Goal: Transaction & Acquisition: Purchase product/service

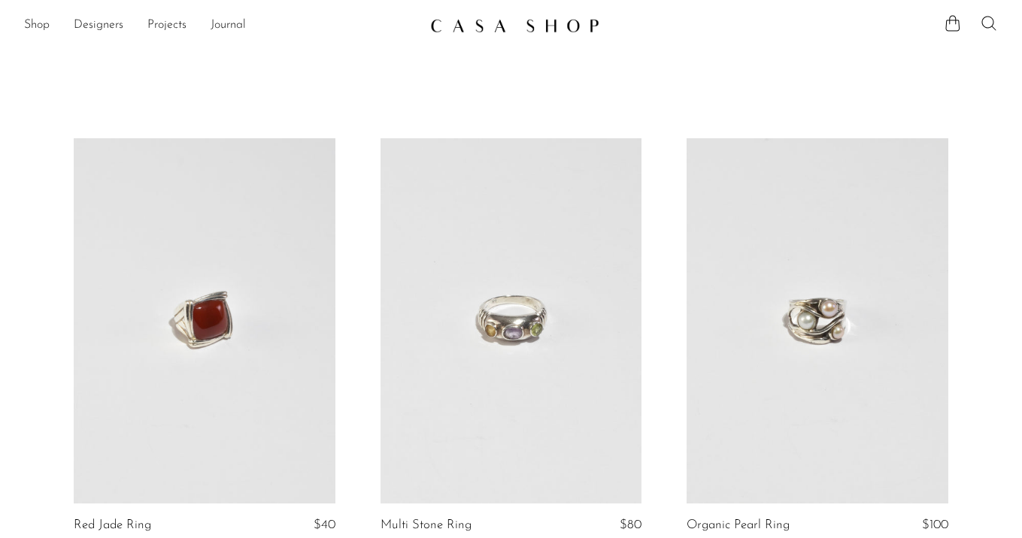
click at [983, 26] on icon at bounding box center [988, 23] width 14 height 14
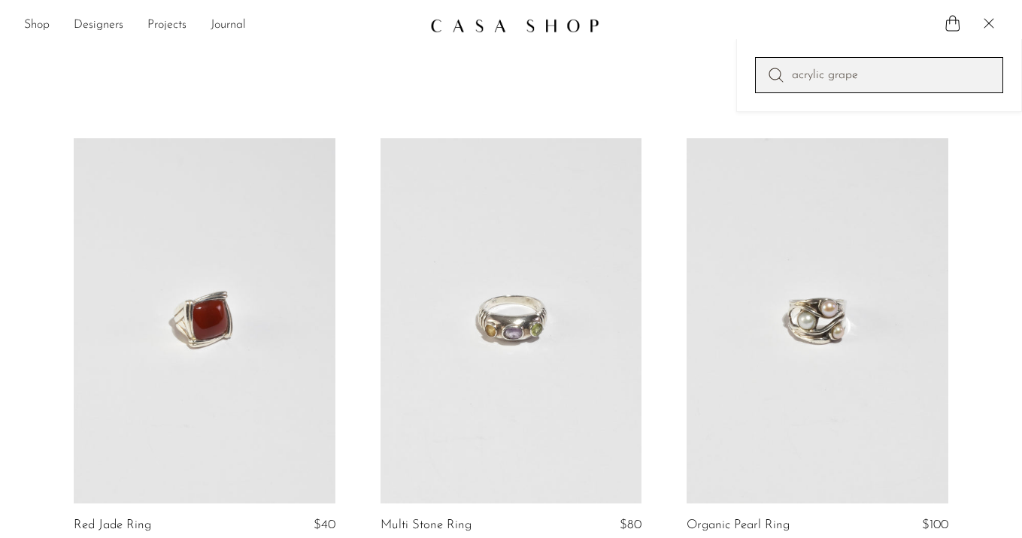
type input "acrylic grape"
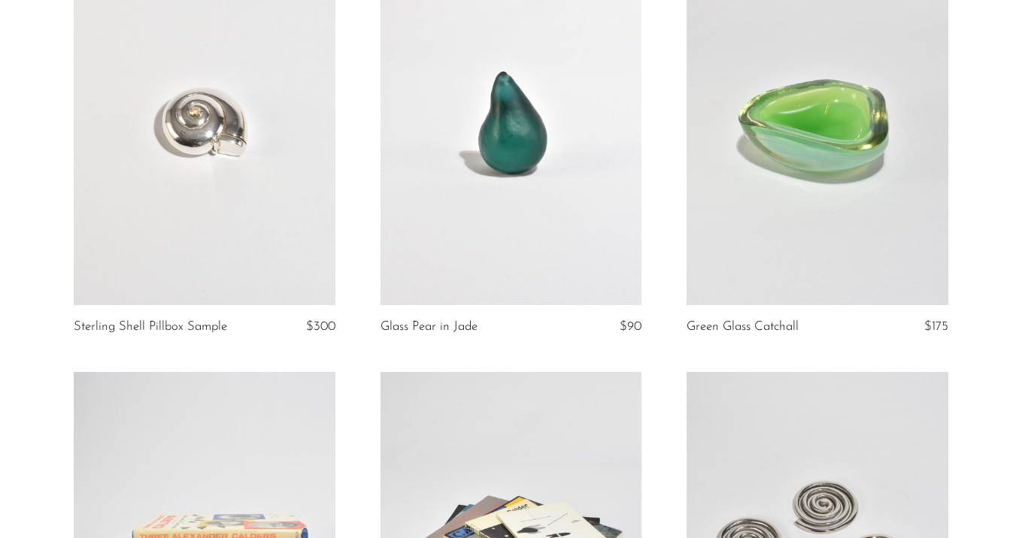
scroll to position [4422, 0]
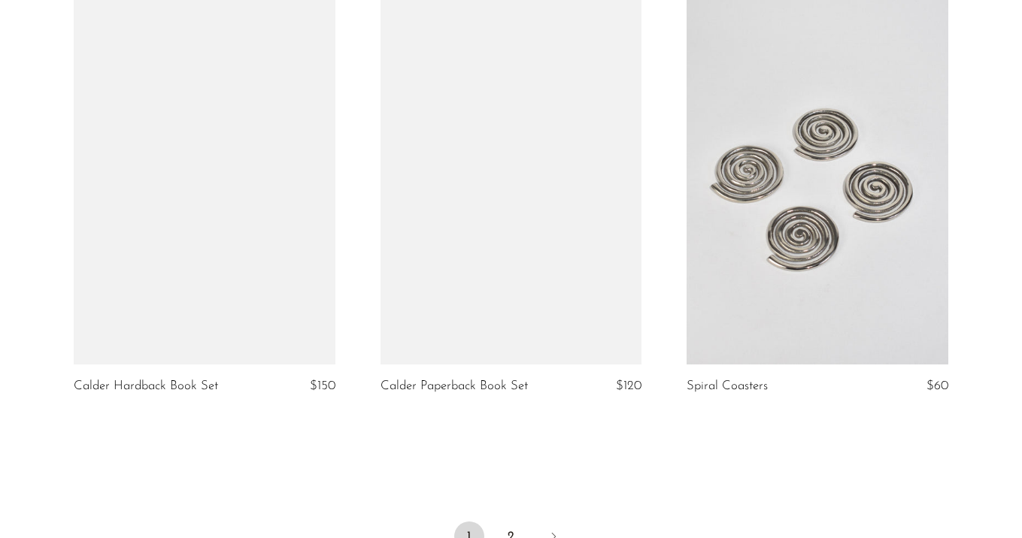
scroll to position [5167, 0]
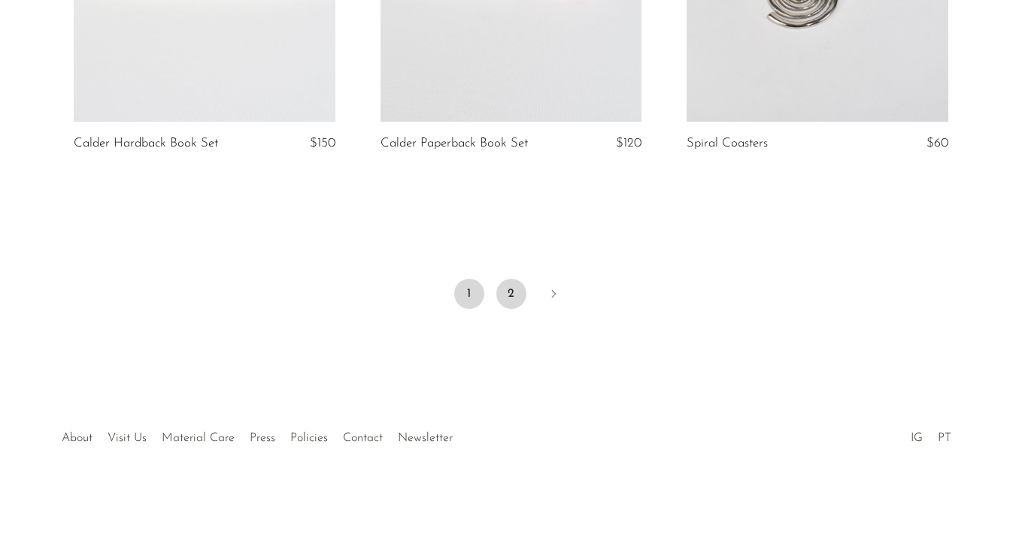
click at [509, 292] on link "2" at bounding box center [511, 294] width 30 height 30
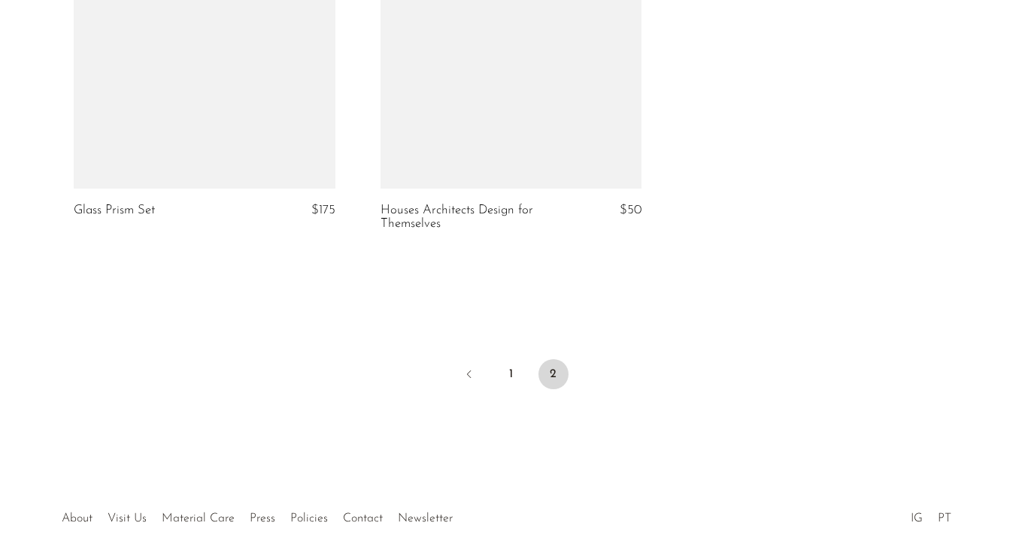
scroll to position [1183, 0]
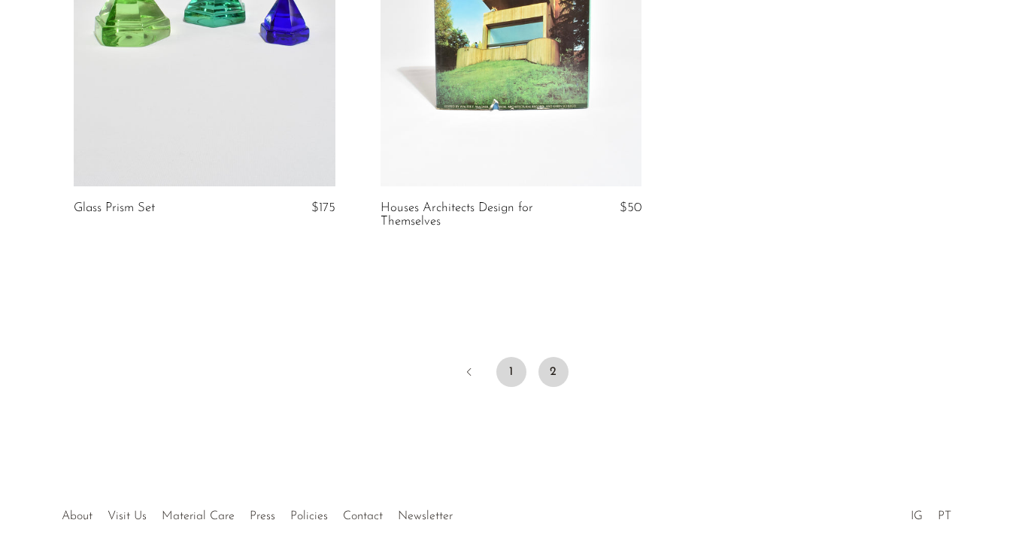
click at [521, 373] on link "1" at bounding box center [511, 372] width 30 height 30
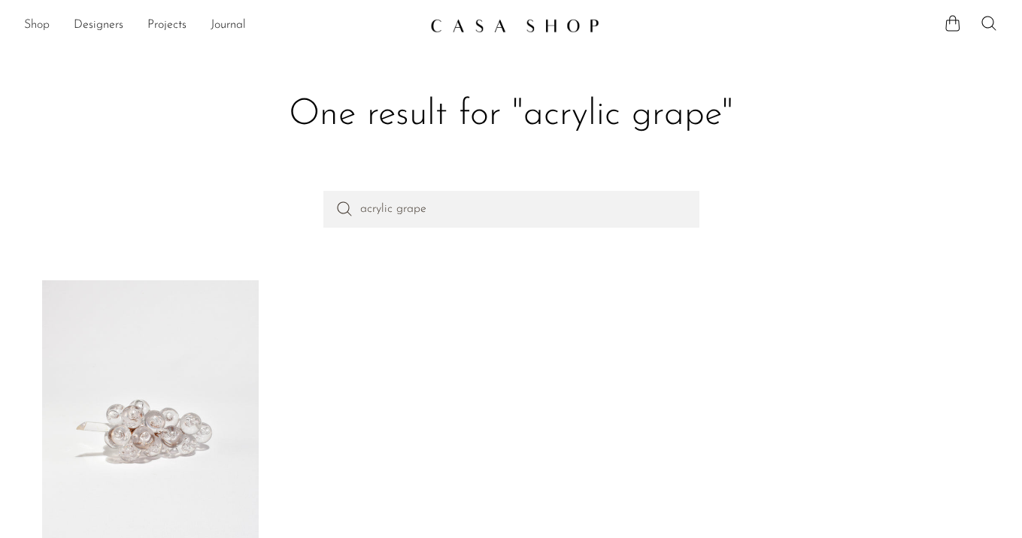
click at [38, 22] on link "Shop" at bounding box center [37, 26] width 26 height 20
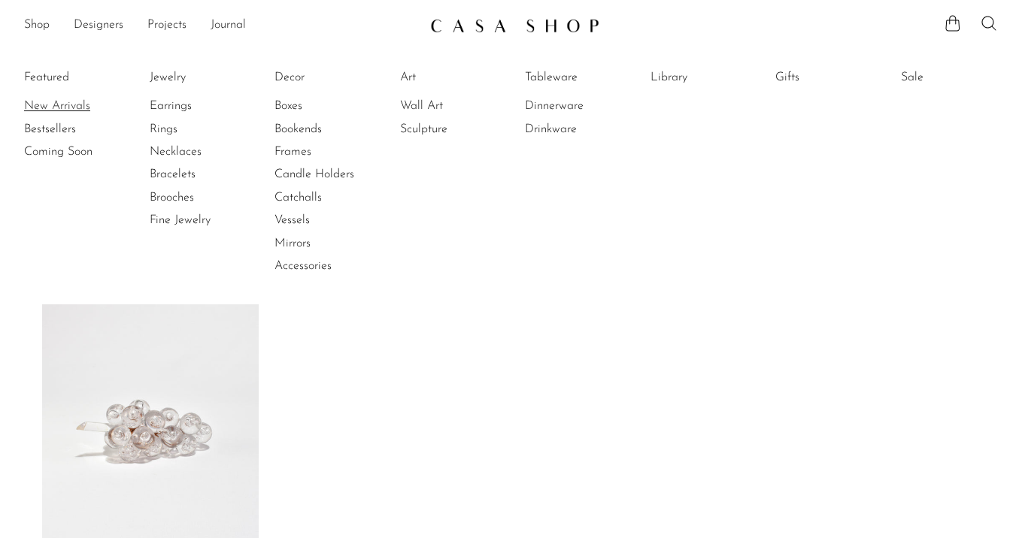
click at [69, 111] on link "New Arrivals" at bounding box center [80, 106] width 113 height 17
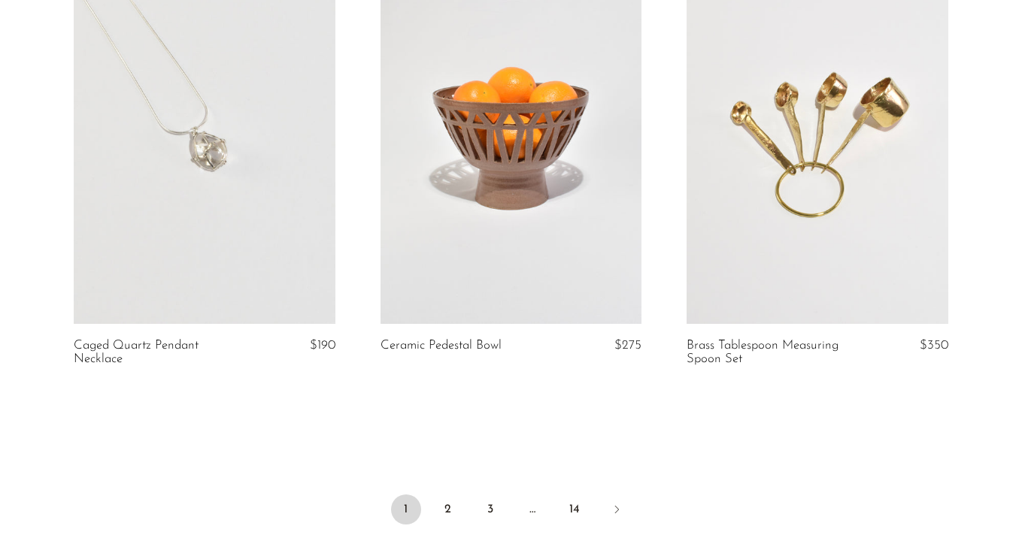
scroll to position [5160, 0]
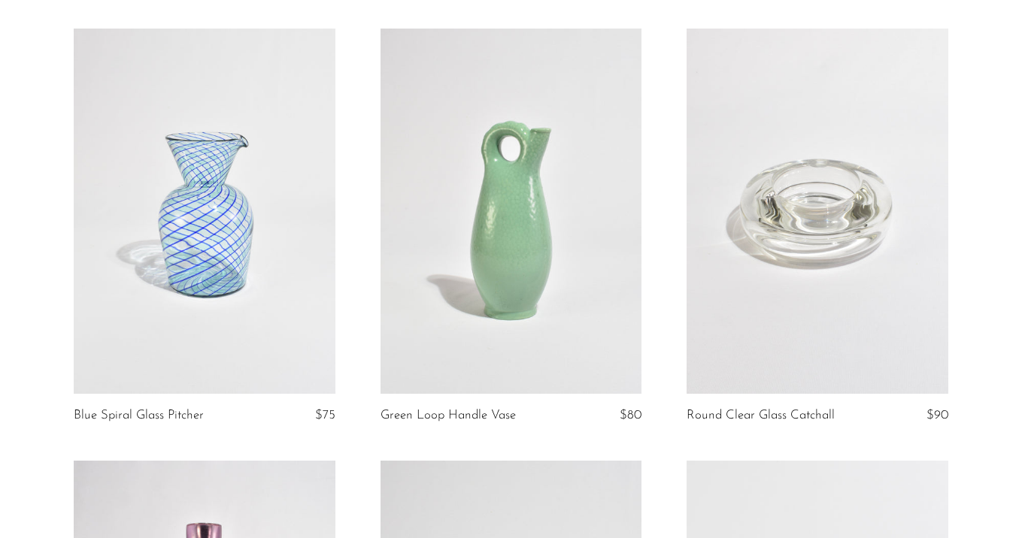
scroll to position [3152, 0]
click at [260, 215] on link at bounding box center [205, 211] width 262 height 366
click at [523, 268] on link at bounding box center [511, 211] width 262 height 366
click at [914, 146] on link at bounding box center [817, 211] width 262 height 366
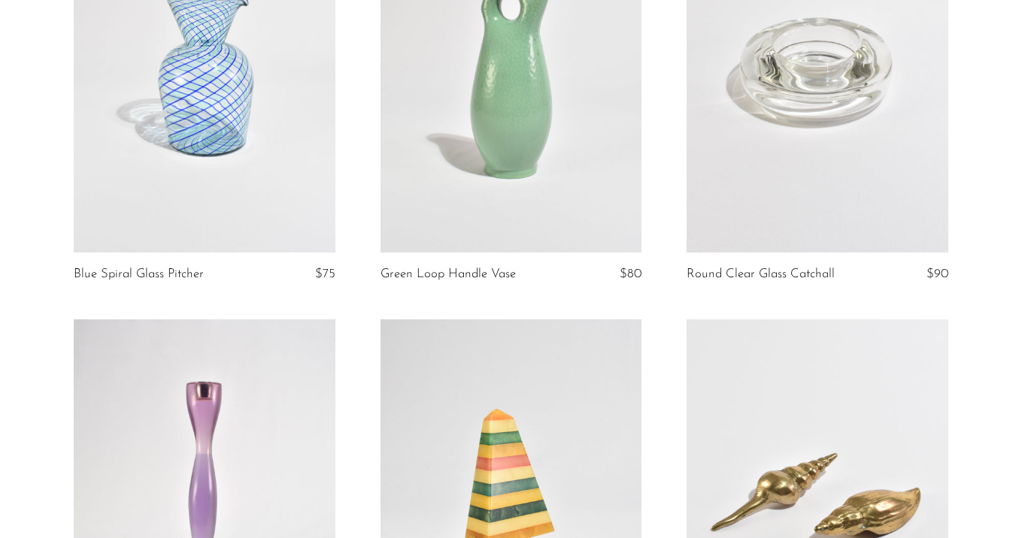
scroll to position [3510, 0]
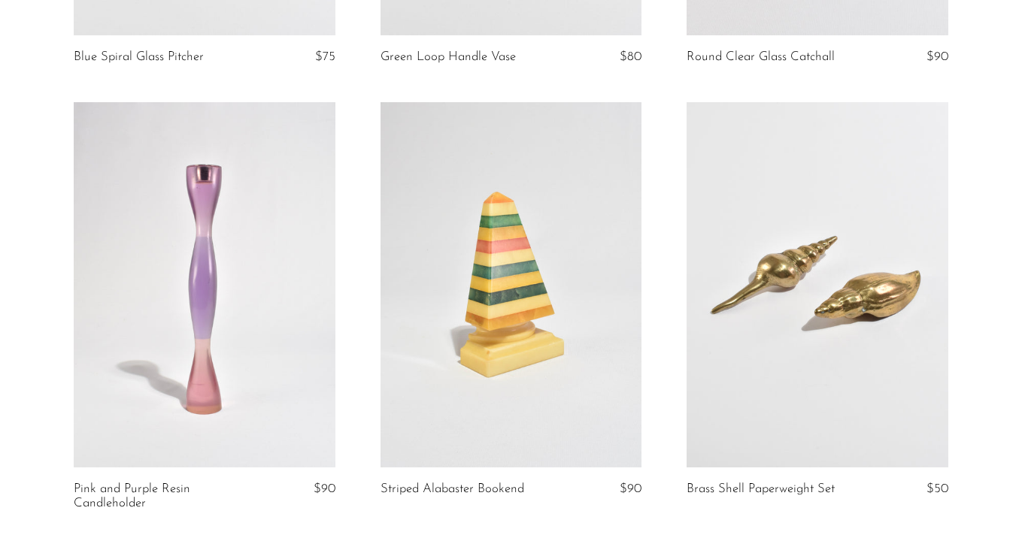
click at [229, 268] on link at bounding box center [205, 285] width 262 height 366
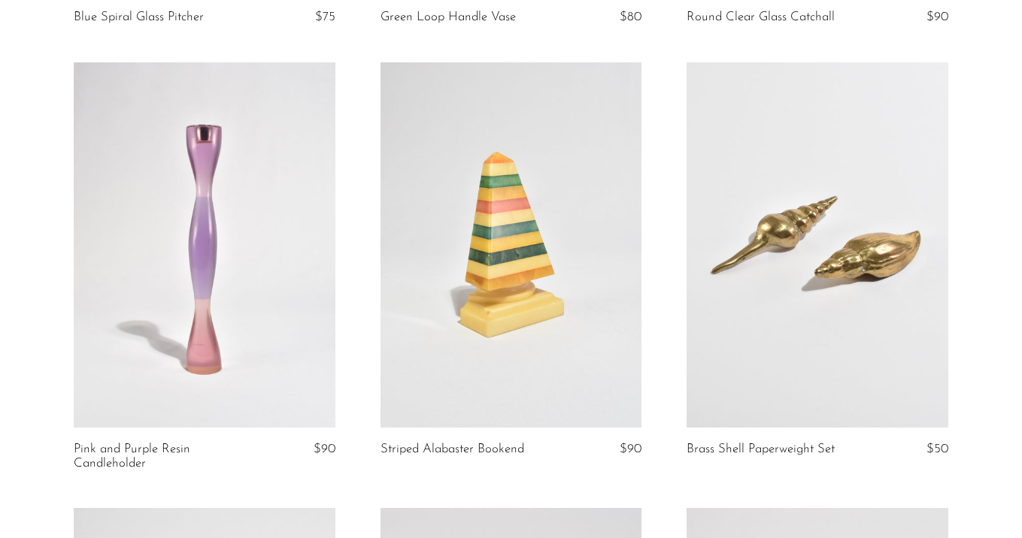
scroll to position [3567, 0]
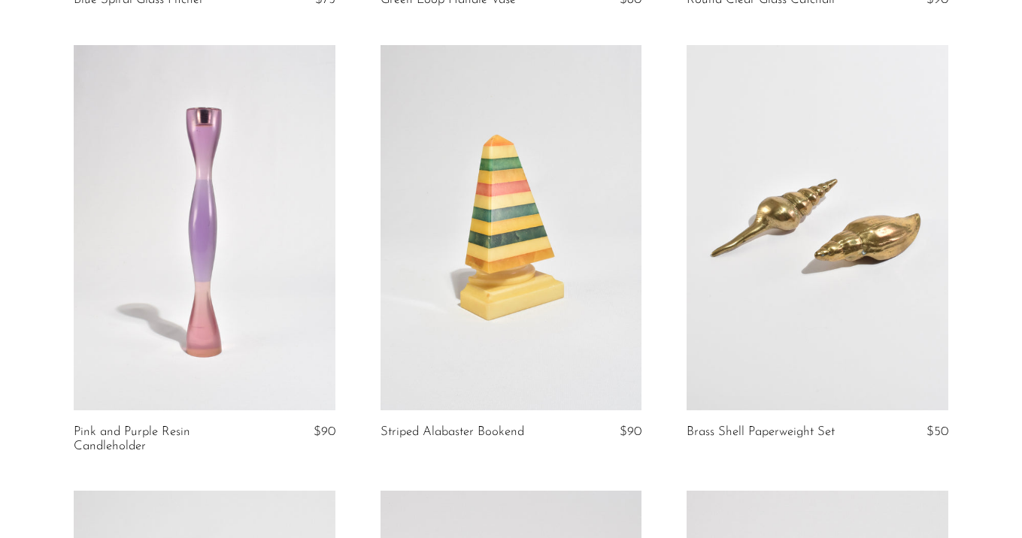
click at [458, 326] on link at bounding box center [511, 228] width 262 height 366
click at [821, 271] on link at bounding box center [817, 228] width 262 height 366
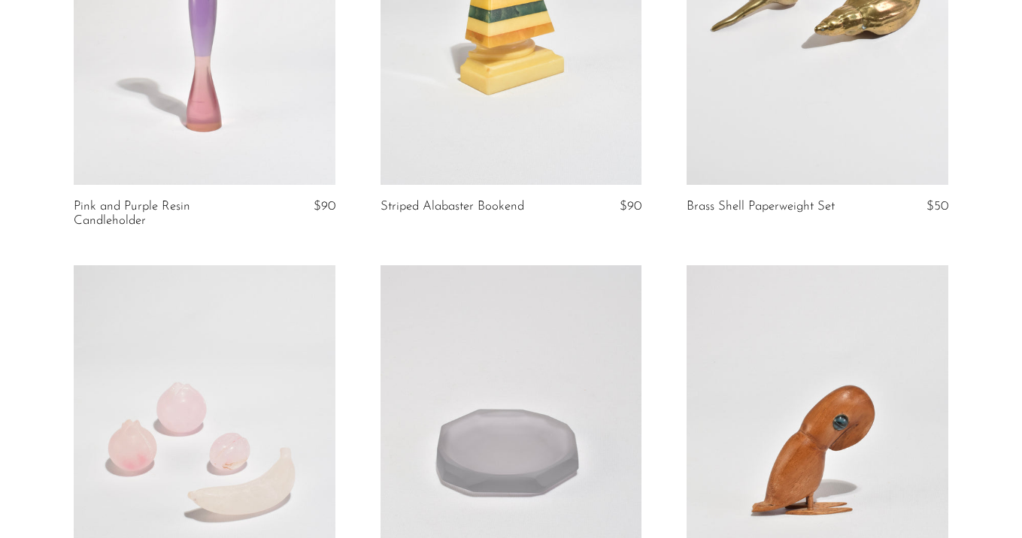
scroll to position [3831, 0]
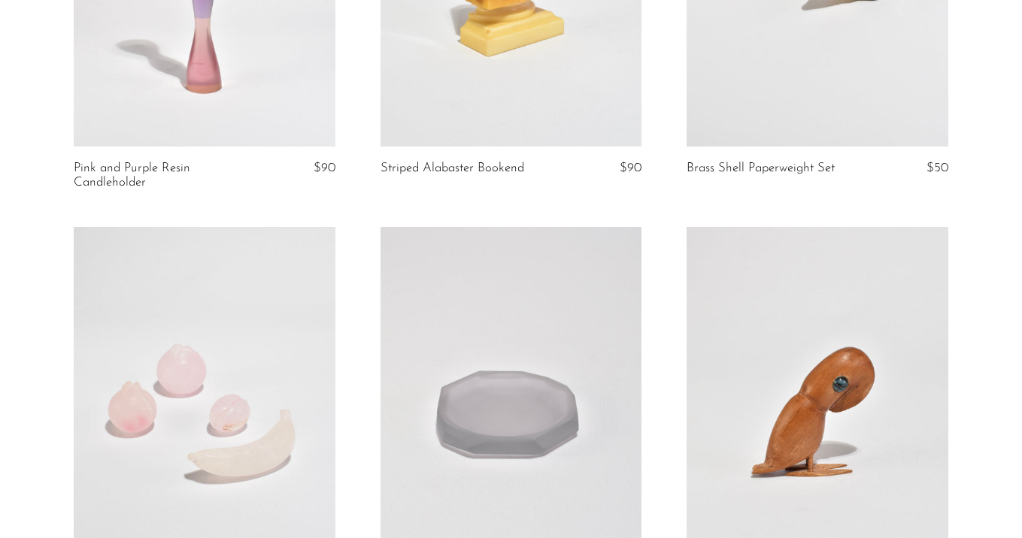
click at [292, 324] on link at bounding box center [205, 410] width 262 height 366
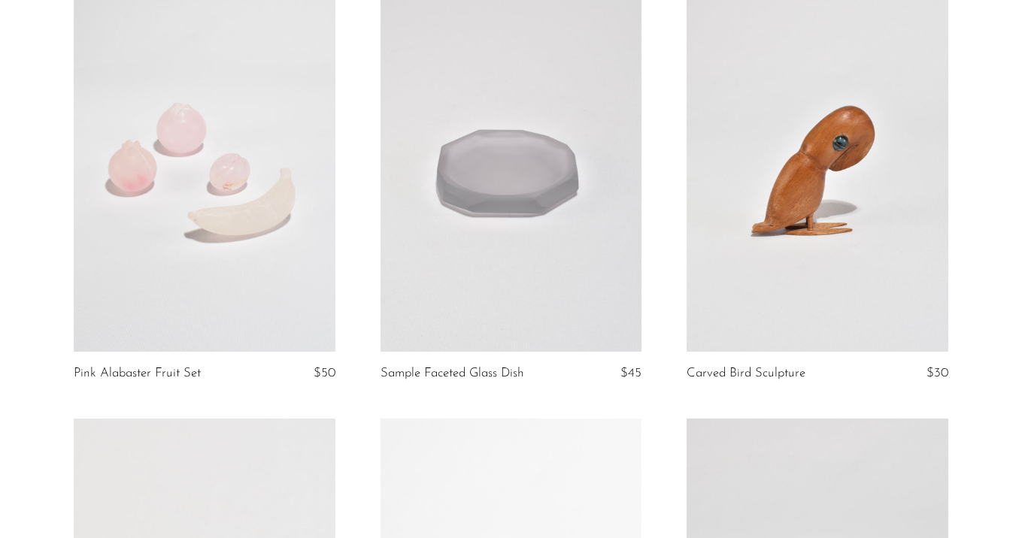
click at [521, 252] on link at bounding box center [511, 169] width 262 height 366
click at [828, 214] on link at bounding box center [817, 169] width 262 height 366
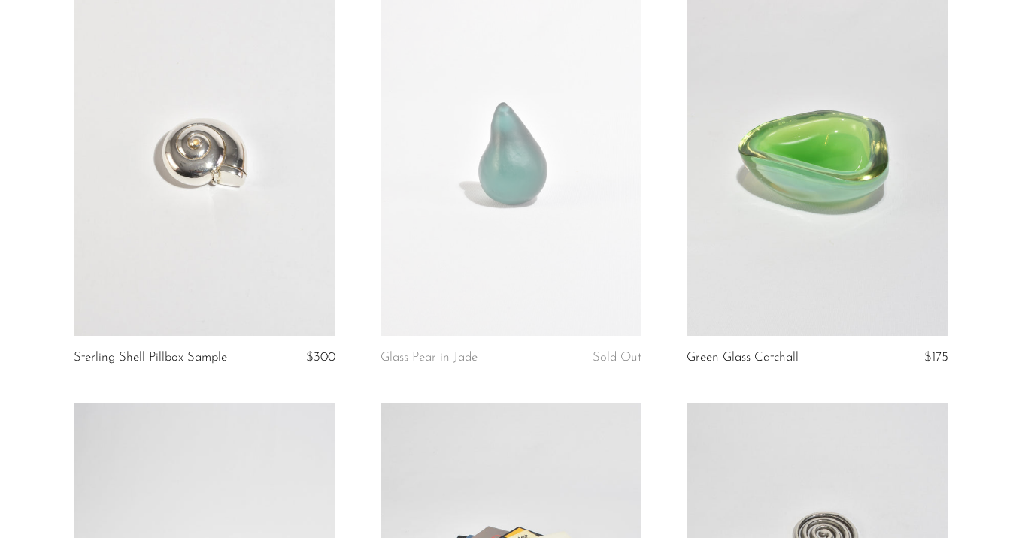
scroll to position [4574, 0]
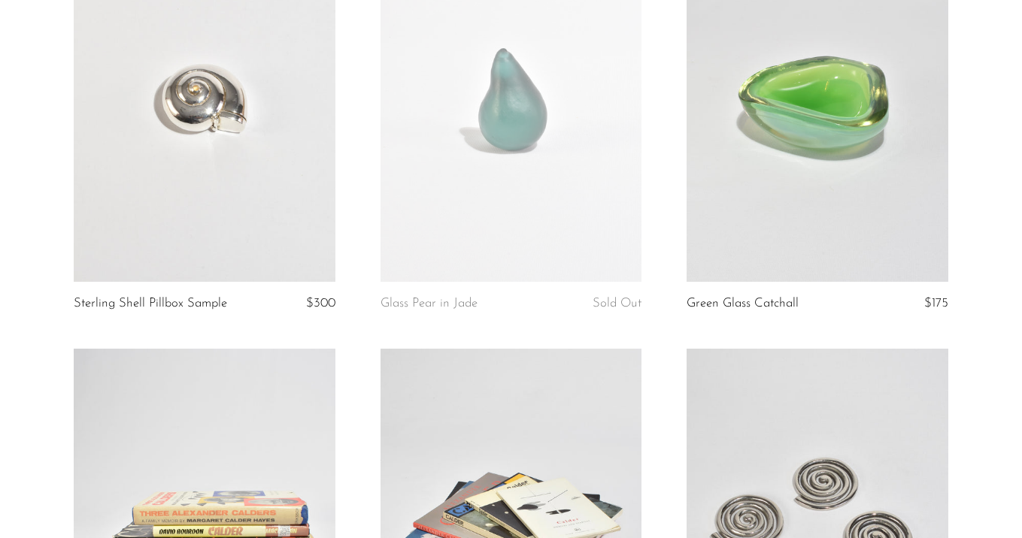
click at [177, 242] on link at bounding box center [205, 100] width 262 height 366
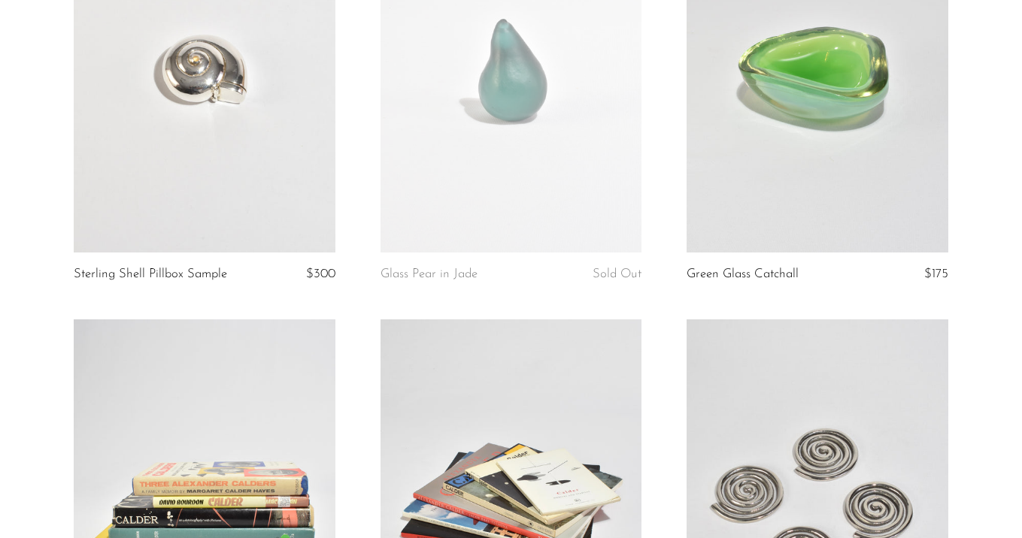
scroll to position [4604, 0]
click at [207, 137] on link at bounding box center [205, 69] width 262 height 366
click at [765, 170] on link at bounding box center [817, 69] width 262 height 366
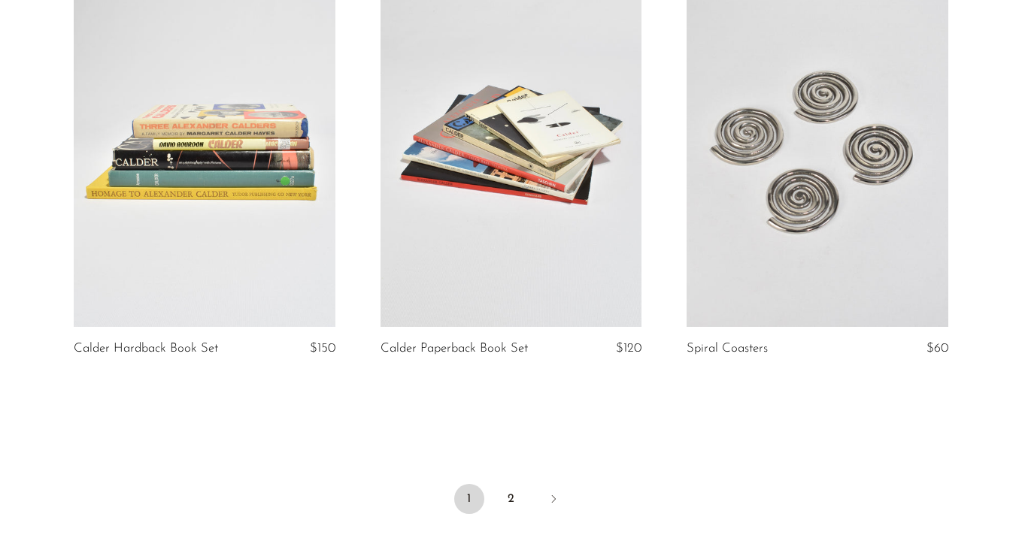
scroll to position [4963, 0]
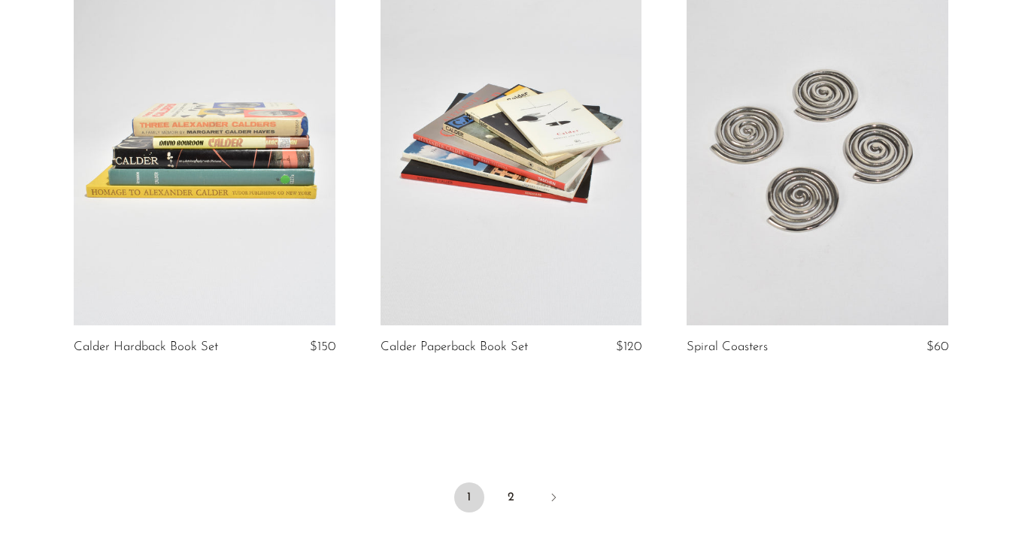
click at [286, 201] on link at bounding box center [205, 143] width 262 height 366
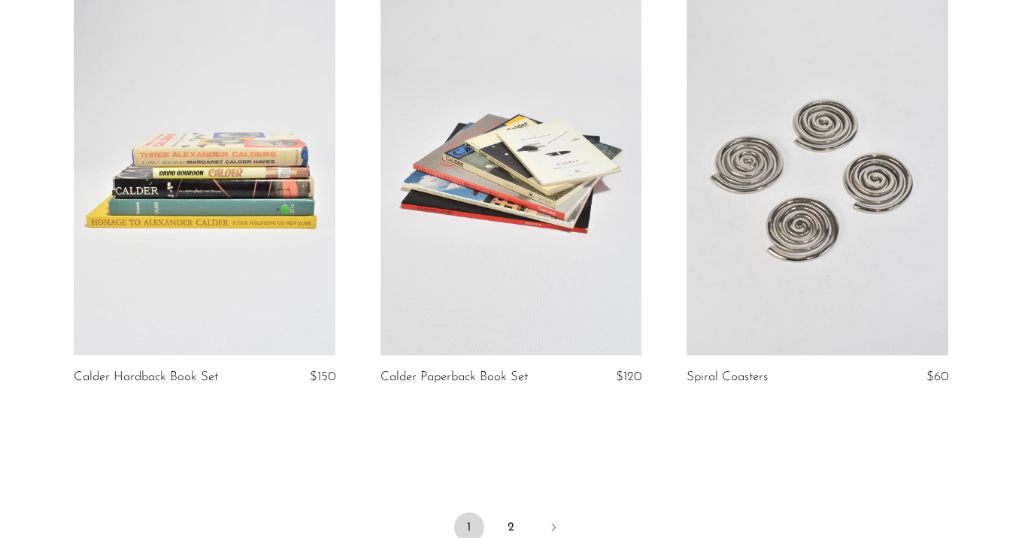
scroll to position [4932, 0]
click at [598, 241] on link at bounding box center [511, 174] width 262 height 366
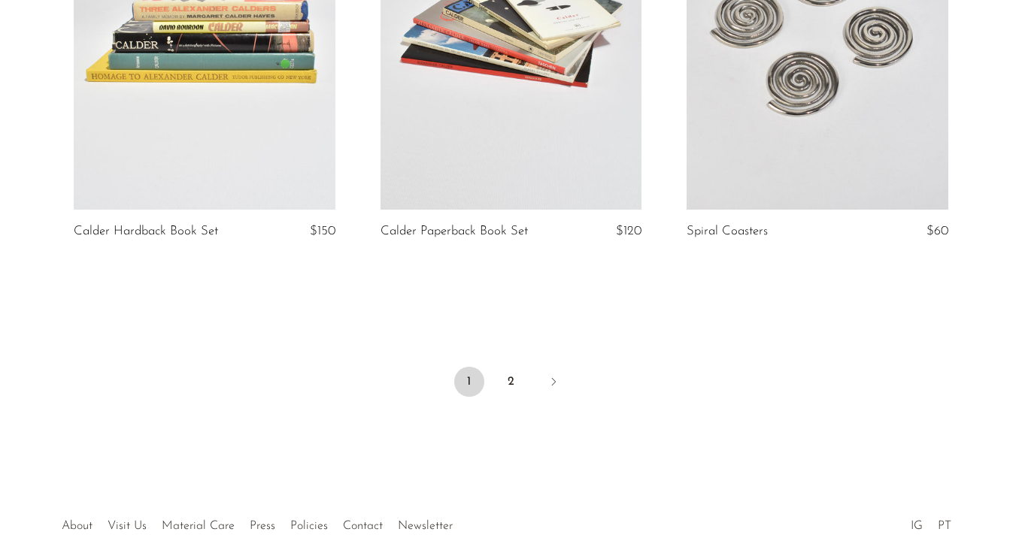
click at [799, 150] on link at bounding box center [817, 27] width 262 height 366
click at [514, 371] on link "2" at bounding box center [511, 382] width 30 height 30
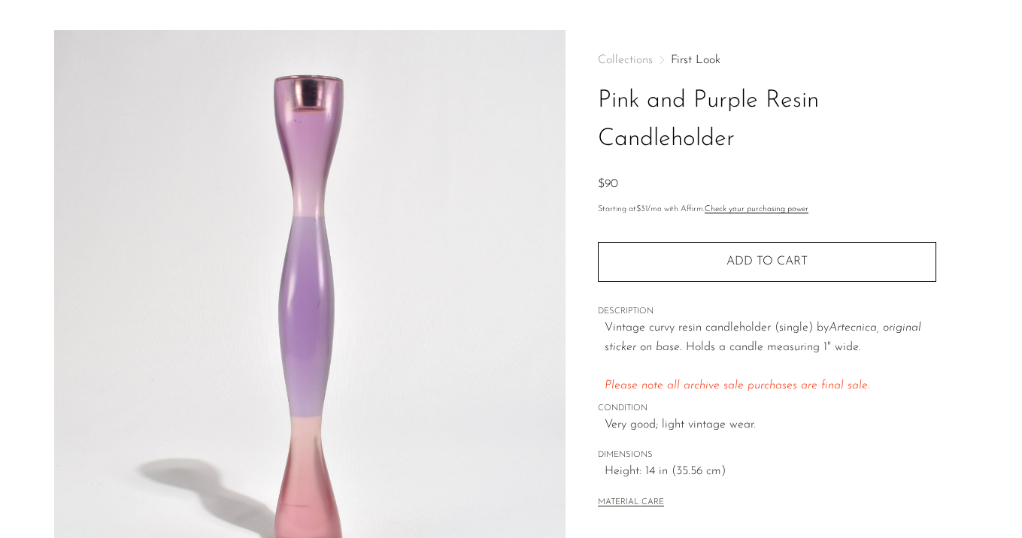
scroll to position [42, 0]
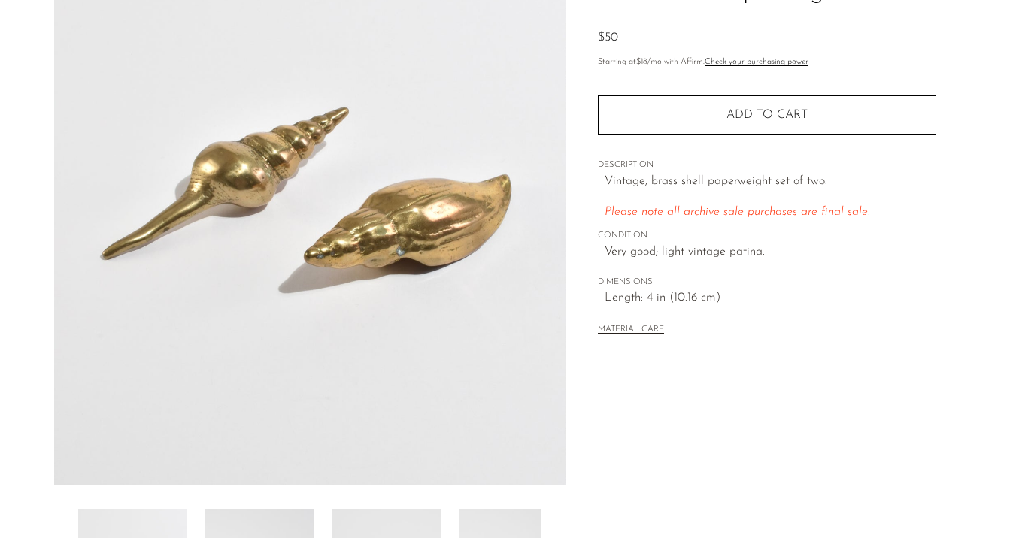
scroll to position [201, 0]
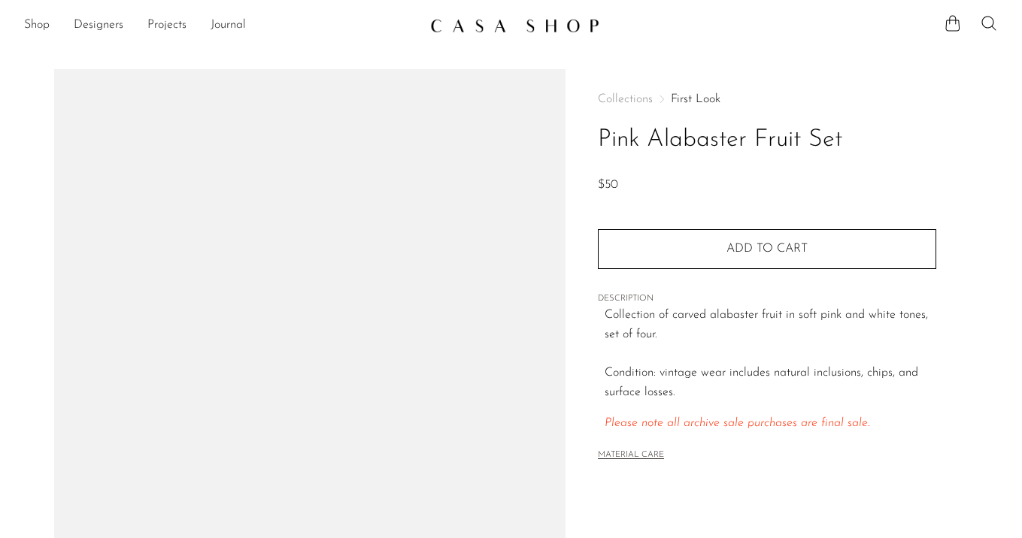
scroll to position [238, 0]
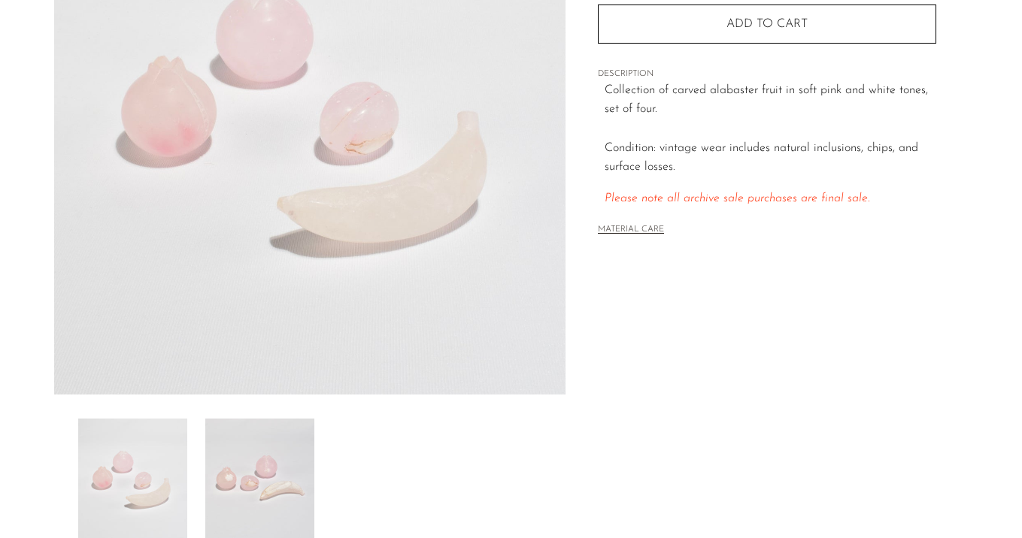
click at [251, 431] on img at bounding box center [259, 479] width 109 height 120
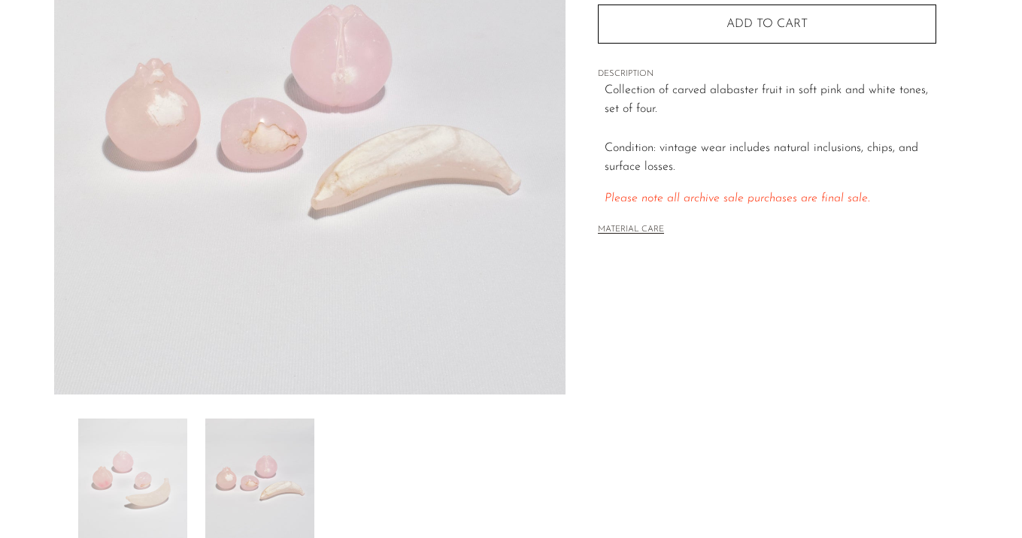
click at [105, 456] on img at bounding box center [132, 479] width 109 height 120
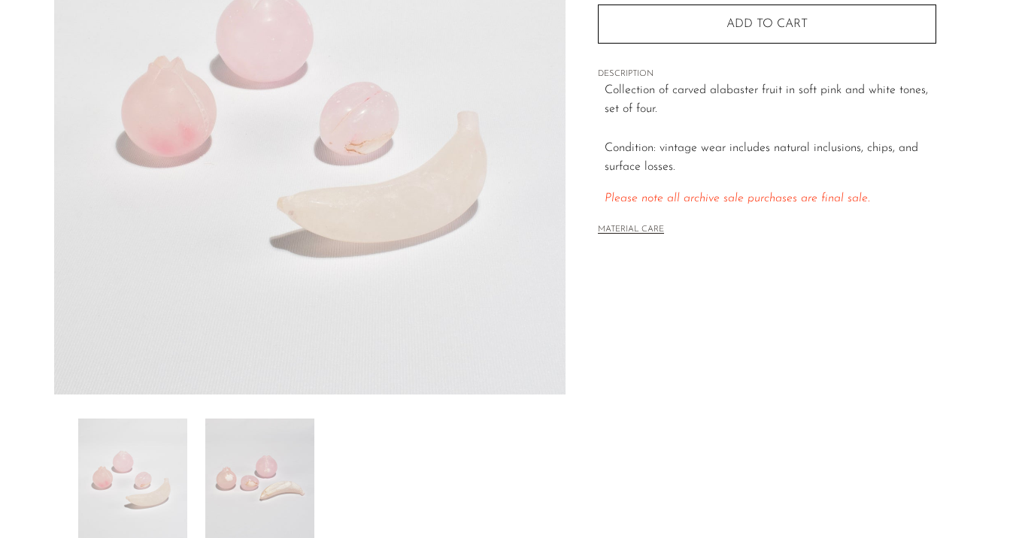
scroll to position [106, 0]
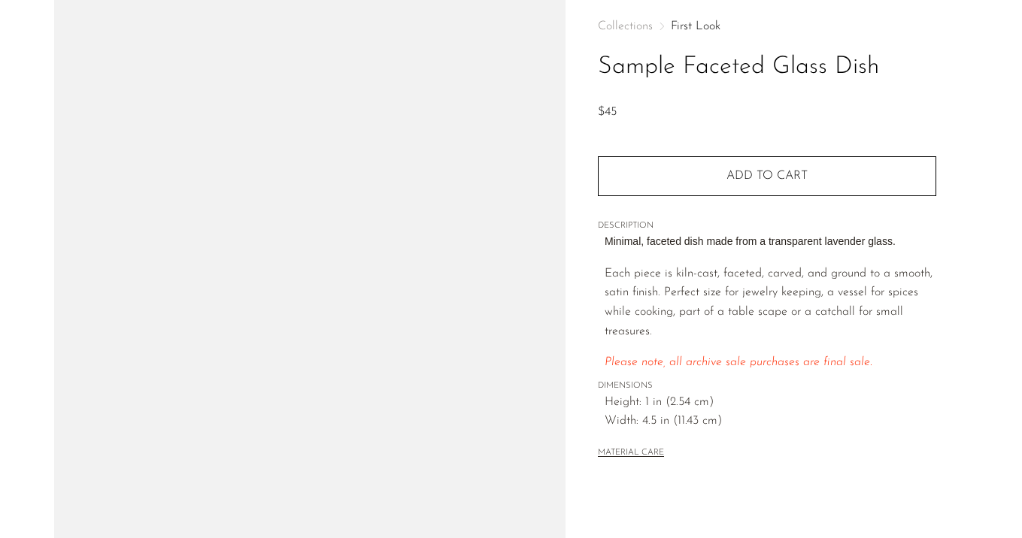
scroll to position [181, 0]
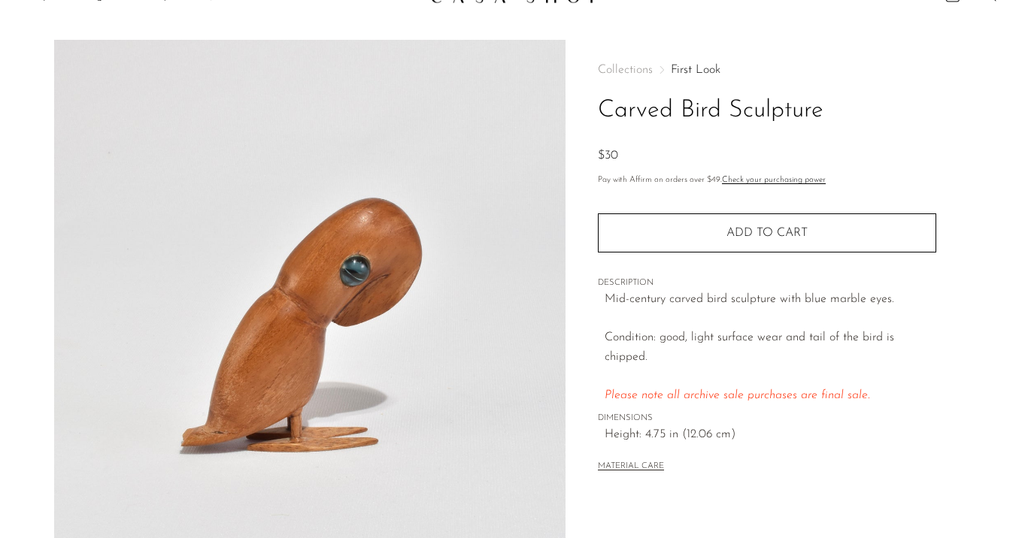
scroll to position [50, 0]
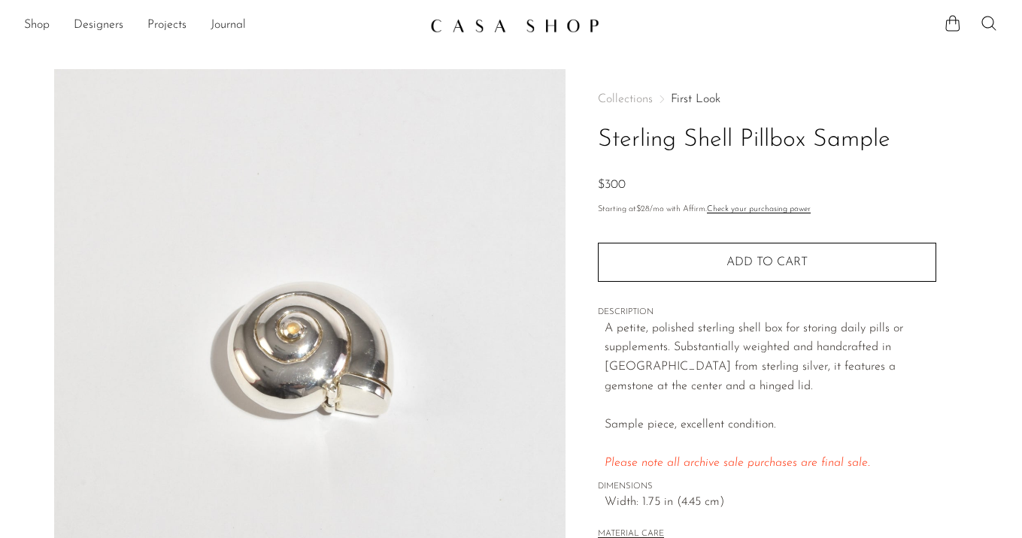
scroll to position [15, 0]
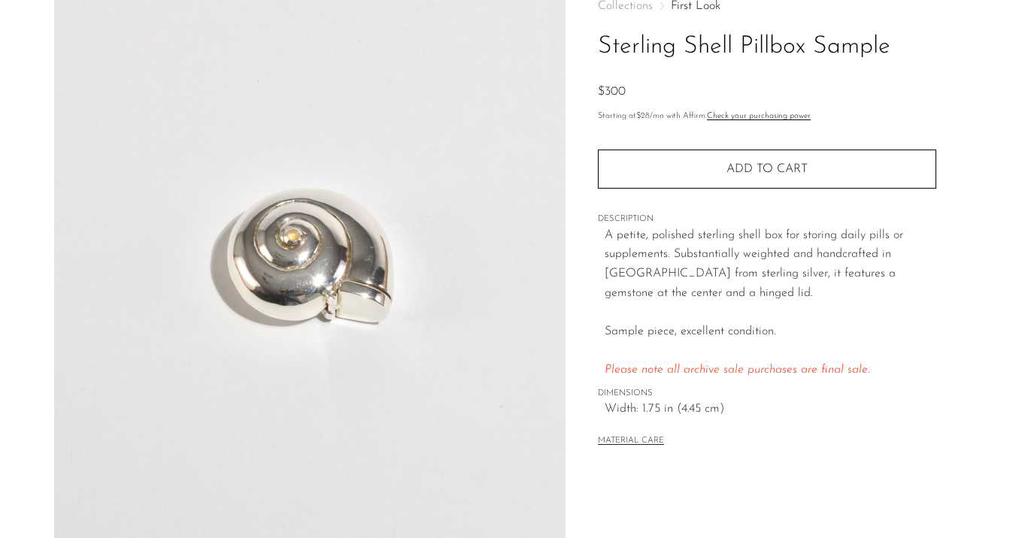
scroll to position [183, 0]
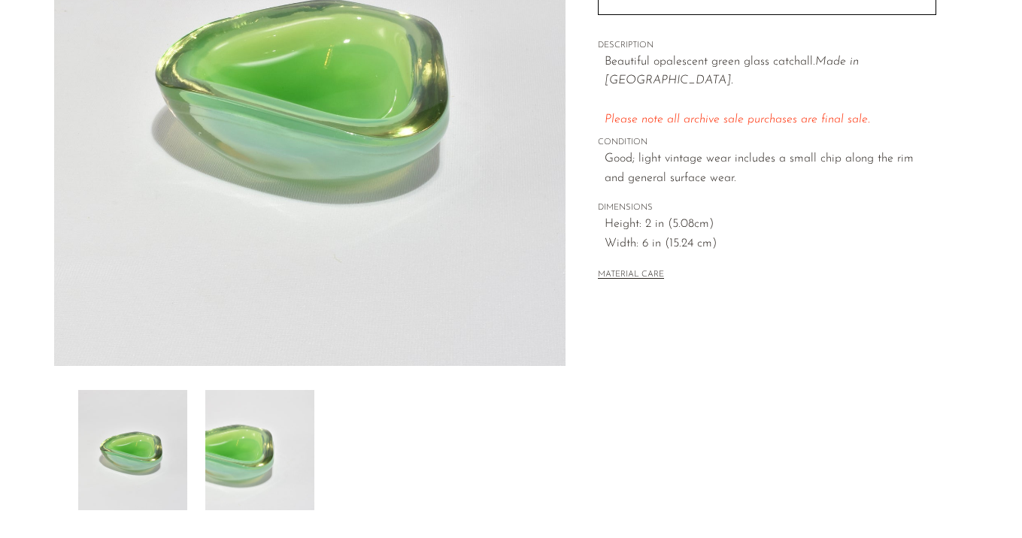
scroll to position [132, 0]
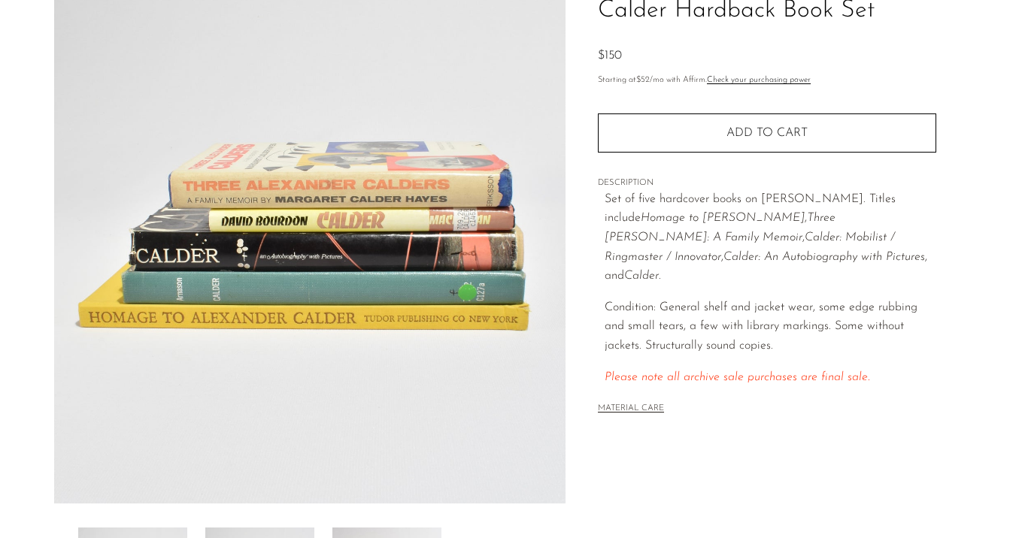
scroll to position [194, 0]
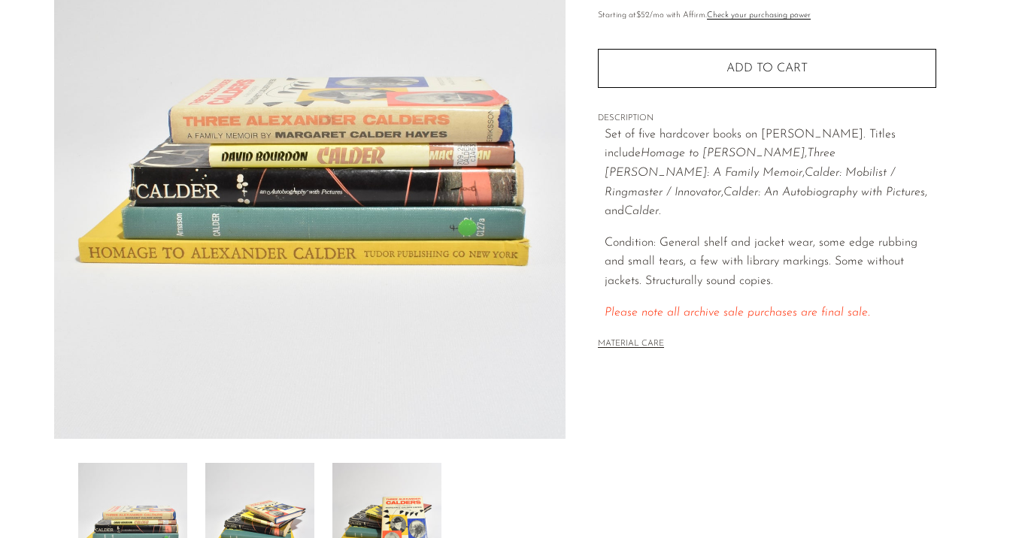
click at [289, 507] on img at bounding box center [259, 523] width 109 height 120
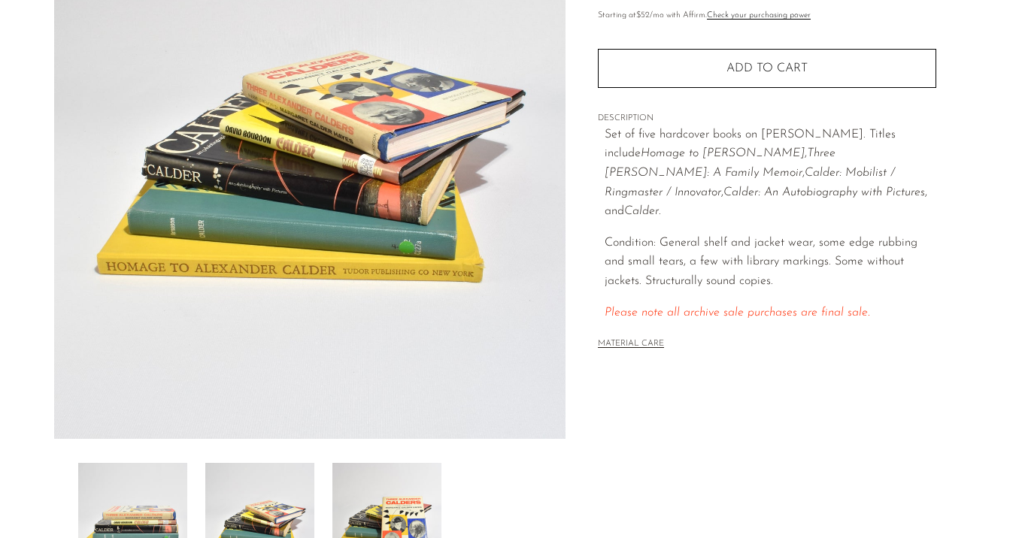
click at [377, 505] on img at bounding box center [386, 523] width 109 height 120
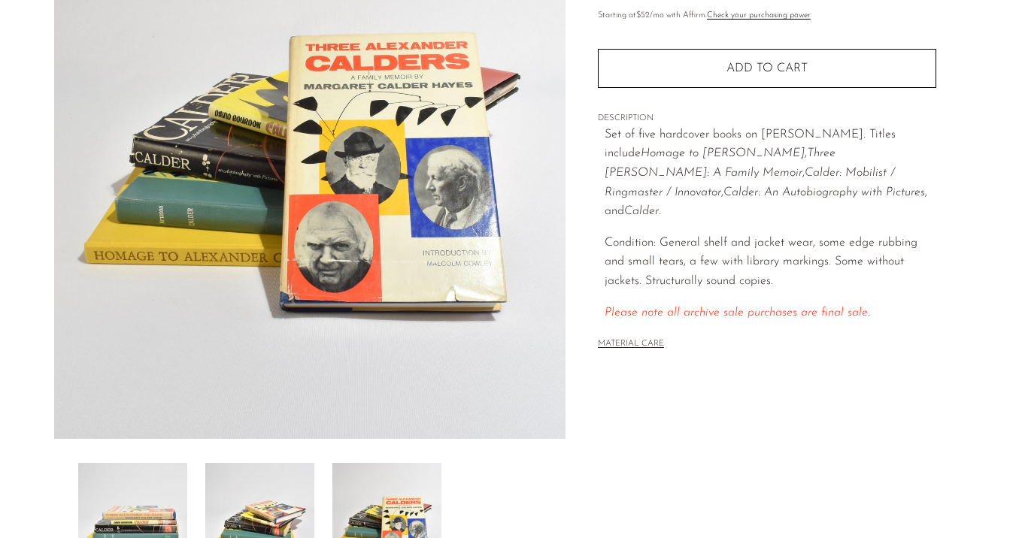
click at [288, 505] on img at bounding box center [259, 523] width 109 height 120
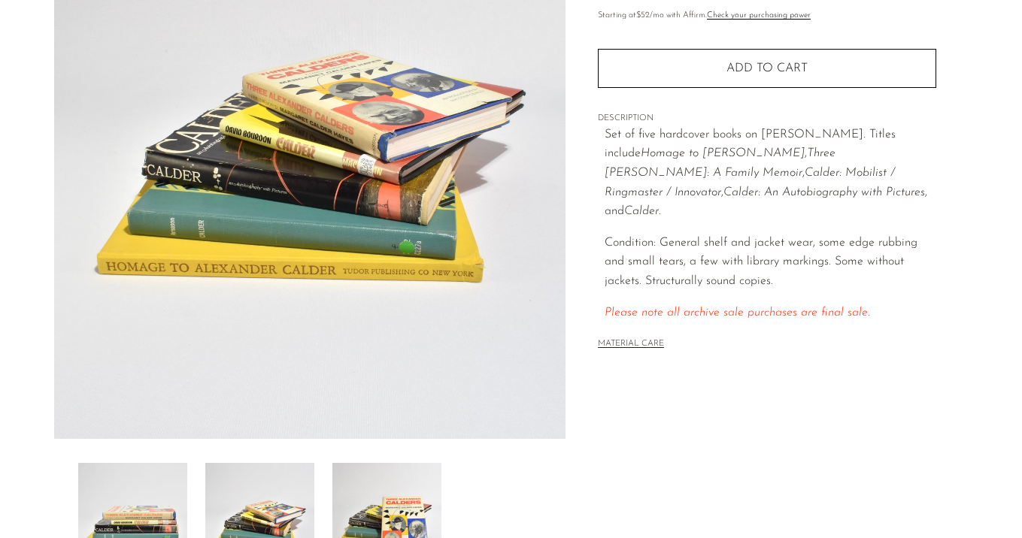
click at [168, 492] on img at bounding box center [132, 523] width 109 height 120
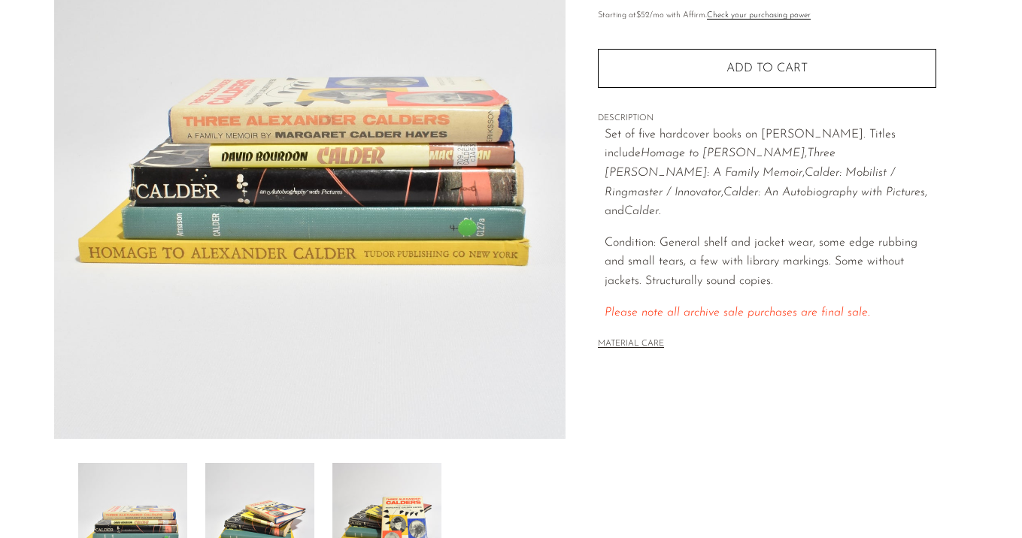
scroll to position [158, 0]
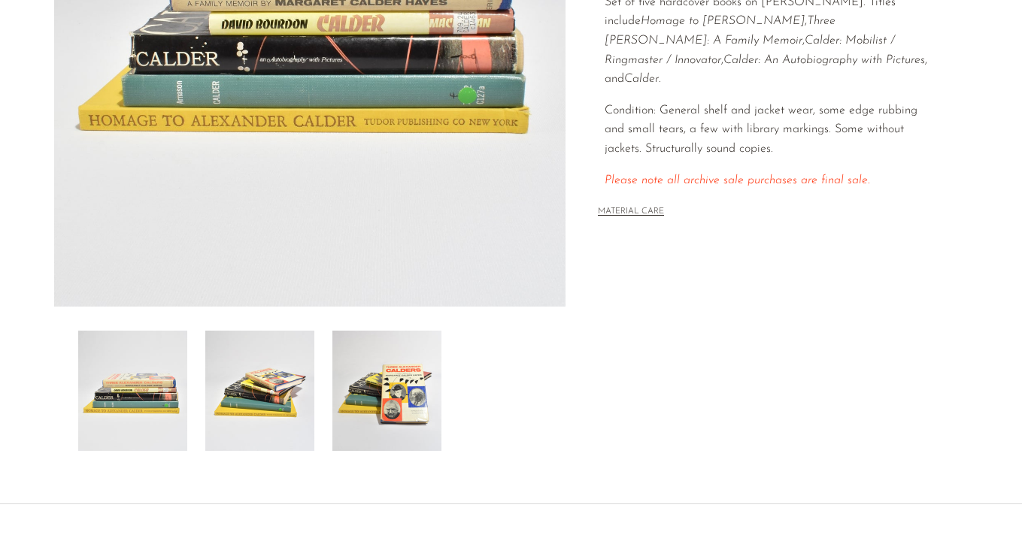
click at [264, 381] on img at bounding box center [259, 391] width 109 height 120
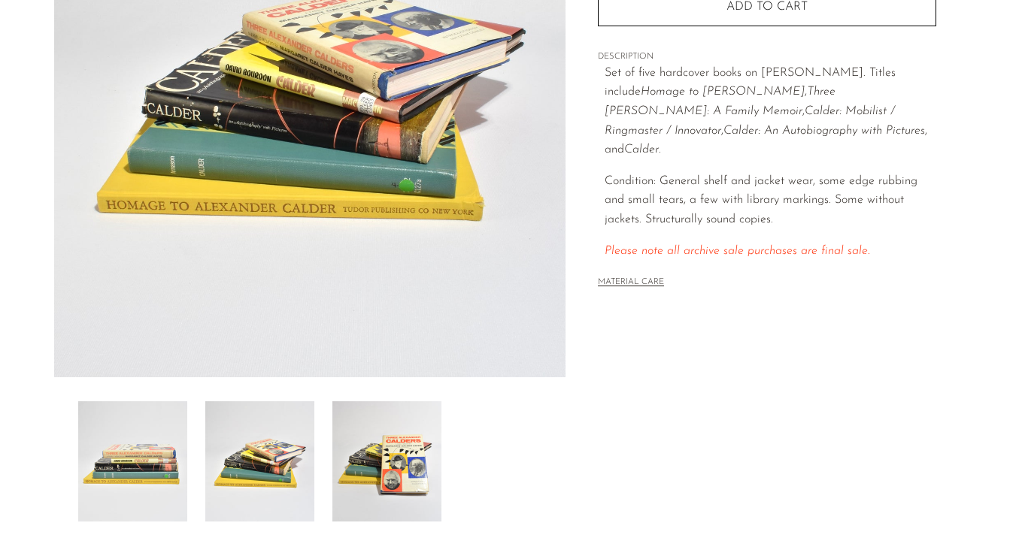
scroll to position [256, 0]
click at [407, 455] on img at bounding box center [386, 461] width 109 height 120
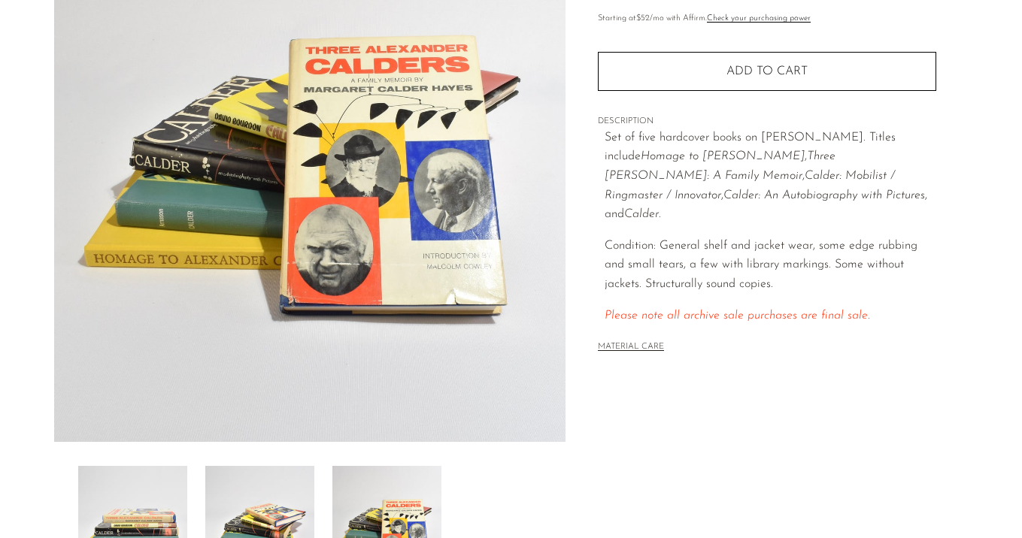
scroll to position [190, 0]
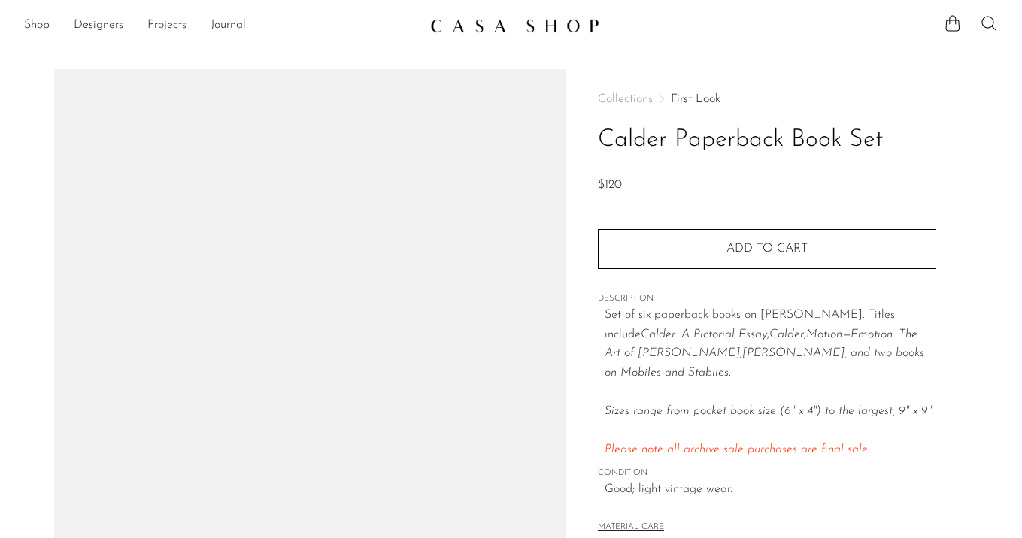
scroll to position [174, 0]
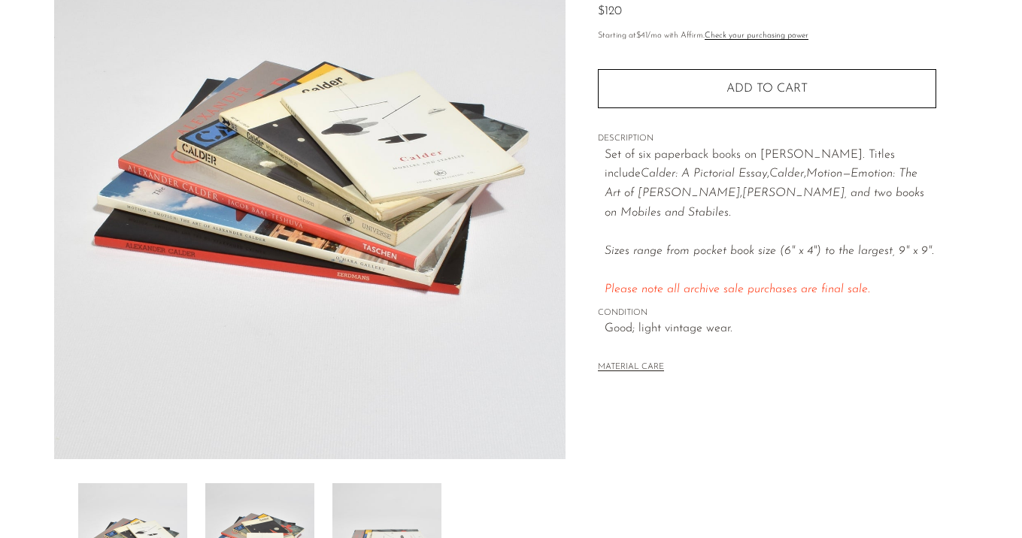
click at [259, 499] on img at bounding box center [259, 543] width 109 height 120
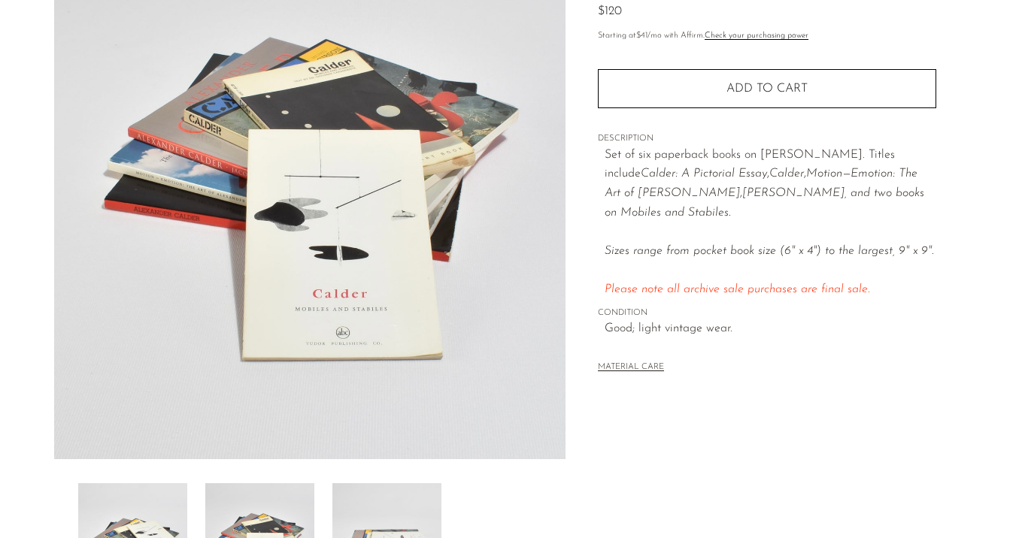
click at [426, 498] on img at bounding box center [386, 543] width 109 height 120
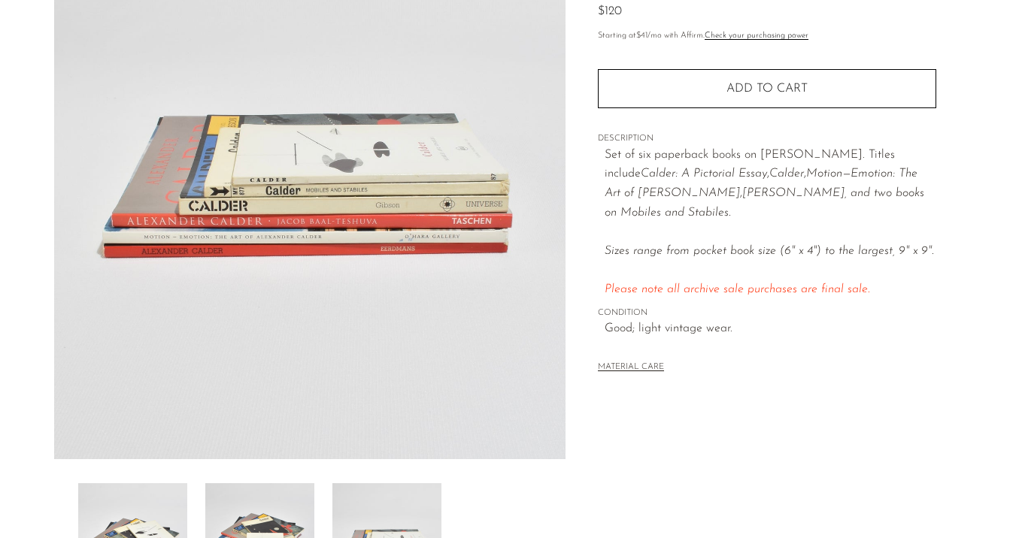
click at [290, 497] on img at bounding box center [259, 543] width 109 height 120
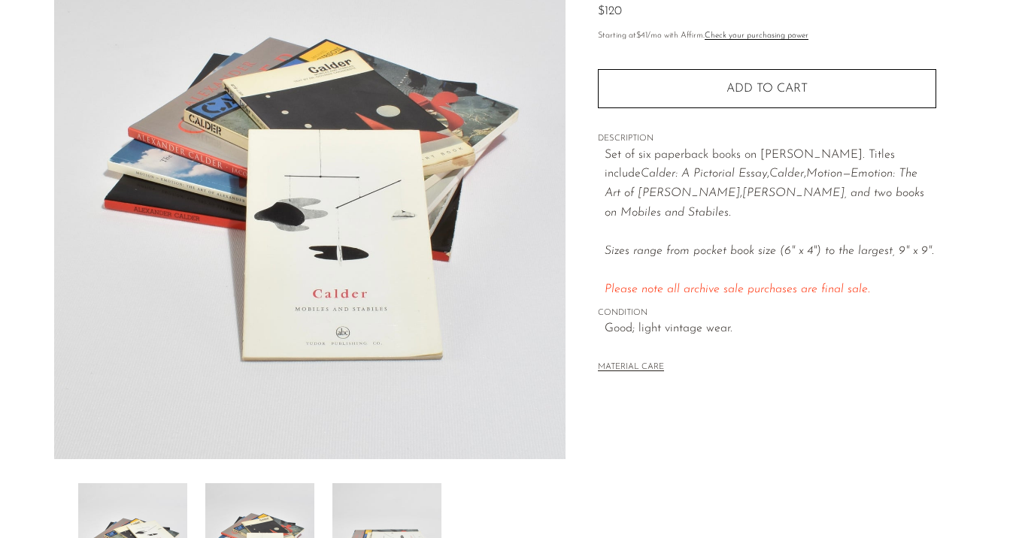
click at [213, 492] on img at bounding box center [259, 543] width 109 height 120
click at [158, 511] on img at bounding box center [132, 543] width 109 height 120
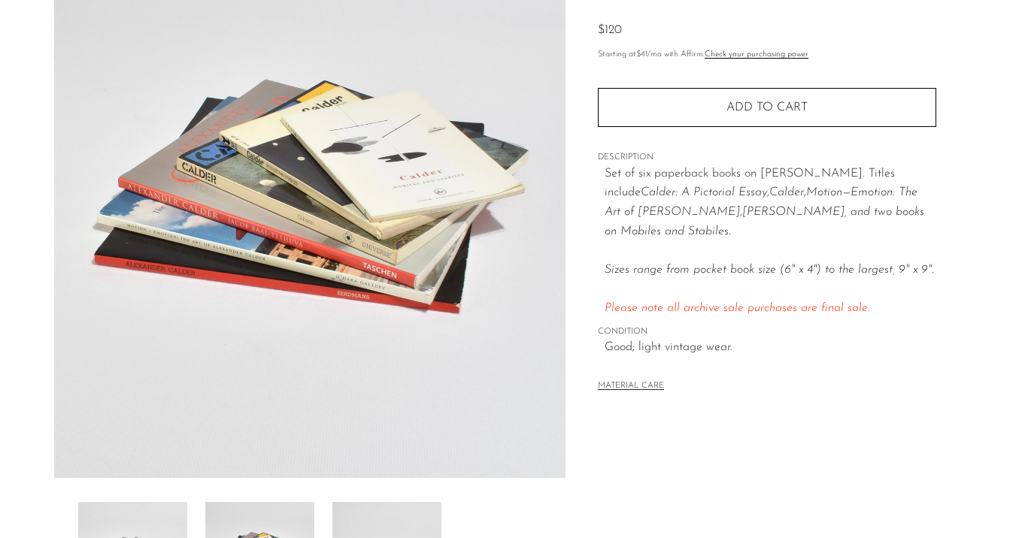
scroll to position [152, 0]
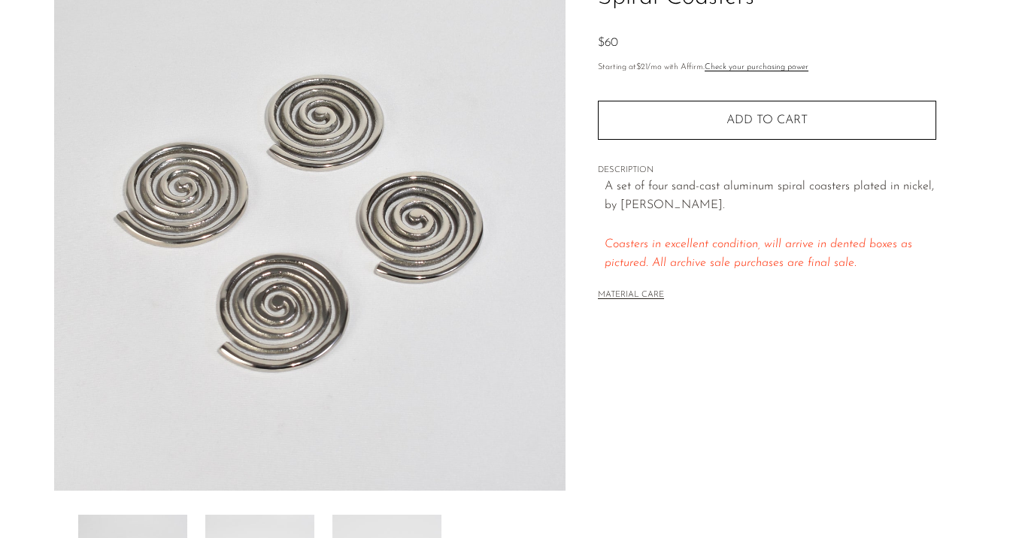
scroll to position [195, 0]
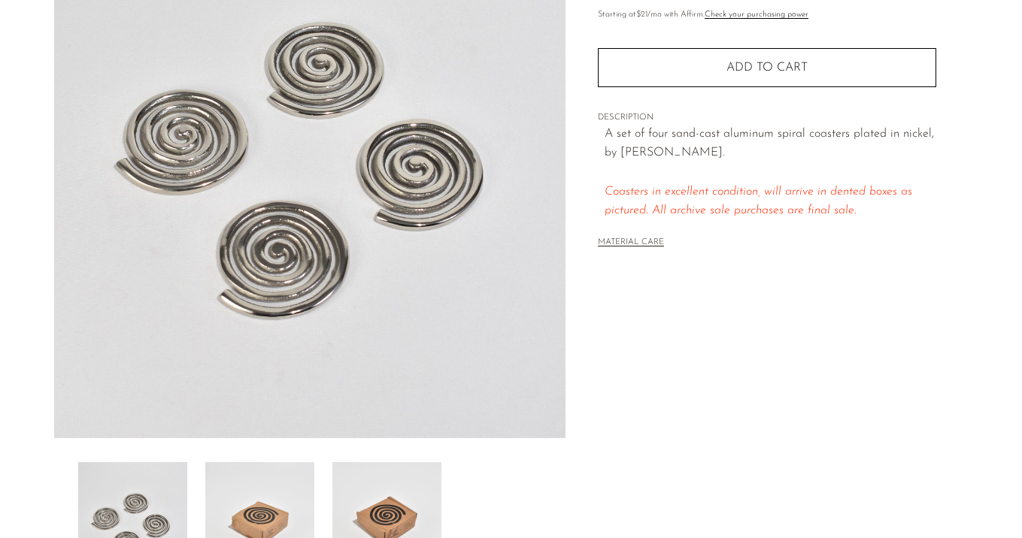
click at [335, 502] on img at bounding box center [386, 522] width 109 height 120
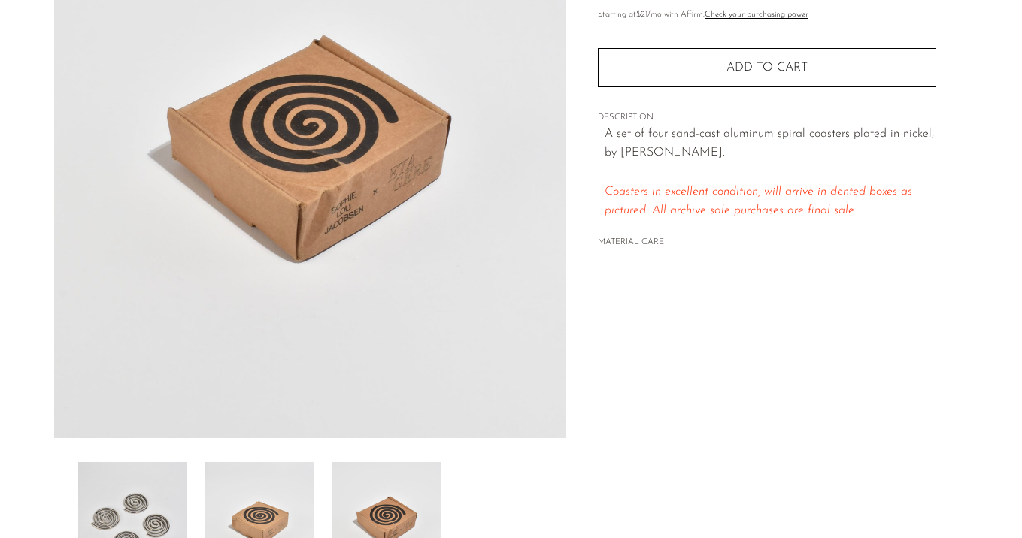
click at [269, 514] on img at bounding box center [259, 522] width 109 height 120
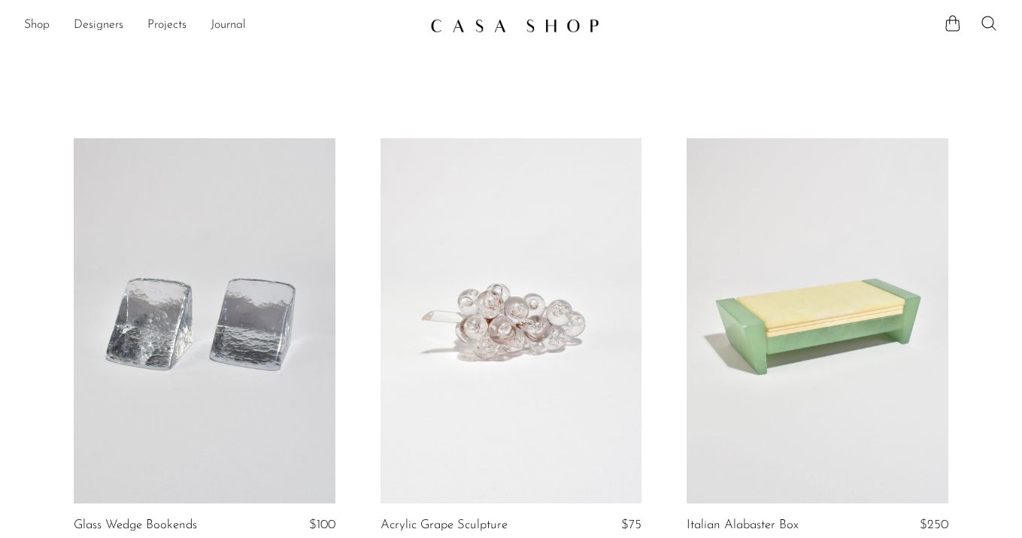
scroll to position [218, 0]
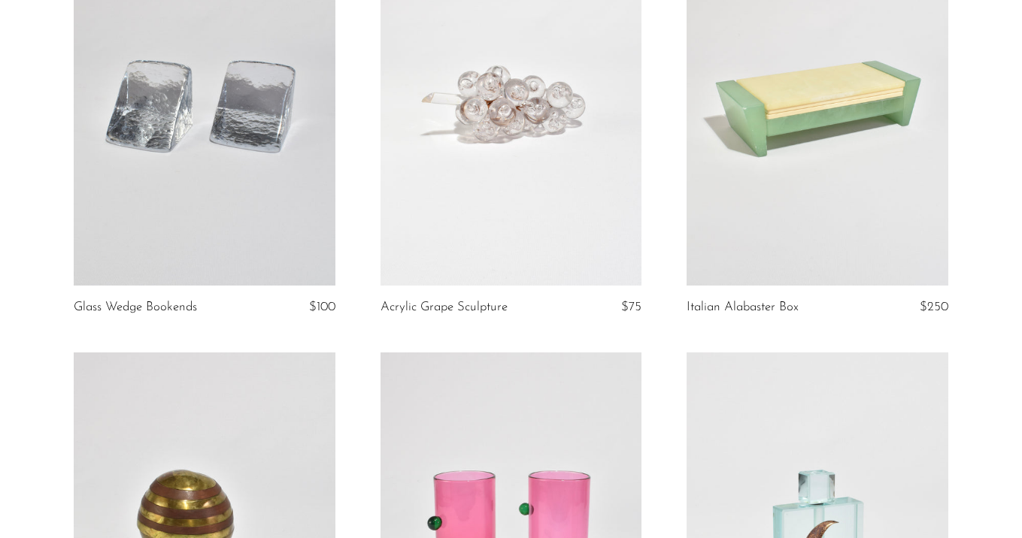
click at [213, 163] on link at bounding box center [205, 103] width 262 height 366
click at [583, 195] on link at bounding box center [511, 103] width 262 height 366
click at [786, 205] on link at bounding box center [817, 103] width 262 height 366
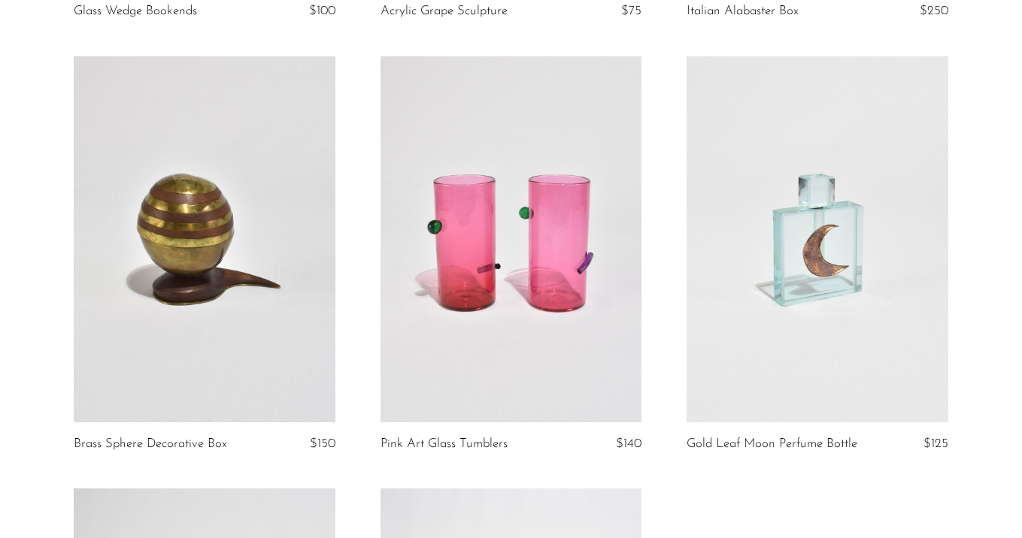
scroll to position [535, 0]
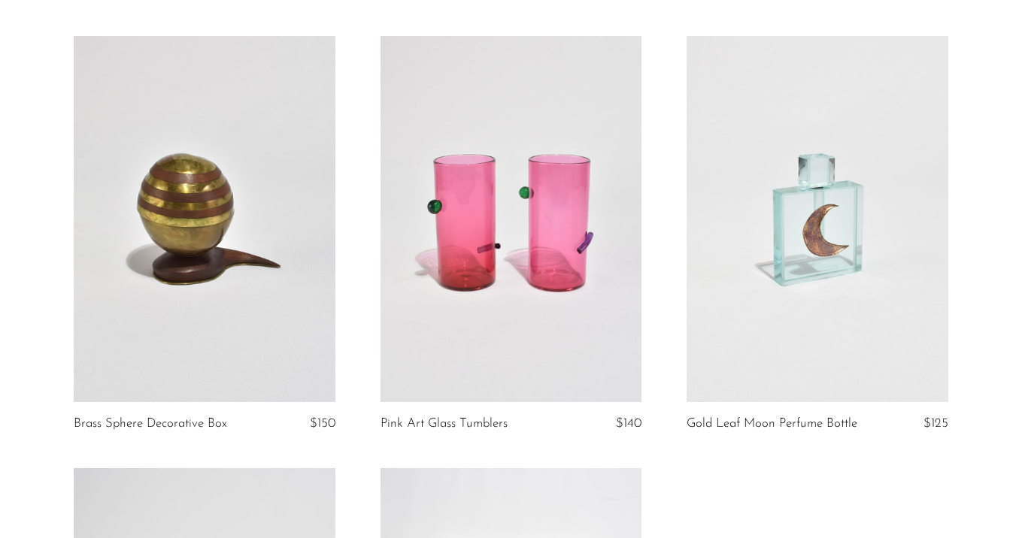
click at [209, 198] on link at bounding box center [205, 219] width 262 height 366
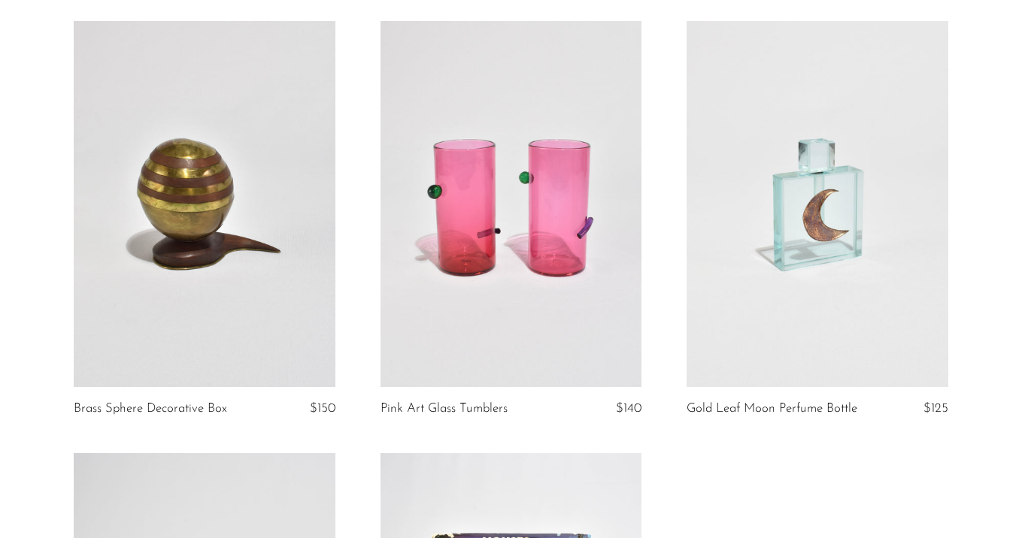
click at [581, 224] on link at bounding box center [511, 204] width 262 height 366
click at [893, 266] on link at bounding box center [817, 204] width 262 height 366
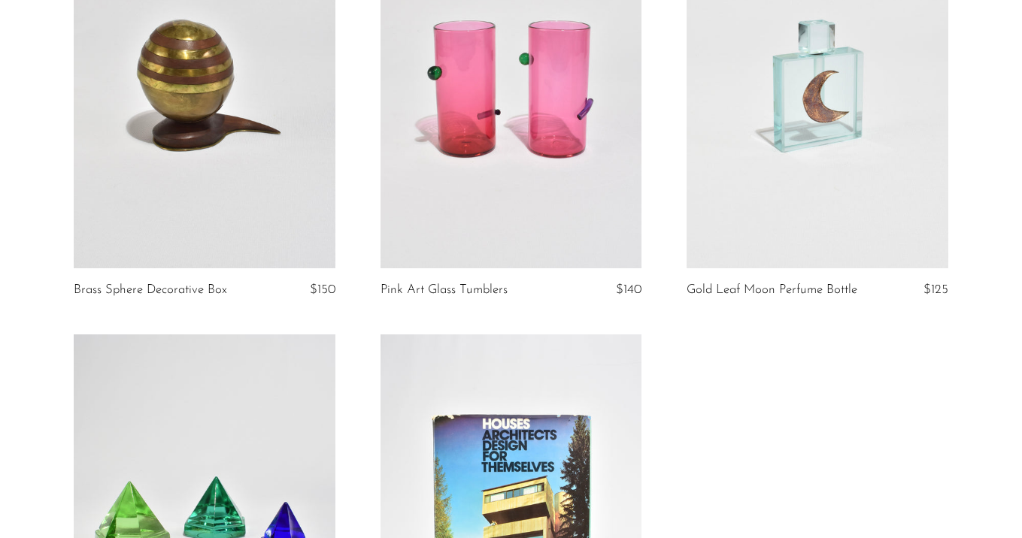
scroll to position [865, 0]
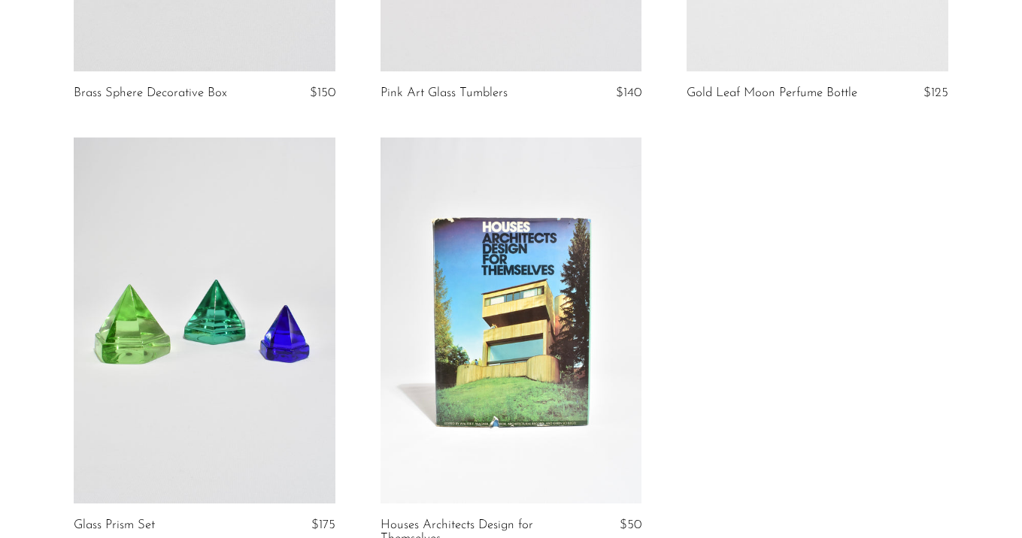
click at [247, 232] on link at bounding box center [205, 321] width 262 height 366
click at [489, 259] on link at bounding box center [511, 321] width 262 height 366
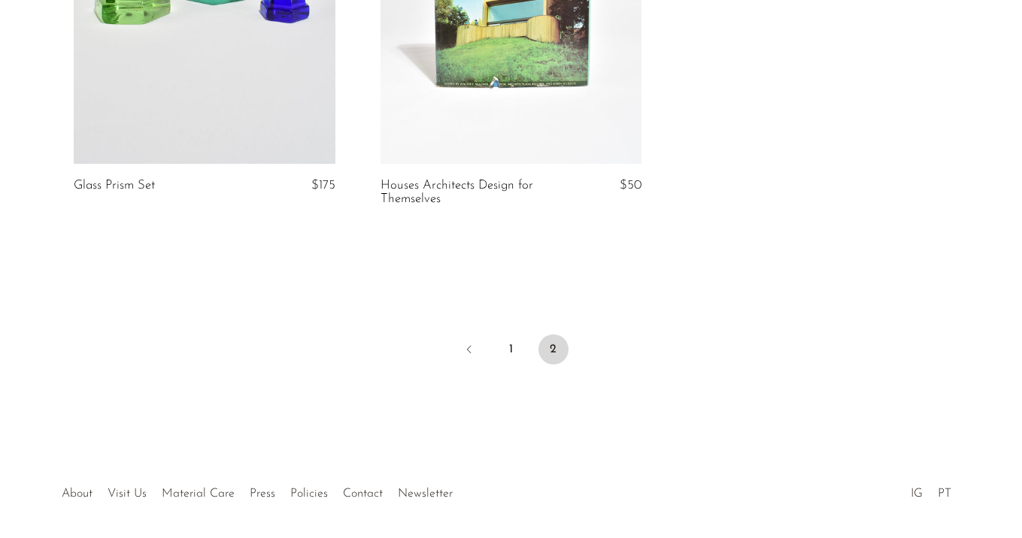
scroll to position [1261, 0]
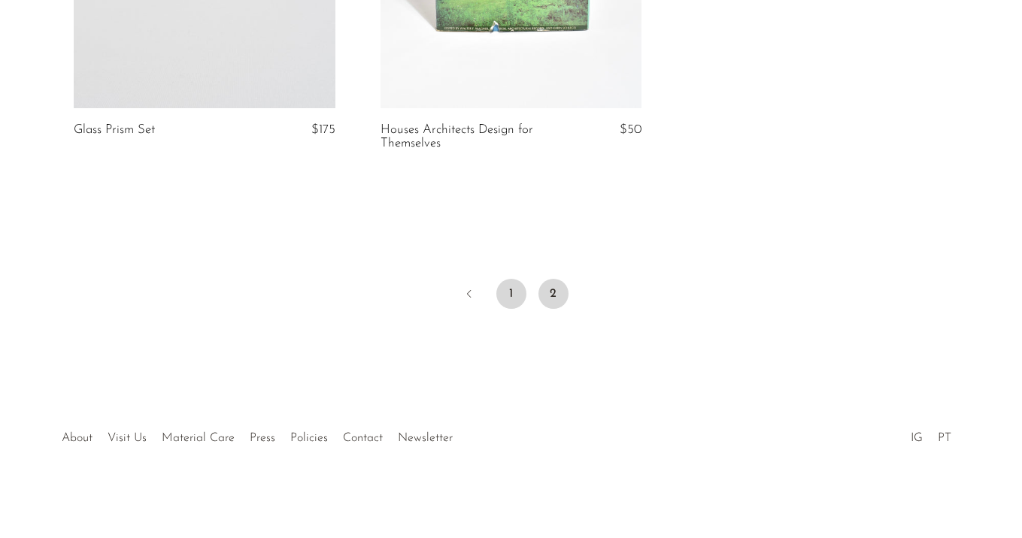
click at [523, 286] on link "1" at bounding box center [511, 294] width 30 height 30
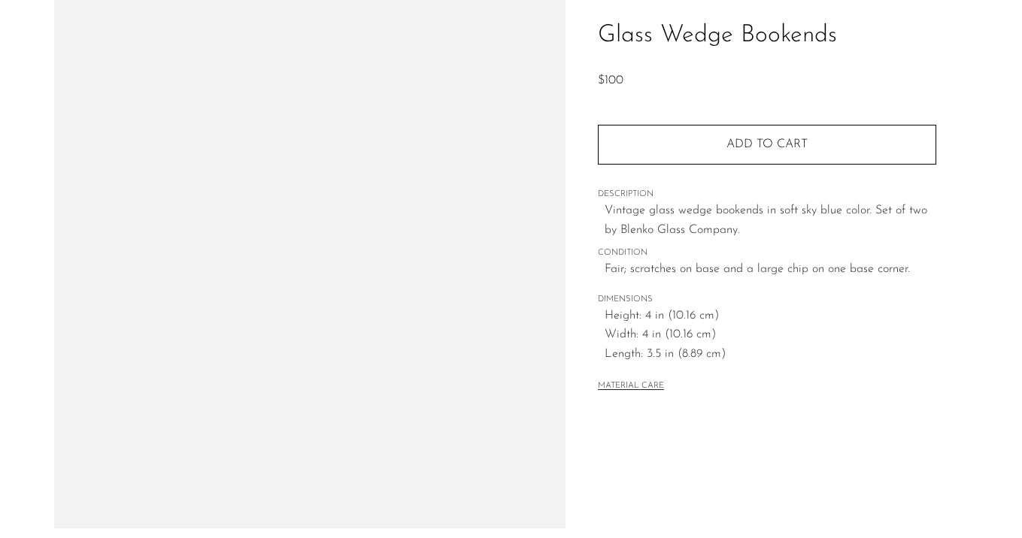
scroll to position [164, 0]
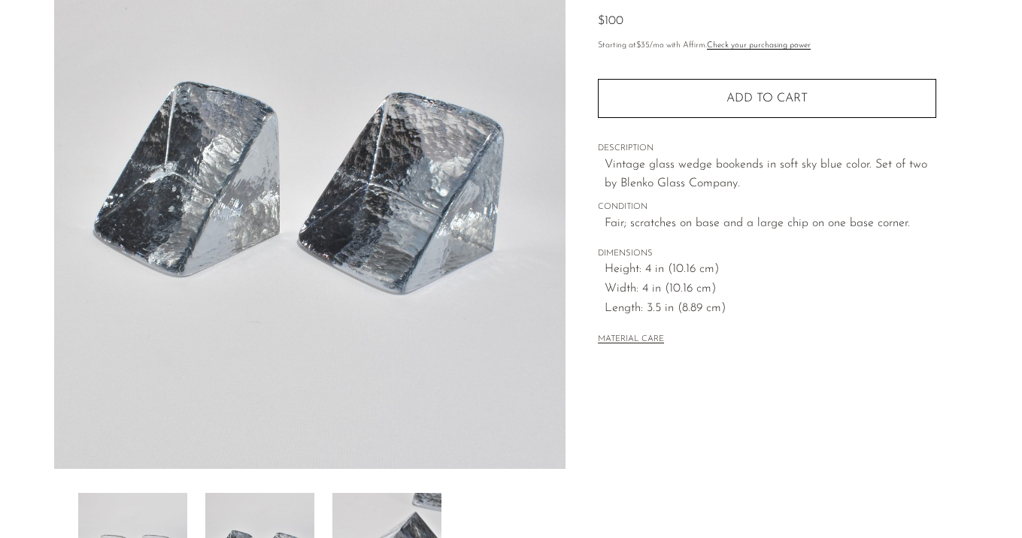
click at [416, 489] on div at bounding box center [310, 259] width 512 height 708
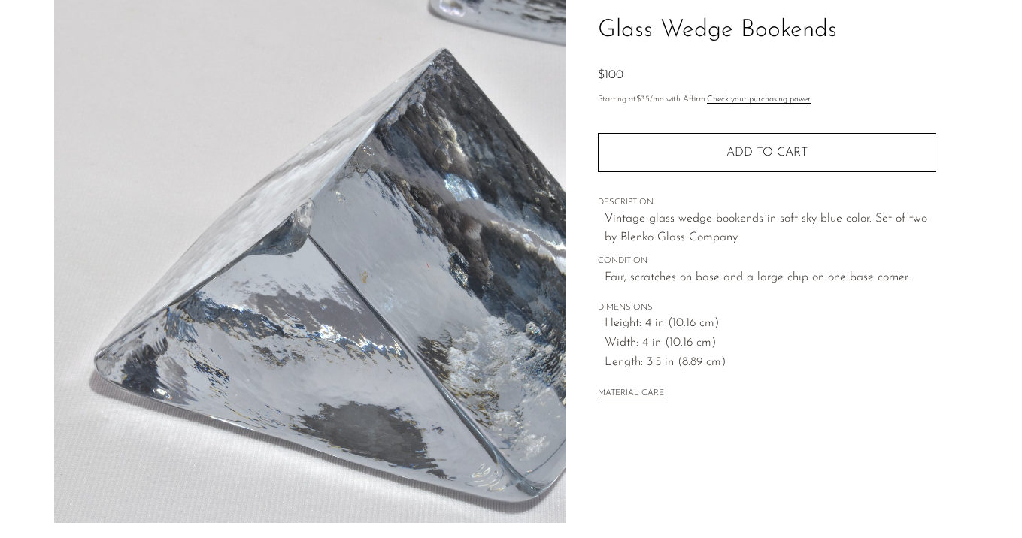
scroll to position [109, 0]
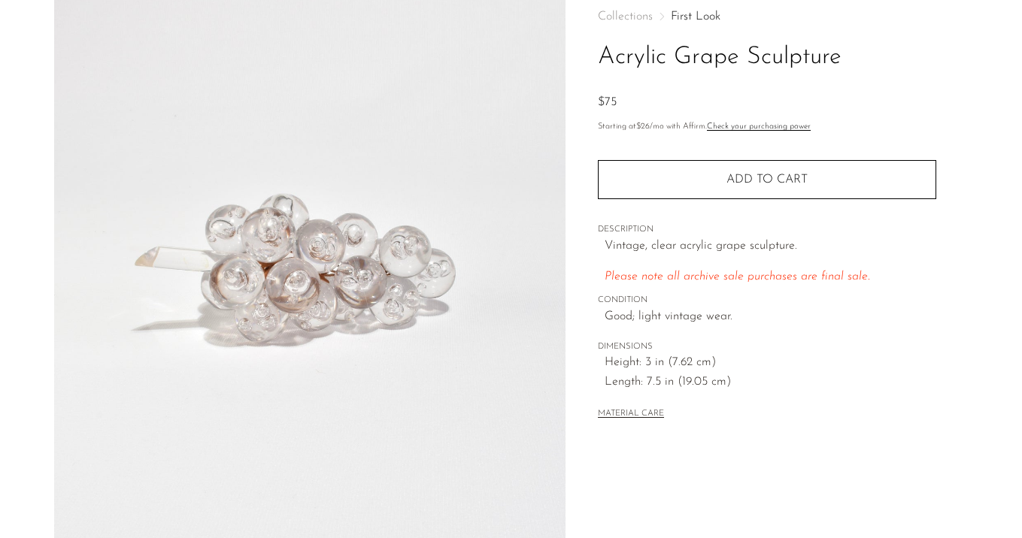
scroll to position [86, 0]
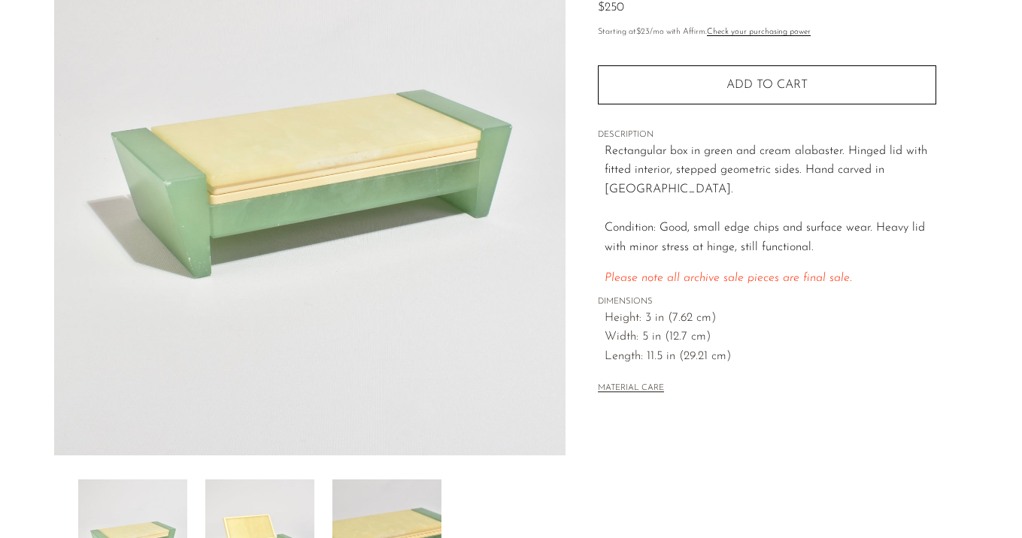
scroll to position [183, 0]
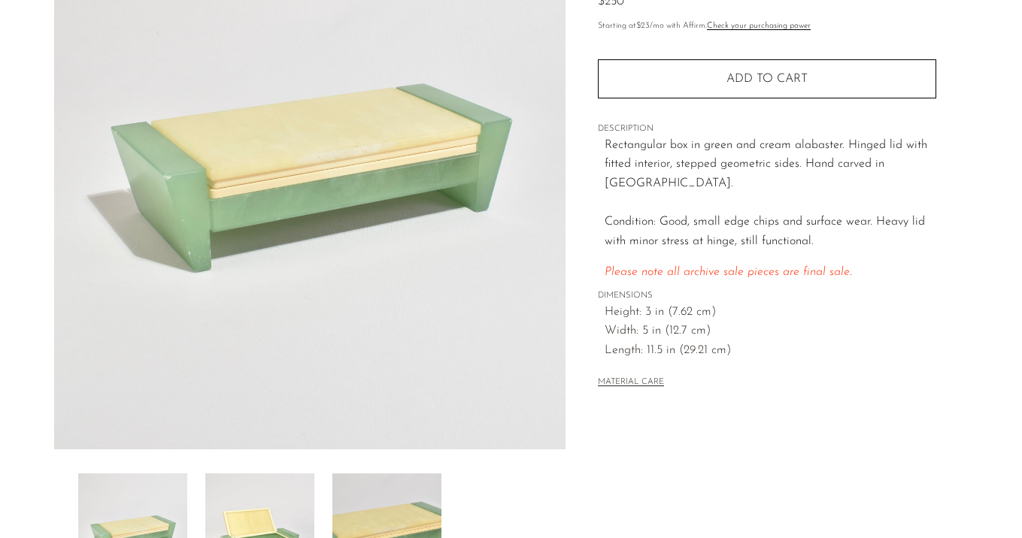
click at [267, 496] on img at bounding box center [259, 534] width 109 height 120
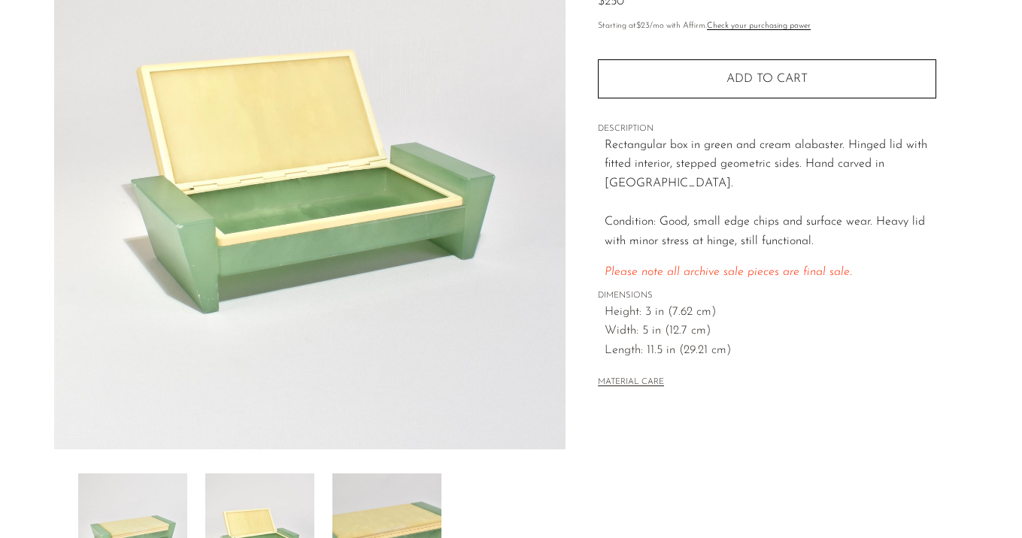
click at [424, 478] on img at bounding box center [386, 534] width 109 height 120
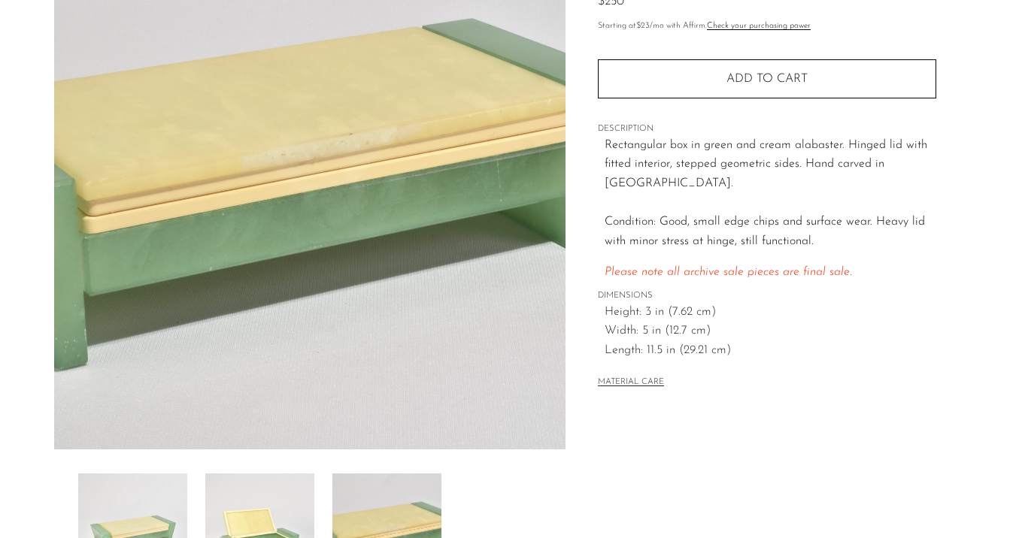
click at [257, 495] on img at bounding box center [259, 534] width 109 height 120
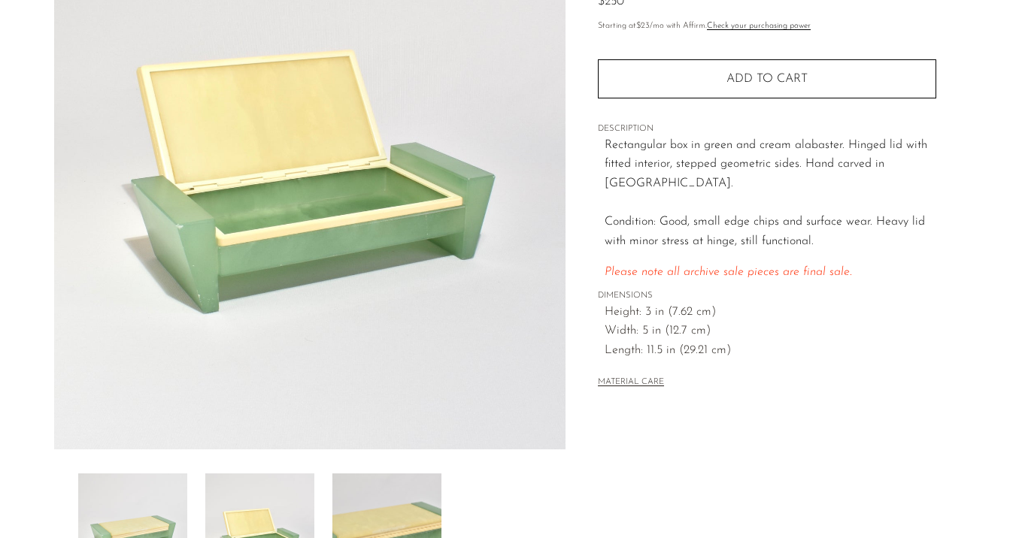
click at [162, 501] on img at bounding box center [132, 534] width 109 height 120
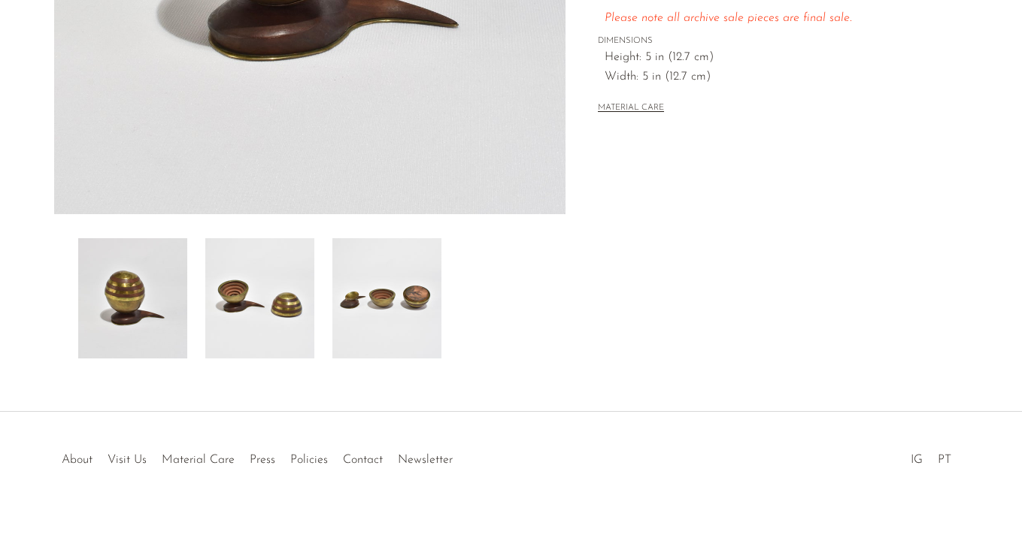
click at [257, 359] on div "Brass Sphere Decorative Box $150" at bounding box center [511, 31] width 1022 height 762
click at [259, 323] on img at bounding box center [259, 298] width 109 height 120
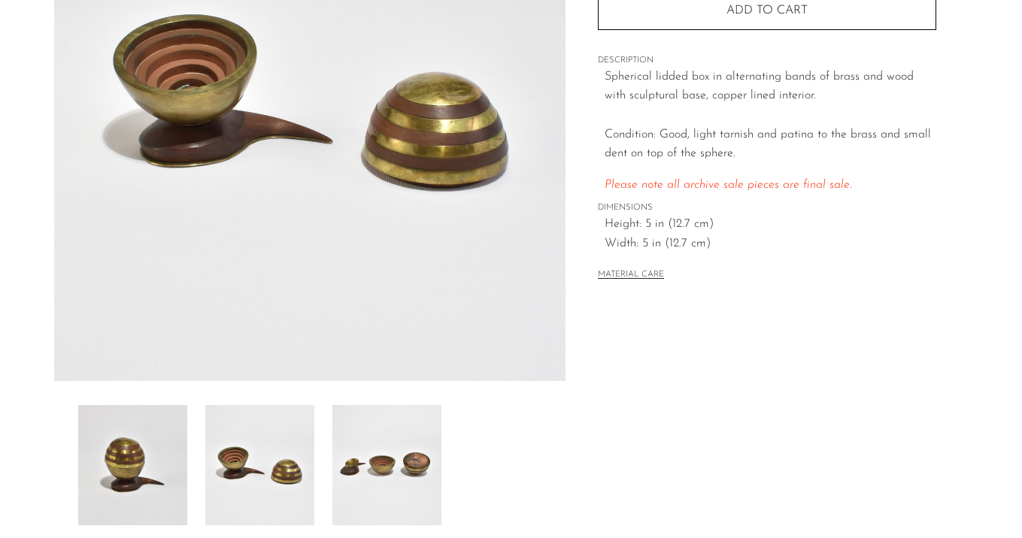
scroll to position [192, 0]
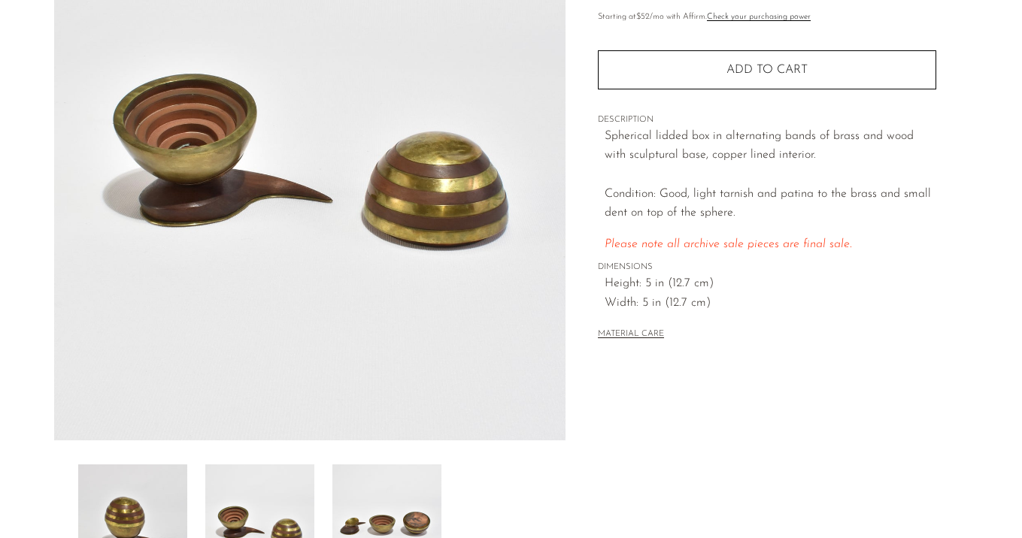
click at [399, 480] on img at bounding box center [386, 525] width 109 height 120
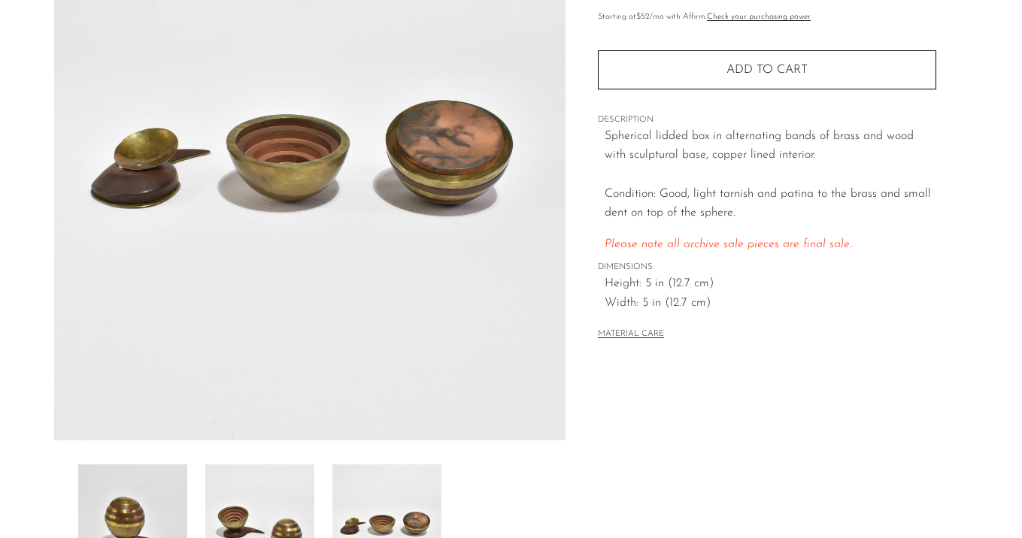
click at [262, 504] on img at bounding box center [259, 525] width 109 height 120
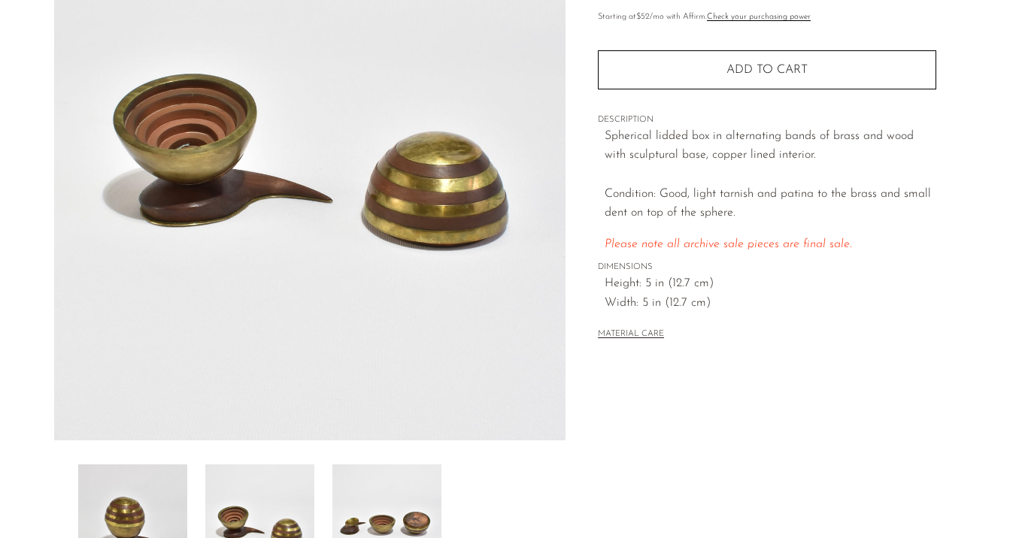
click at [149, 501] on img at bounding box center [132, 525] width 109 height 120
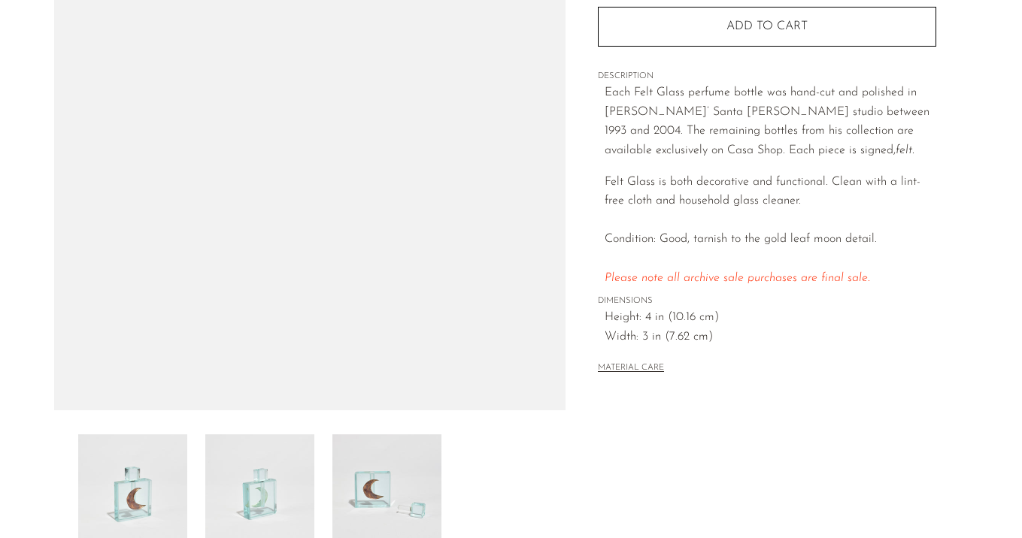
scroll to position [226, 0]
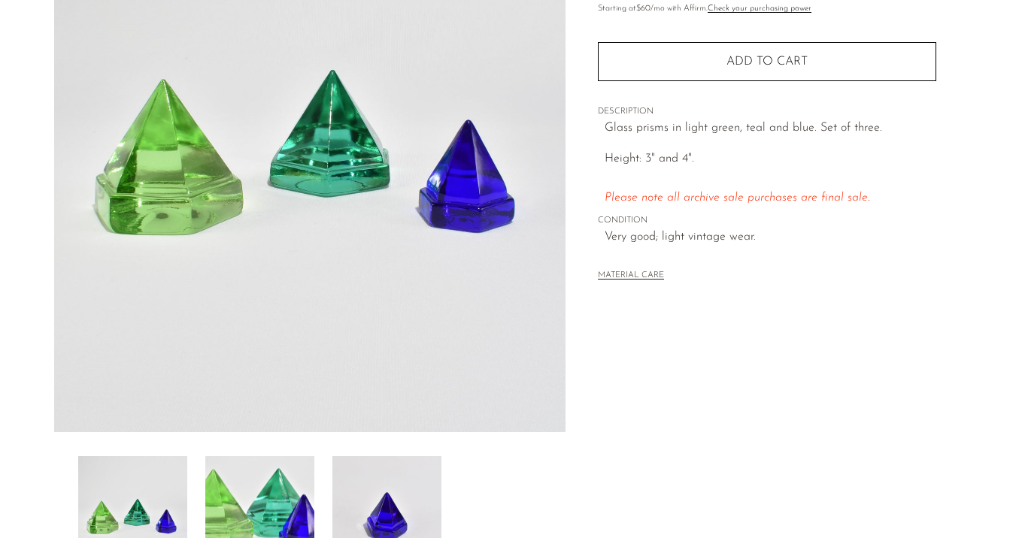
scroll to position [162, 0]
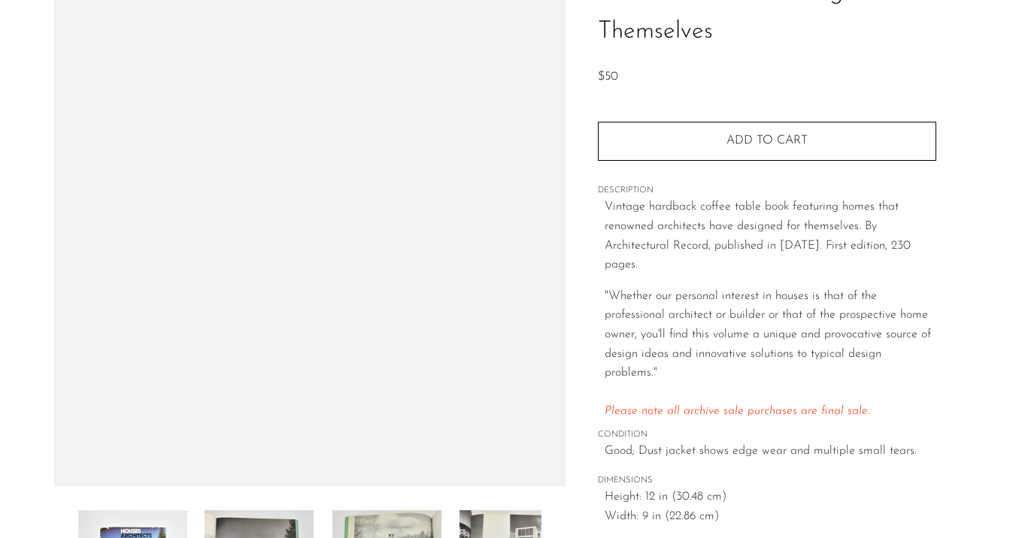
scroll to position [171, 0]
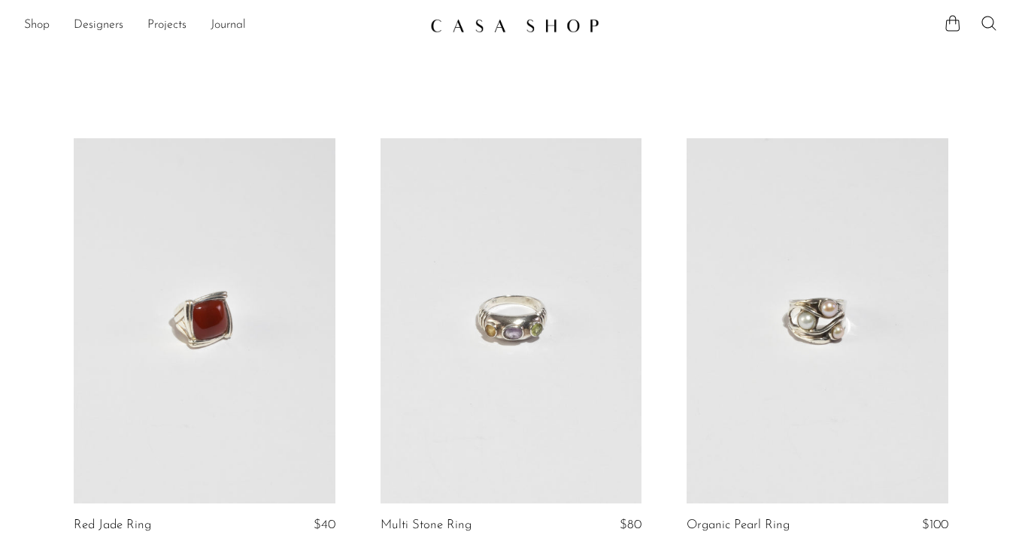
click at [196, 338] on link at bounding box center [205, 321] width 262 height 366
click at [530, 236] on link at bounding box center [511, 321] width 262 height 366
click at [755, 199] on link at bounding box center [817, 321] width 262 height 366
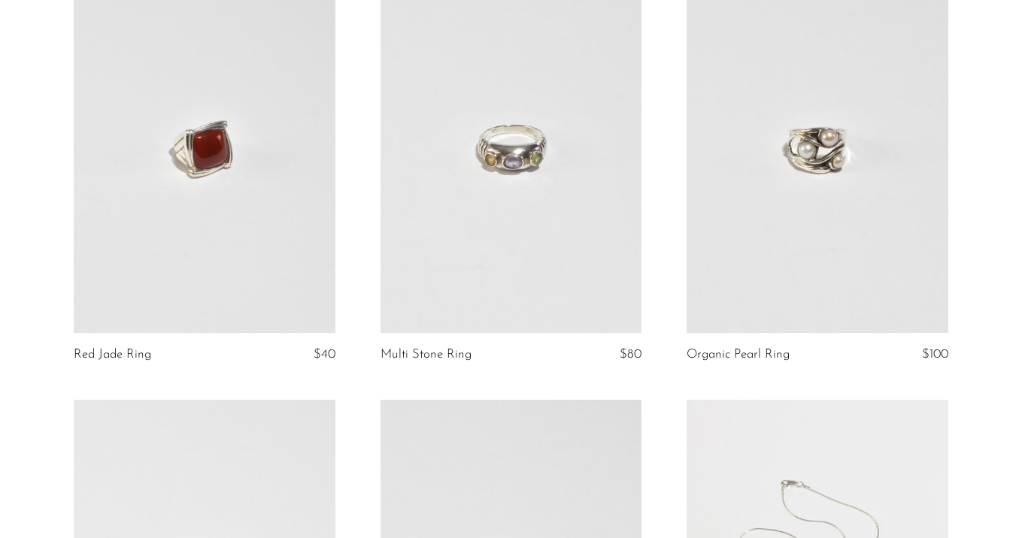
scroll to position [378, 0]
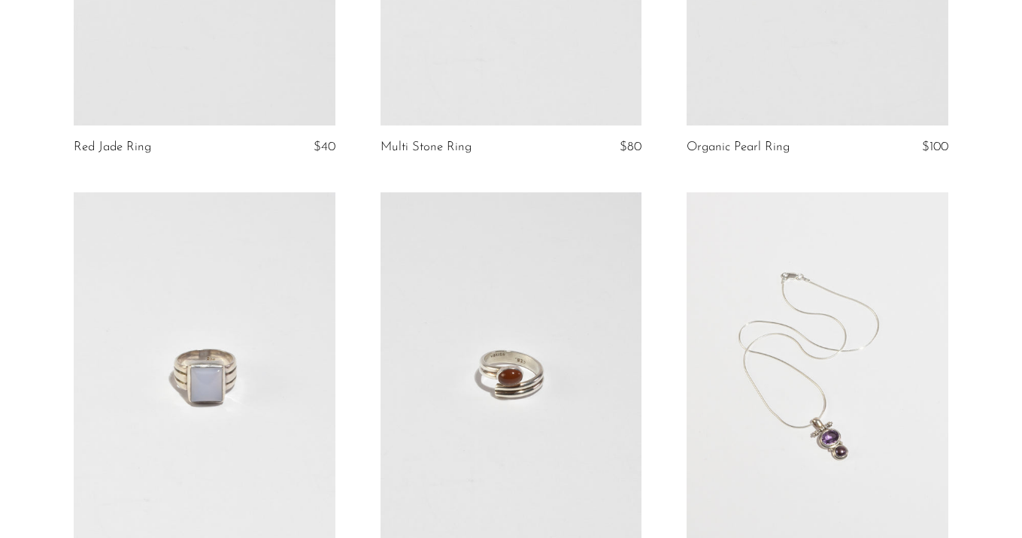
click at [159, 237] on link at bounding box center [205, 375] width 262 height 366
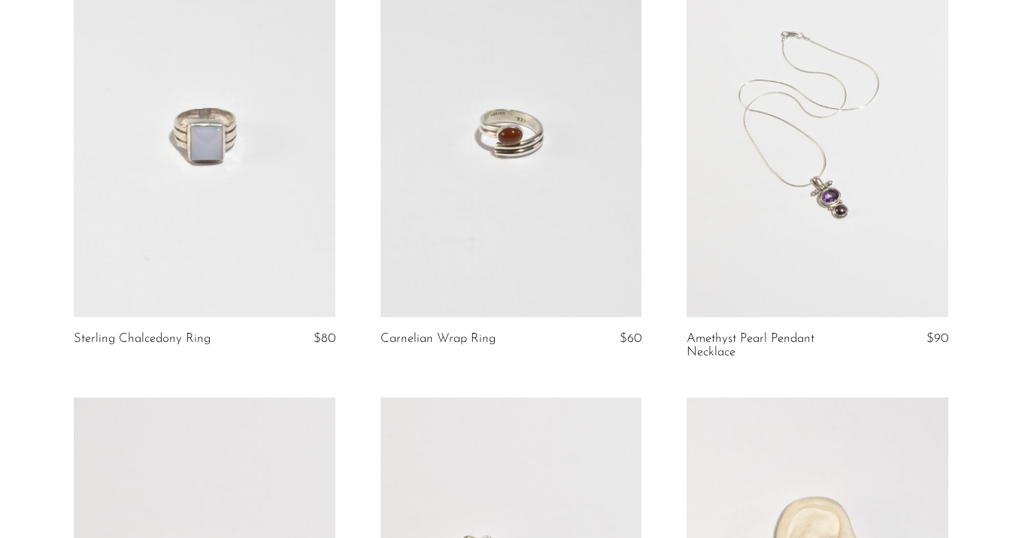
scroll to position [651, 0]
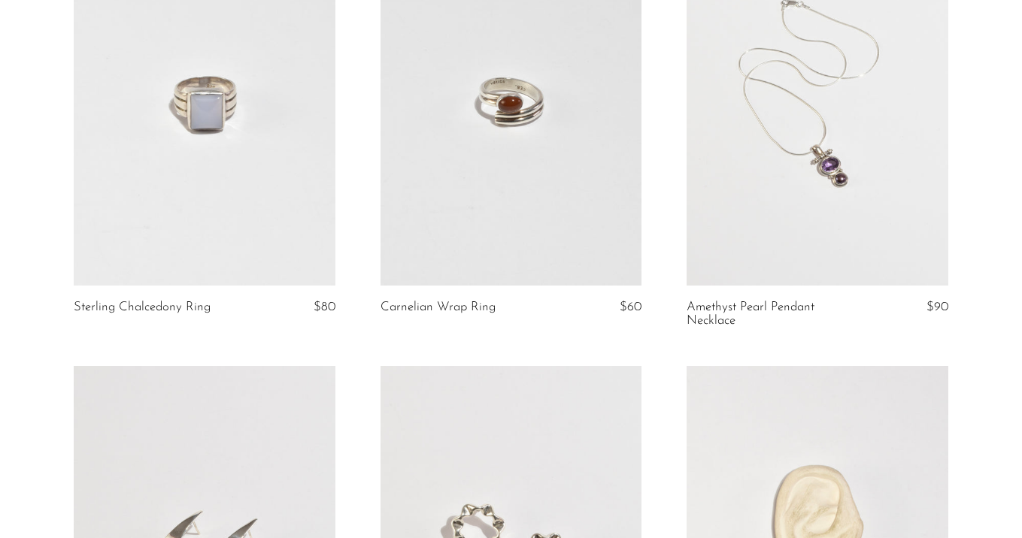
click at [530, 170] on link at bounding box center [511, 103] width 262 height 366
click at [805, 175] on link at bounding box center [817, 103] width 262 height 366
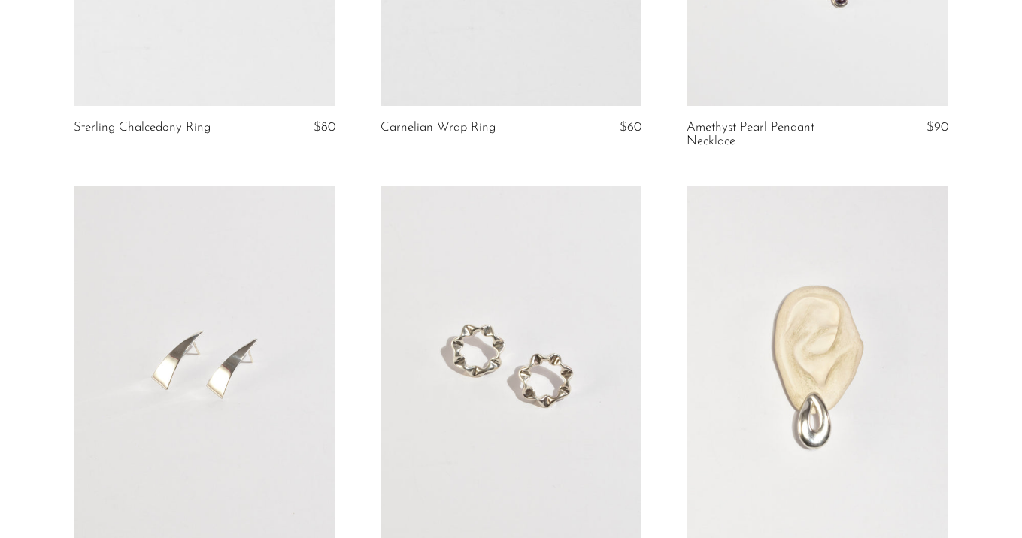
scroll to position [1098, 0]
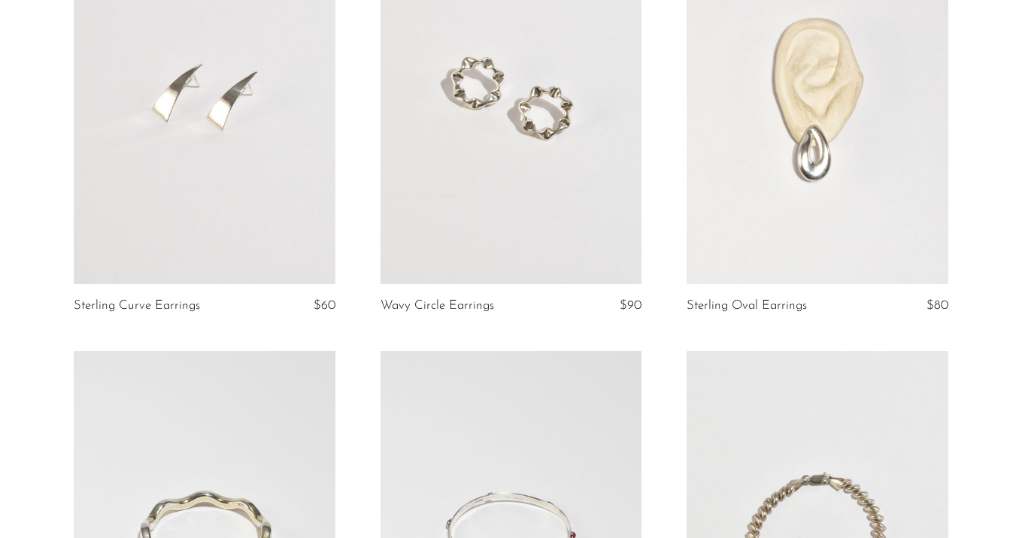
click at [200, 135] on link at bounding box center [205, 102] width 262 height 366
click at [566, 248] on link at bounding box center [511, 102] width 262 height 366
click at [798, 196] on link at bounding box center [817, 102] width 262 height 366
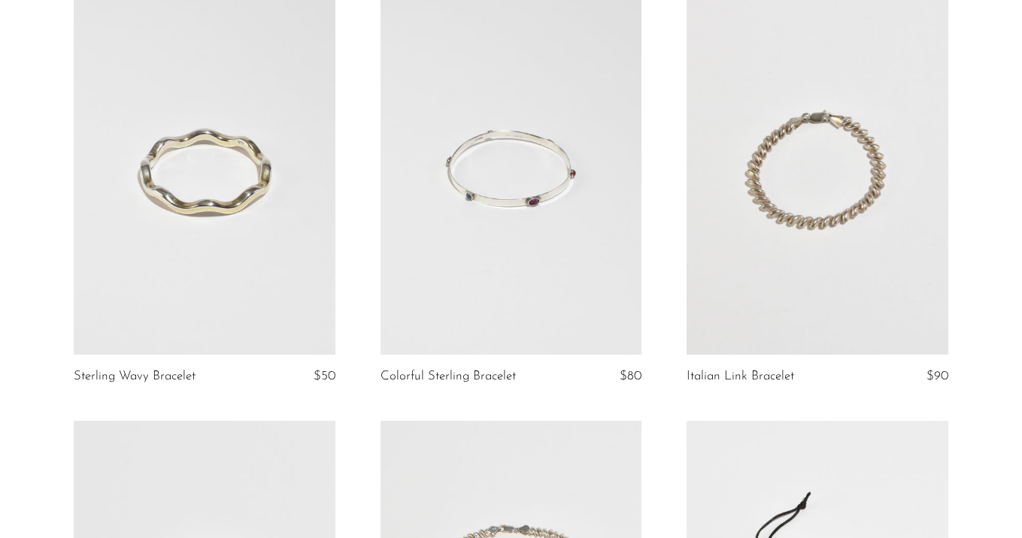
click at [235, 160] on link at bounding box center [205, 172] width 262 height 366
click at [519, 227] on link at bounding box center [511, 172] width 262 height 366
click at [677, 169] on article "Italian Link Bracelet $90" at bounding box center [817, 205] width 307 height 432
click at [754, 188] on link at bounding box center [817, 172] width 262 height 366
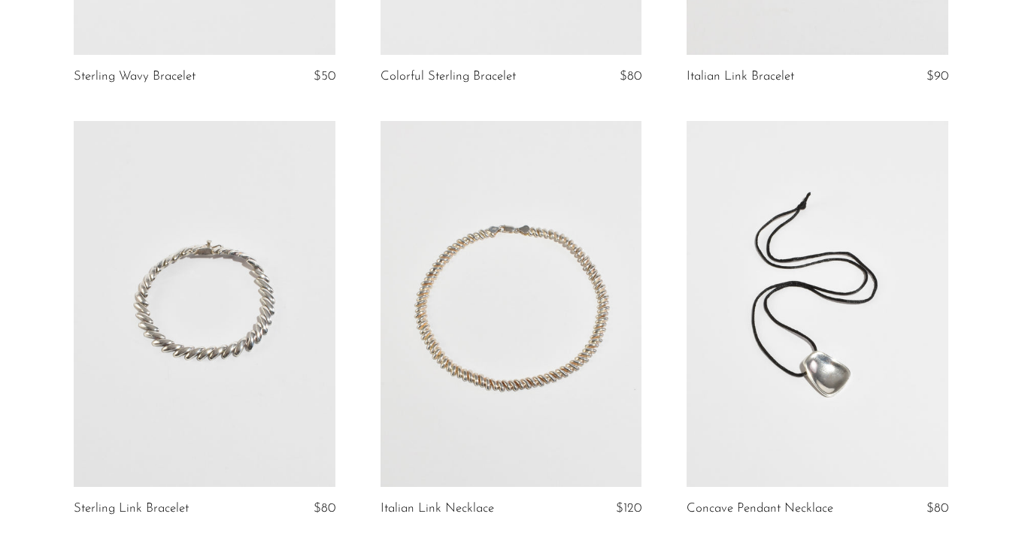
scroll to position [1822, 0]
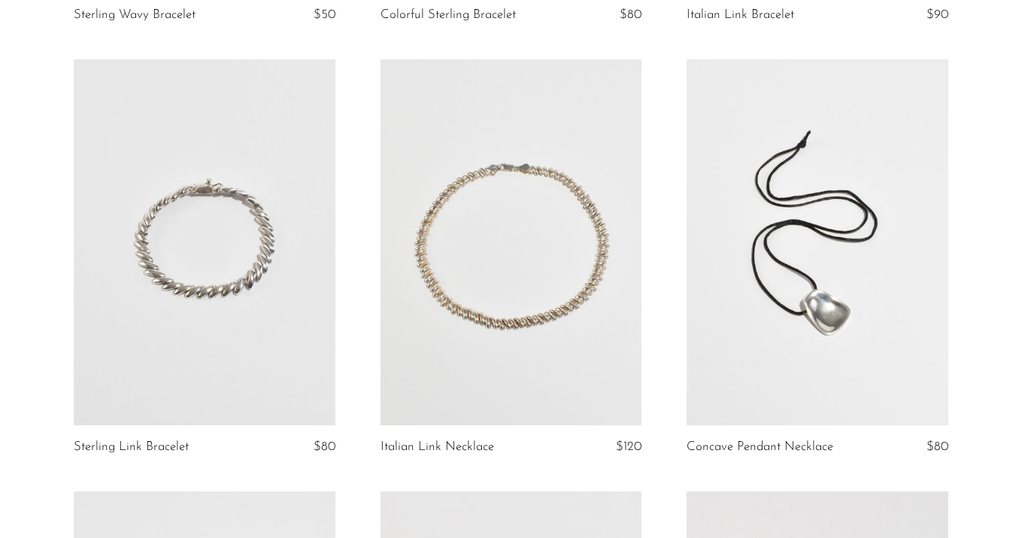
click at [166, 199] on link at bounding box center [205, 242] width 262 height 366
click at [472, 283] on link at bounding box center [511, 242] width 262 height 366
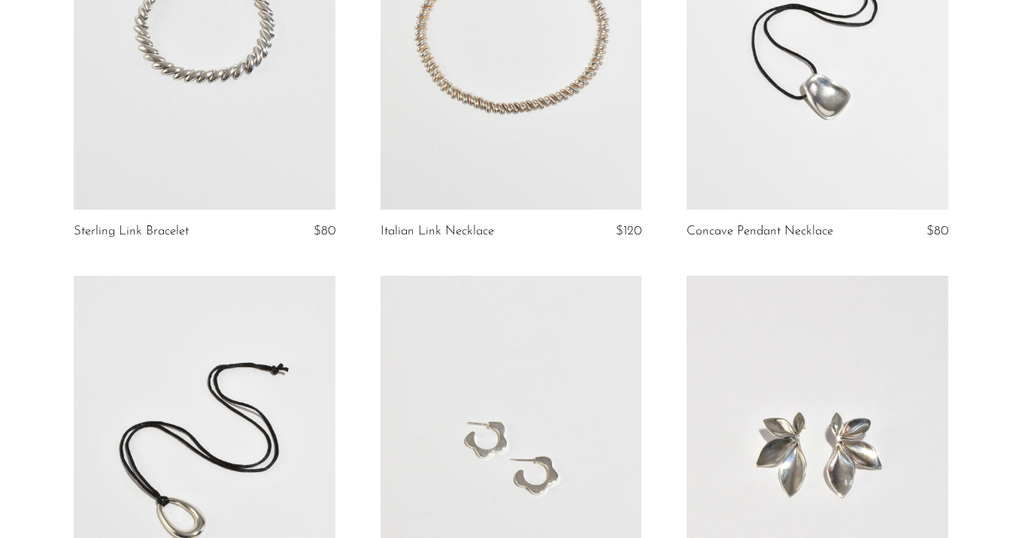
click at [789, 161] on link at bounding box center [817, 27] width 262 height 366
click at [238, 386] on link at bounding box center [205, 459] width 262 height 366
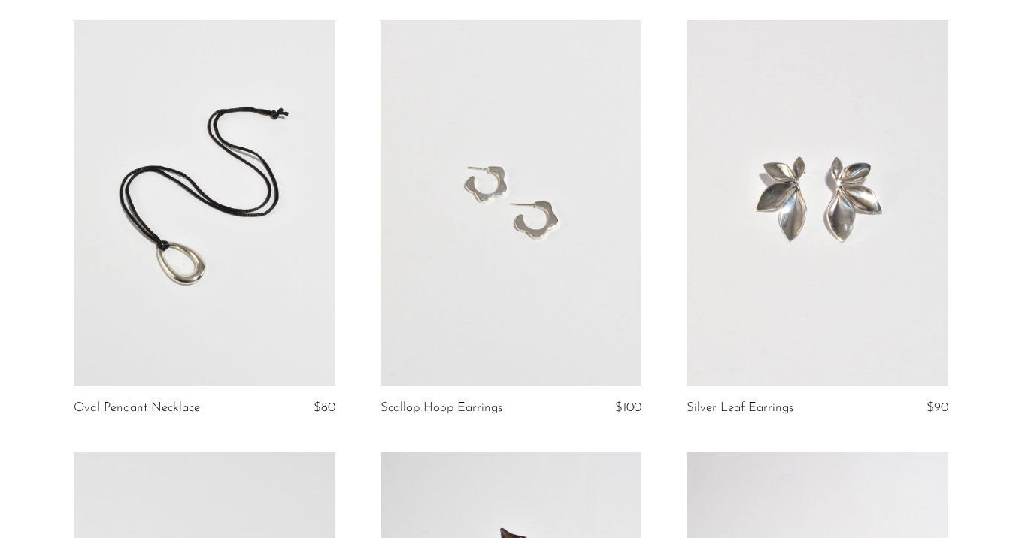
scroll to position [2360, 0]
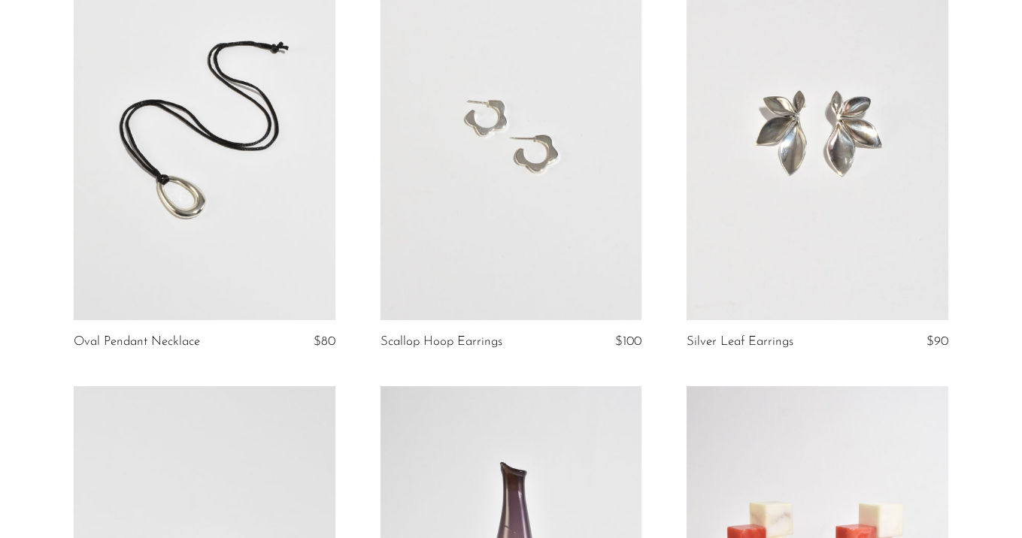
click at [491, 271] on link at bounding box center [511, 137] width 262 height 366
click at [860, 182] on link at bounding box center [817, 137] width 262 height 366
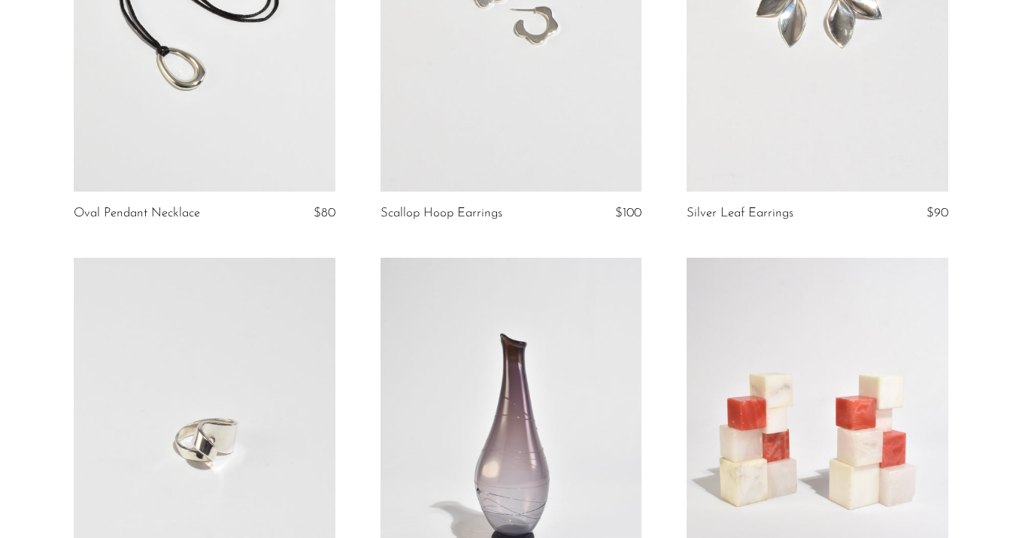
scroll to position [2701, 0]
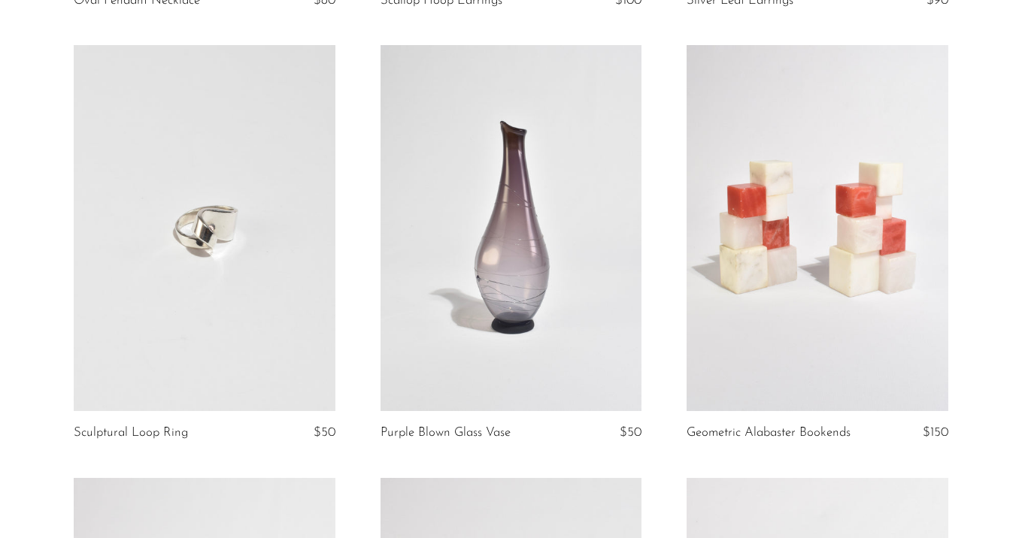
click at [253, 226] on link at bounding box center [205, 228] width 262 height 366
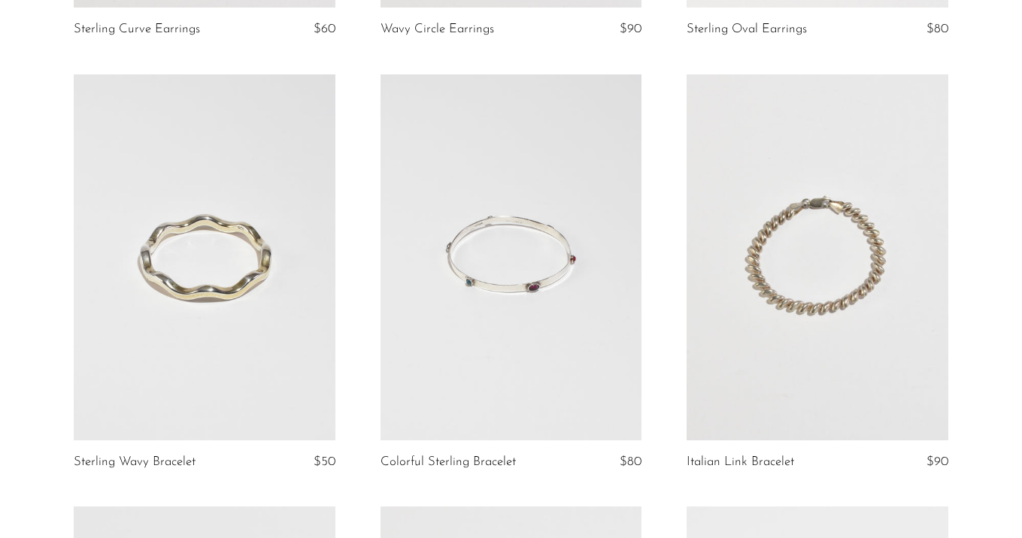
scroll to position [1637, 0]
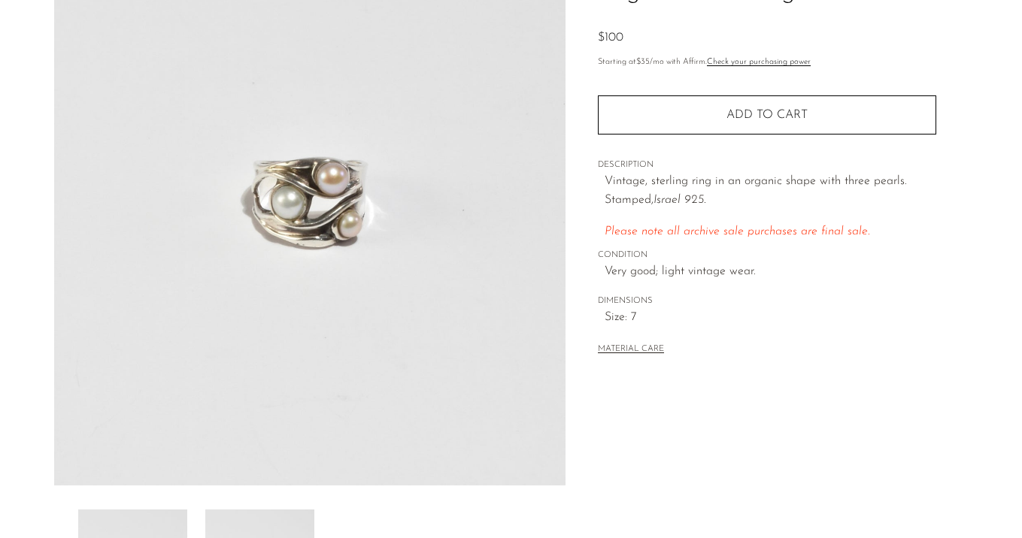
scroll to position [244, 0]
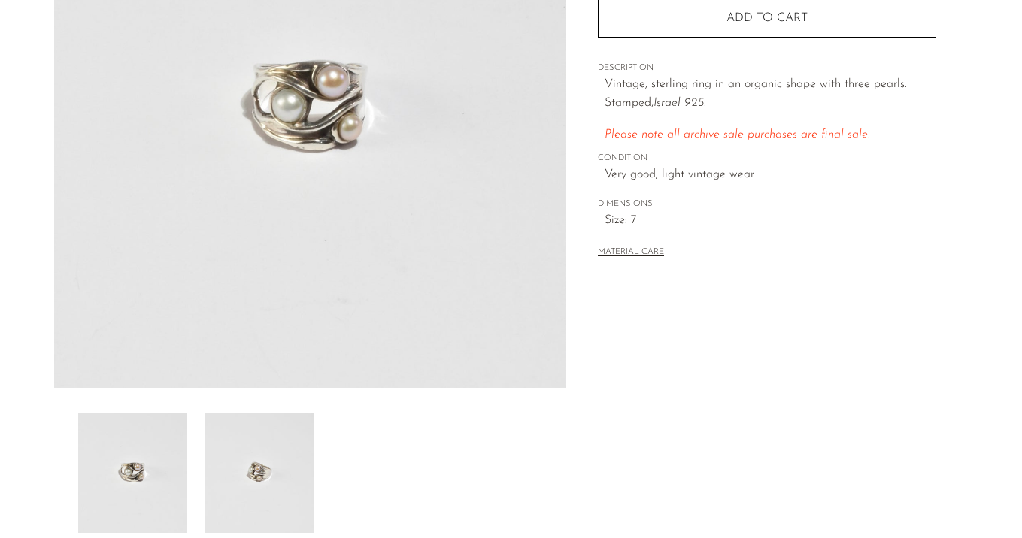
click at [271, 468] on img at bounding box center [259, 473] width 109 height 120
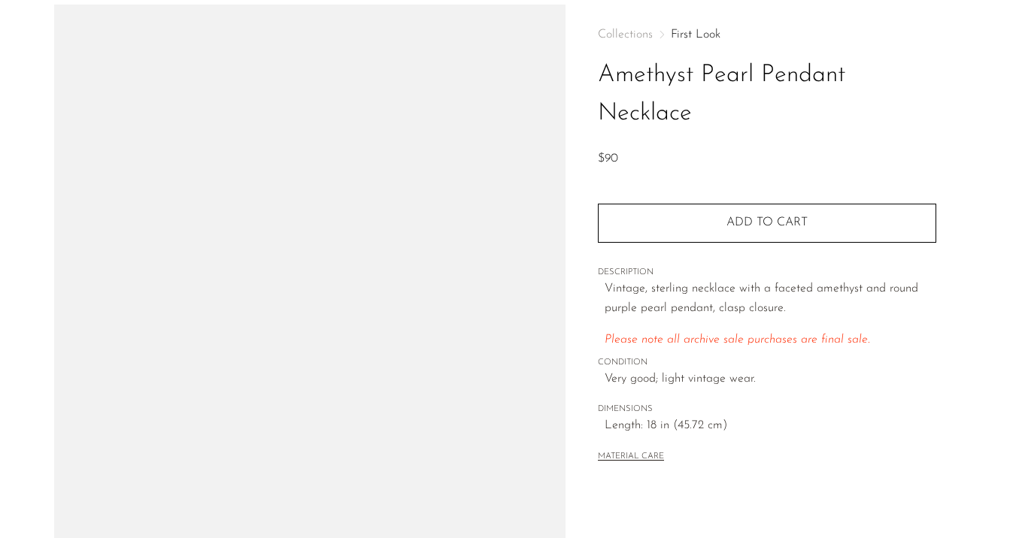
scroll to position [104, 0]
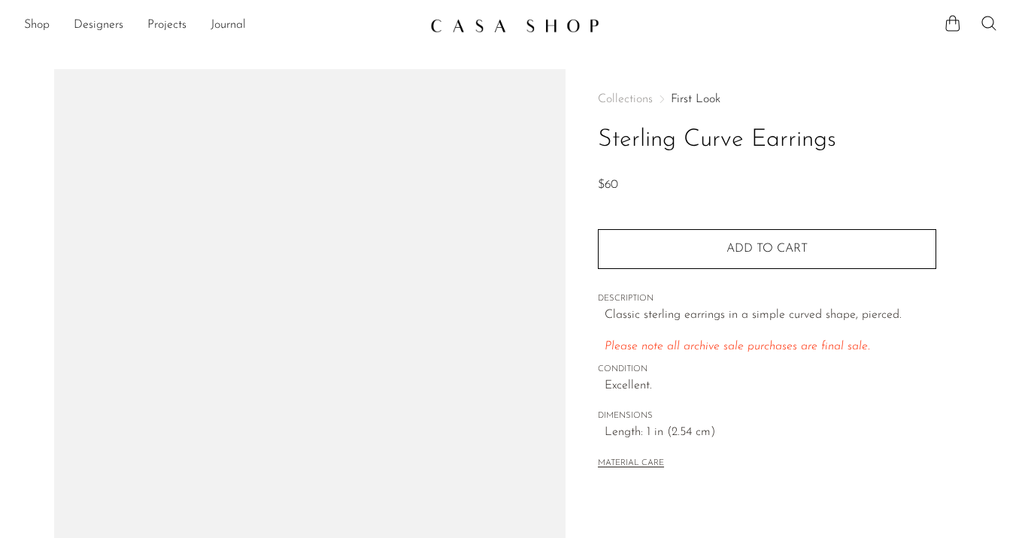
scroll to position [258, 0]
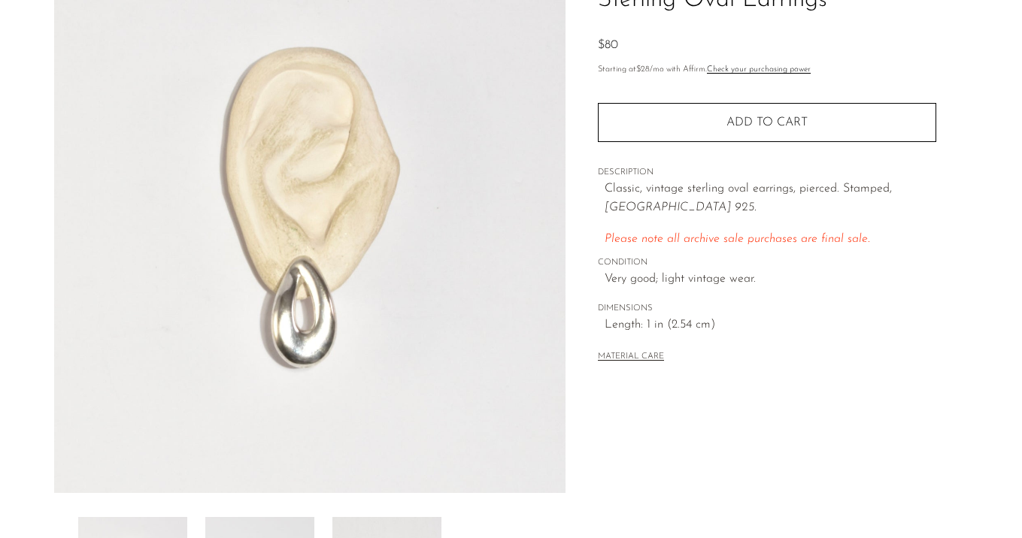
scroll to position [277, 0]
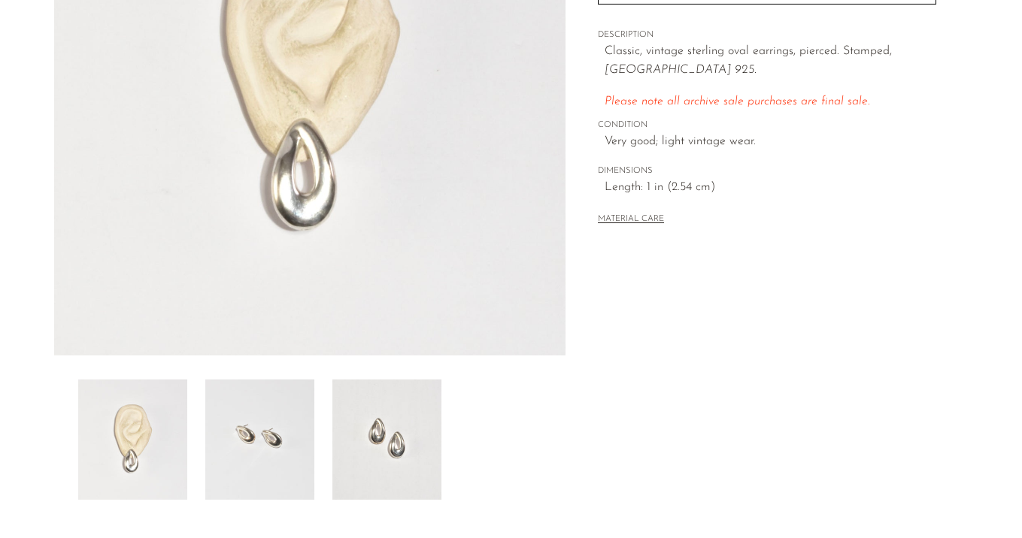
click at [248, 420] on img at bounding box center [259, 440] width 109 height 120
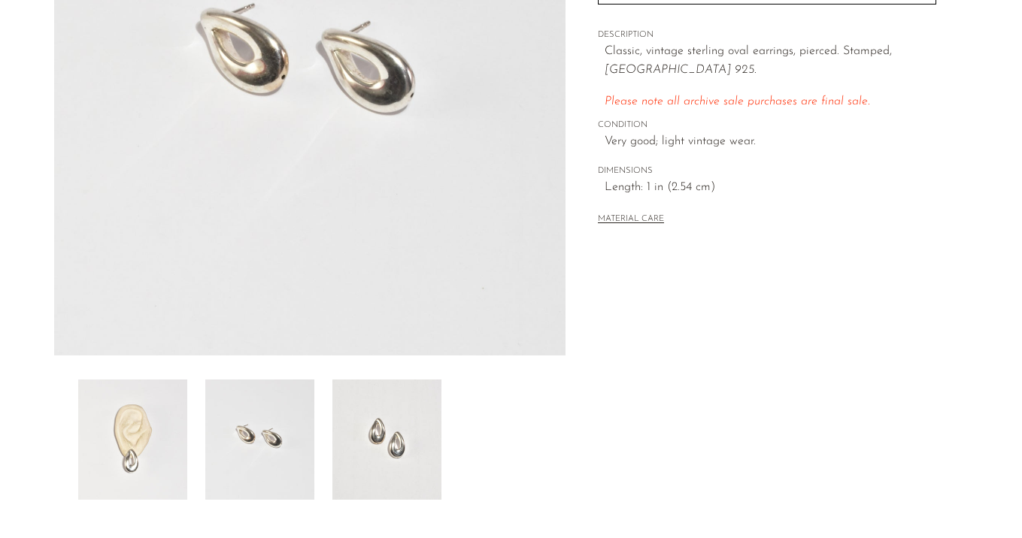
click at [389, 441] on img at bounding box center [386, 440] width 109 height 120
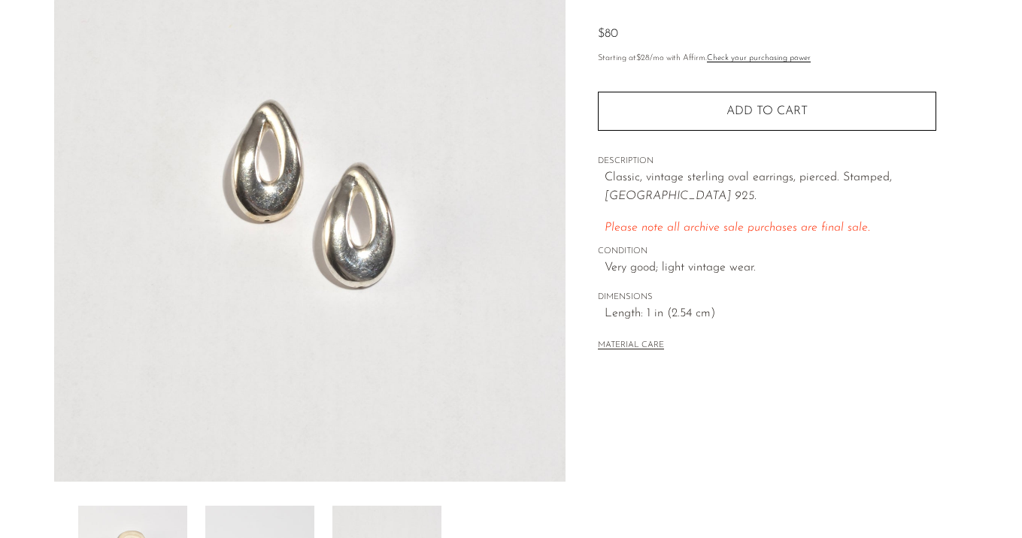
scroll to position [147, 0]
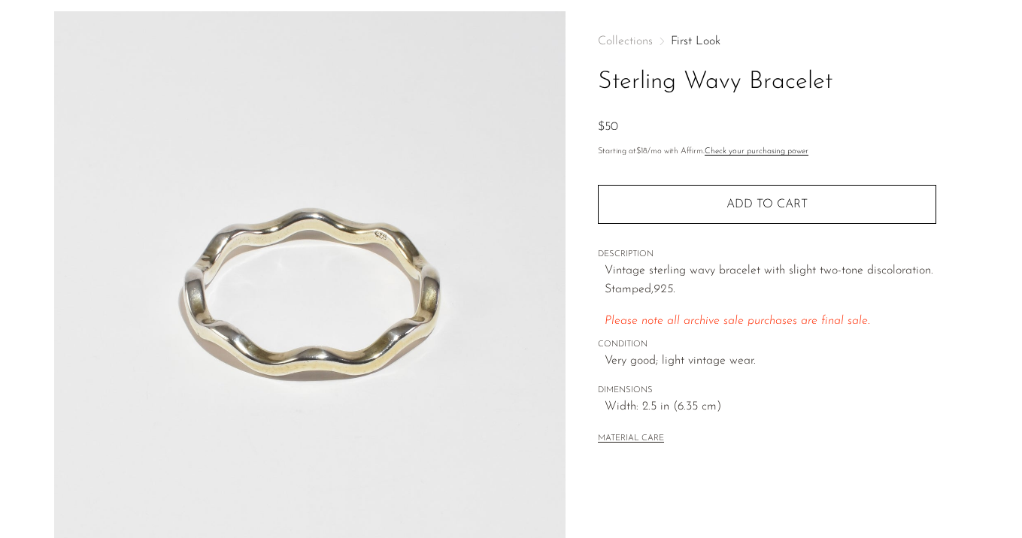
scroll to position [220, 0]
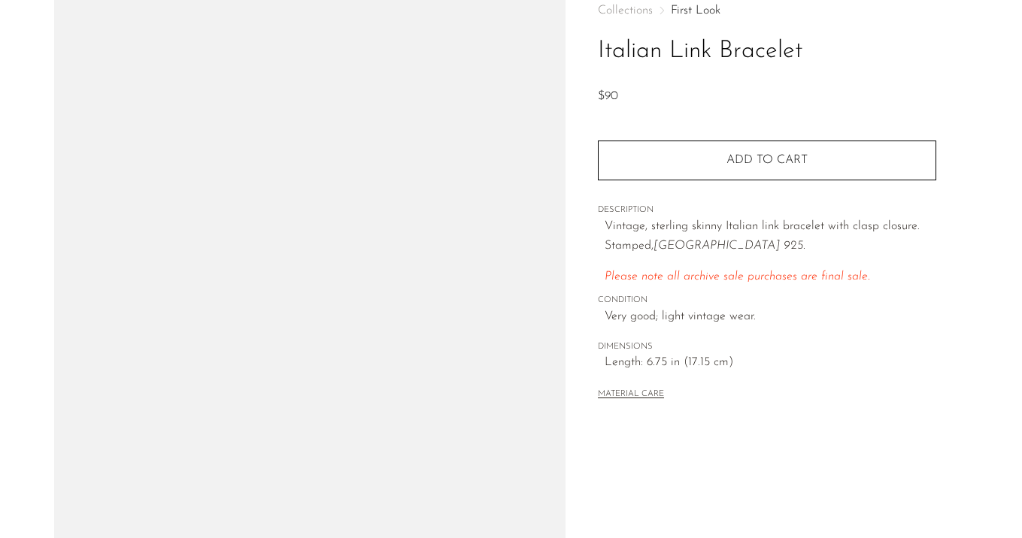
scroll to position [92, 0]
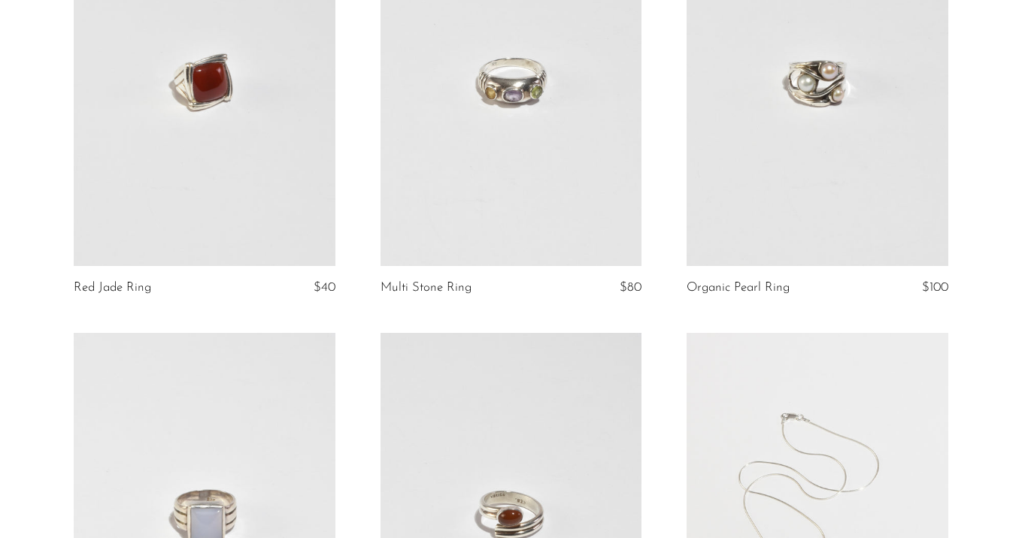
scroll to position [240, 0]
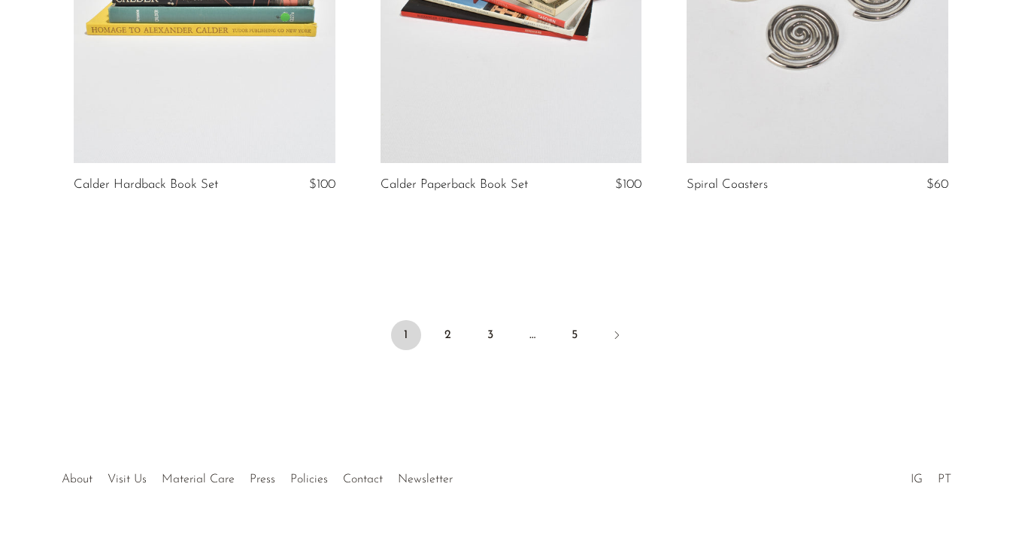
scroll to position [5167, 0]
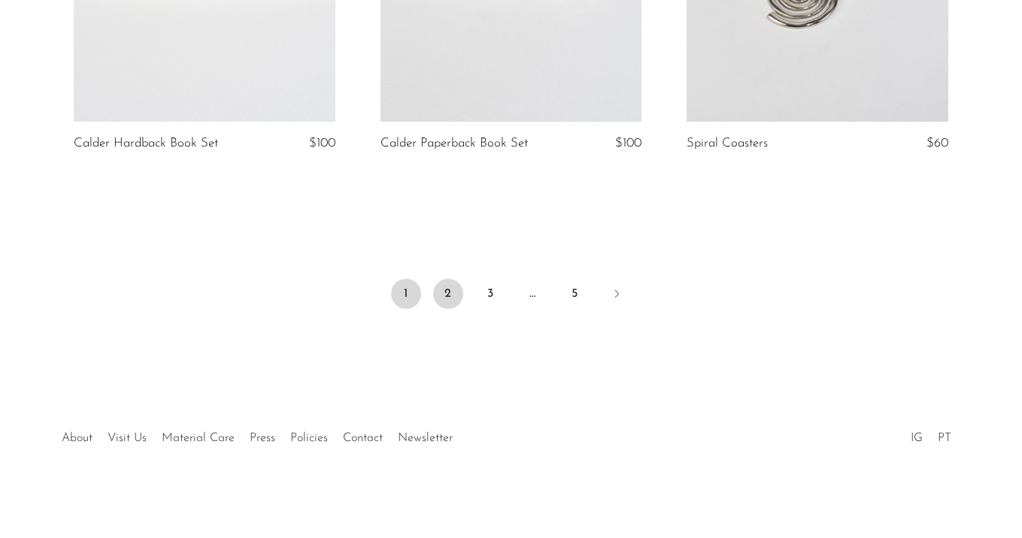
click at [452, 295] on link "2" at bounding box center [448, 294] width 30 height 30
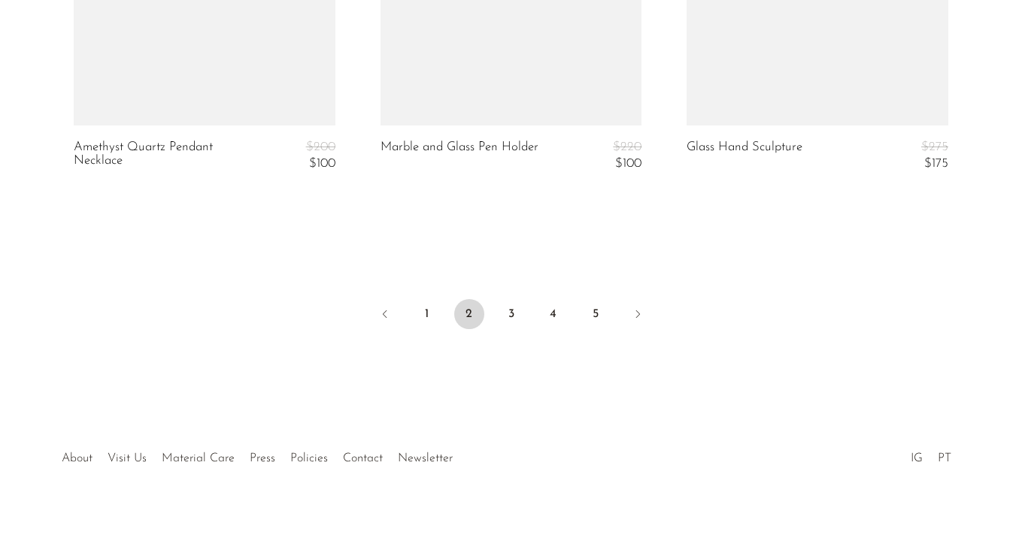
scroll to position [5305, 0]
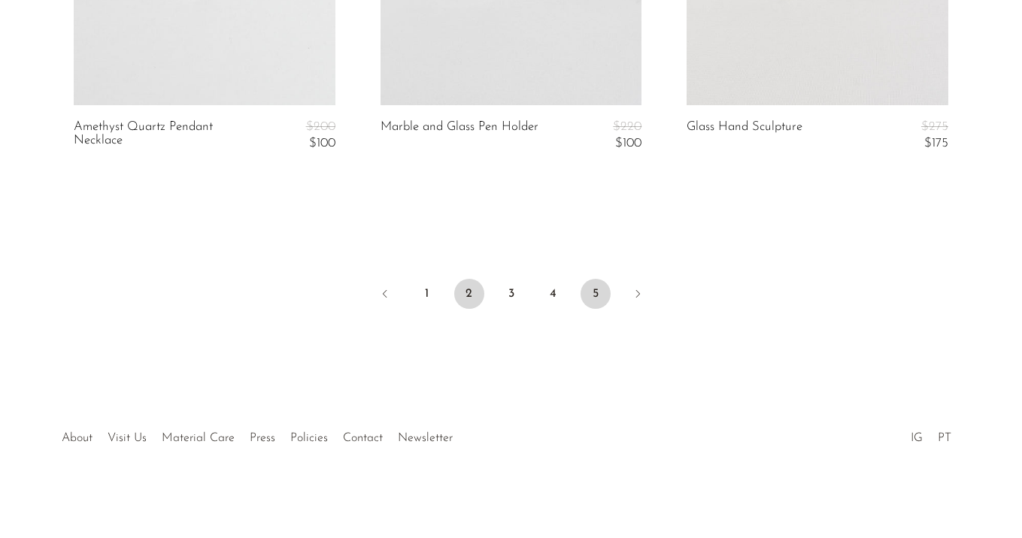
click at [598, 298] on link "5" at bounding box center [595, 294] width 30 height 30
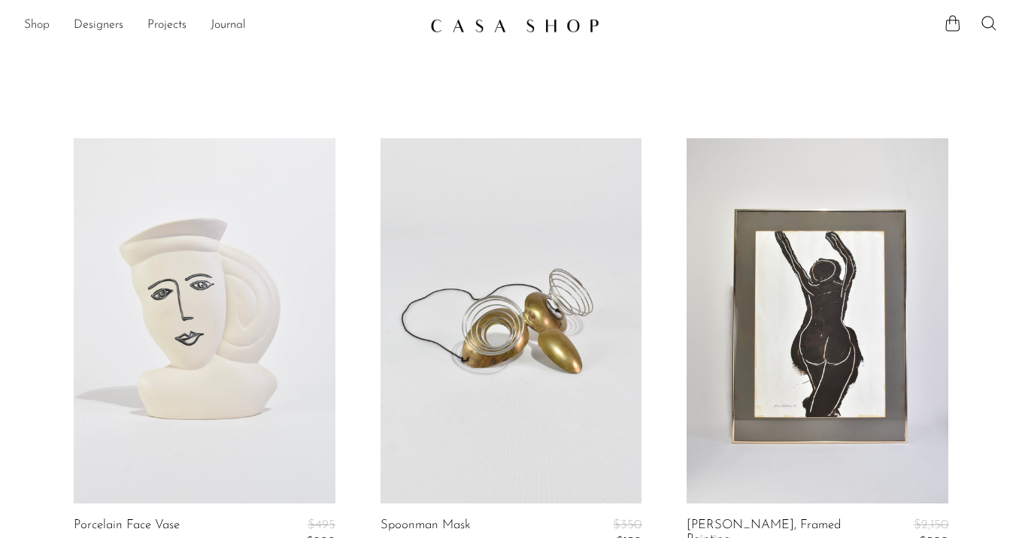
click at [40, 22] on link "Shop" at bounding box center [37, 26] width 26 height 20
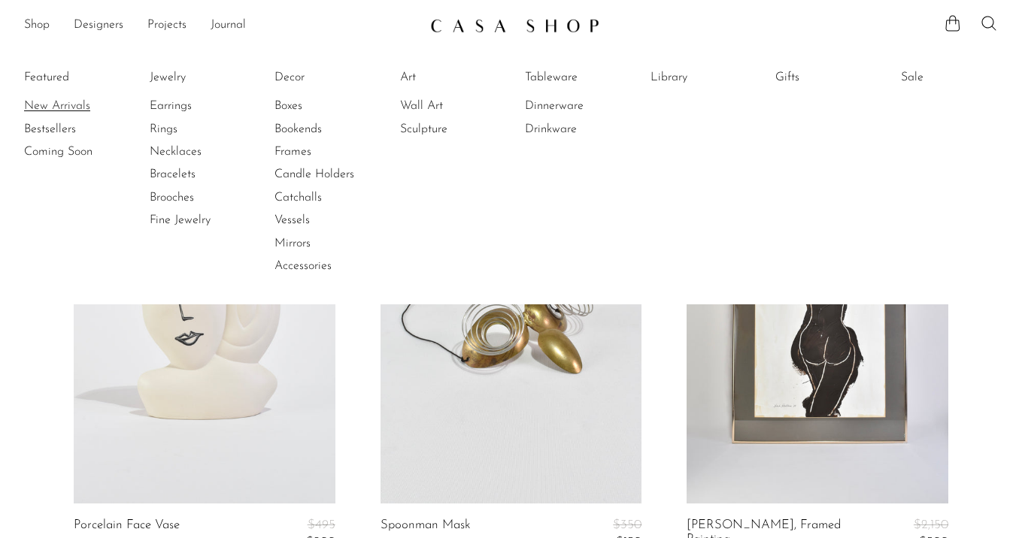
click at [59, 99] on link "New Arrivals" at bounding box center [80, 106] width 113 height 17
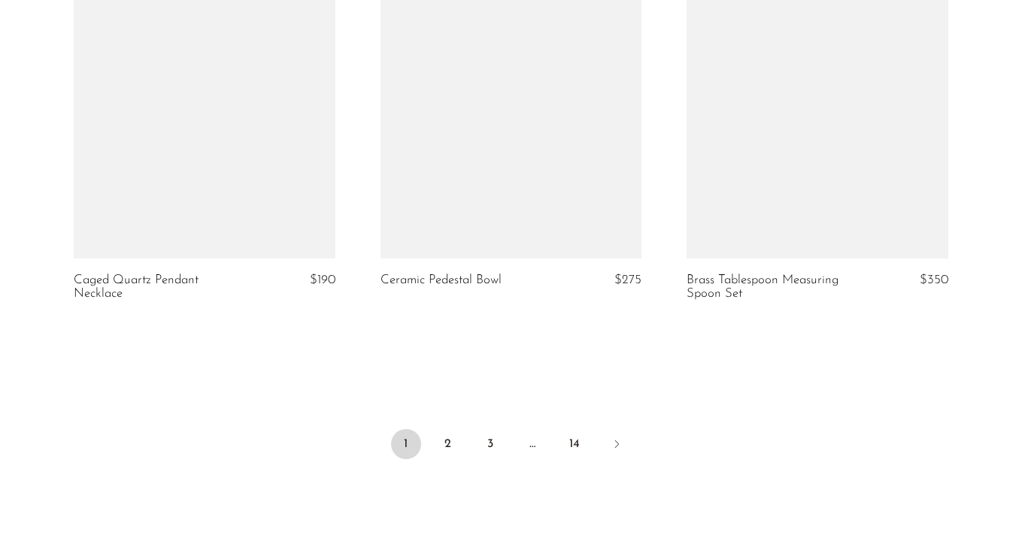
scroll to position [5222, 0]
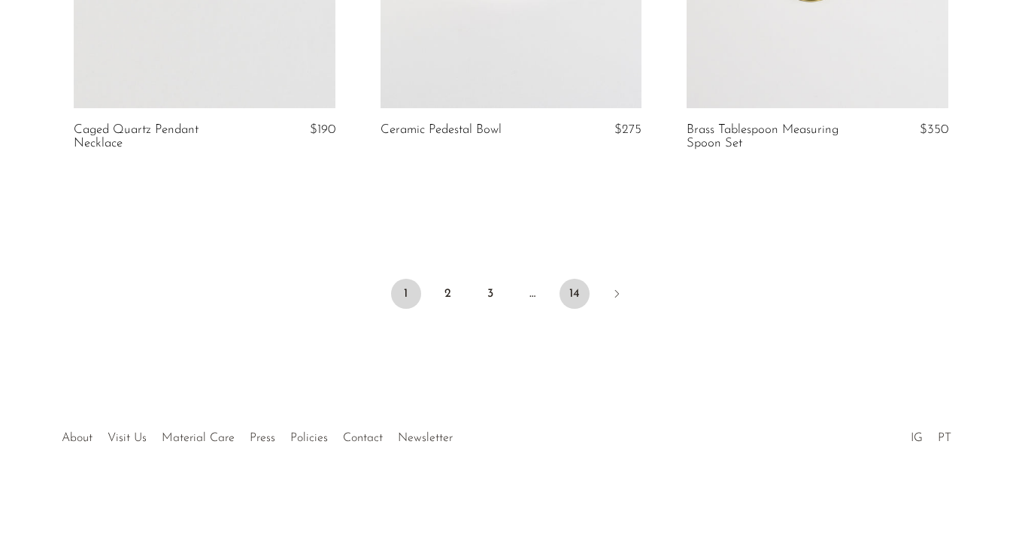
click at [574, 290] on link "14" at bounding box center [574, 294] width 30 height 30
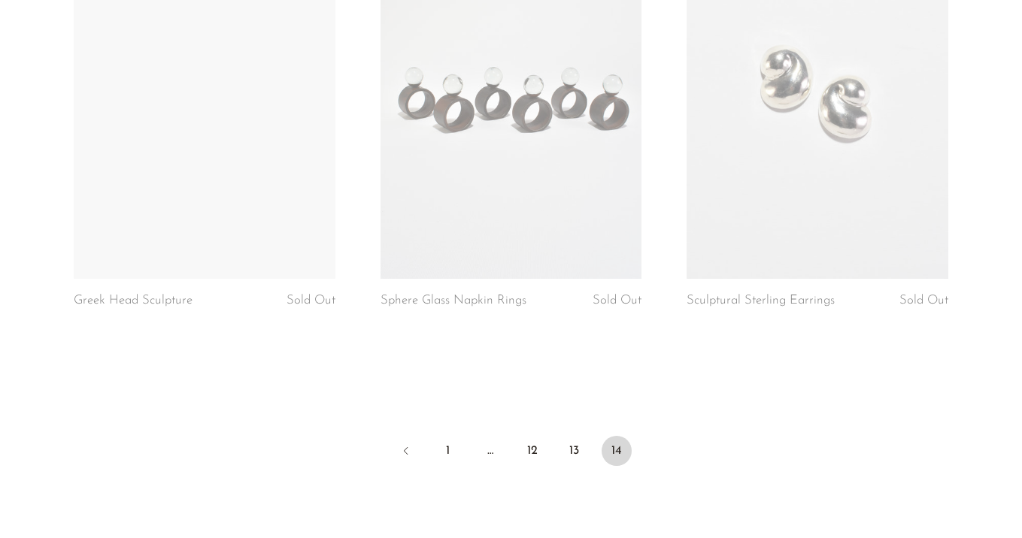
scroll to position [2544, 0]
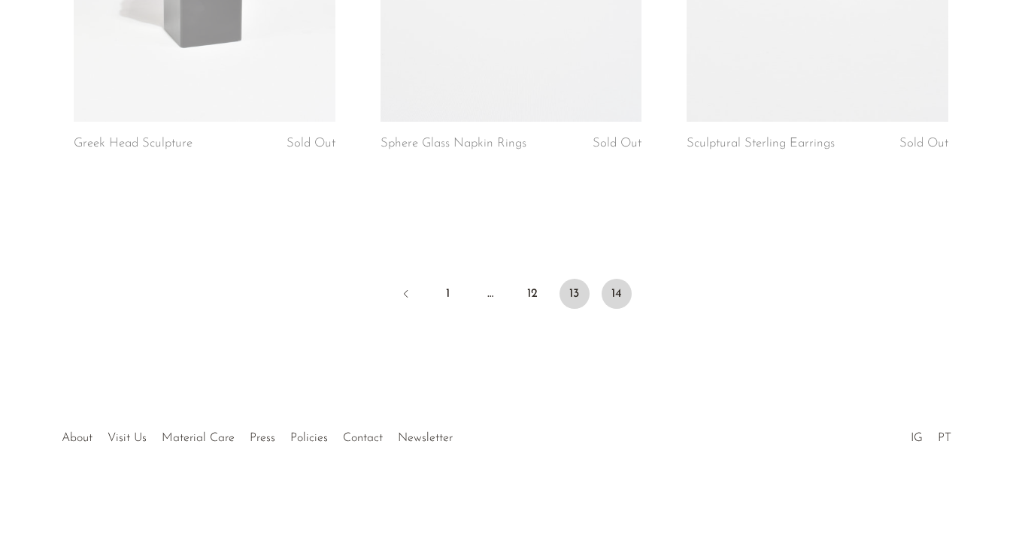
click at [576, 286] on link "13" at bounding box center [574, 294] width 30 height 30
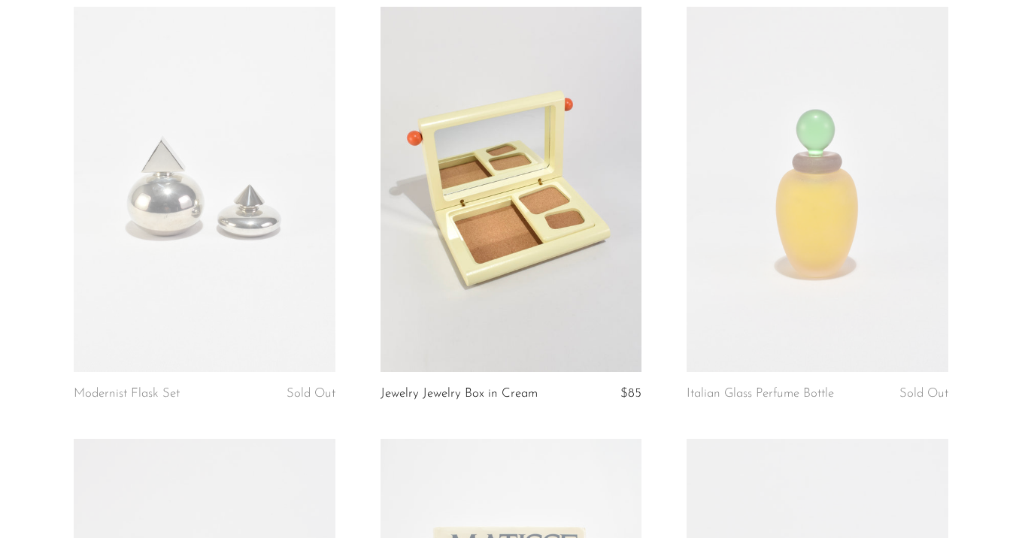
scroll to position [135, 0]
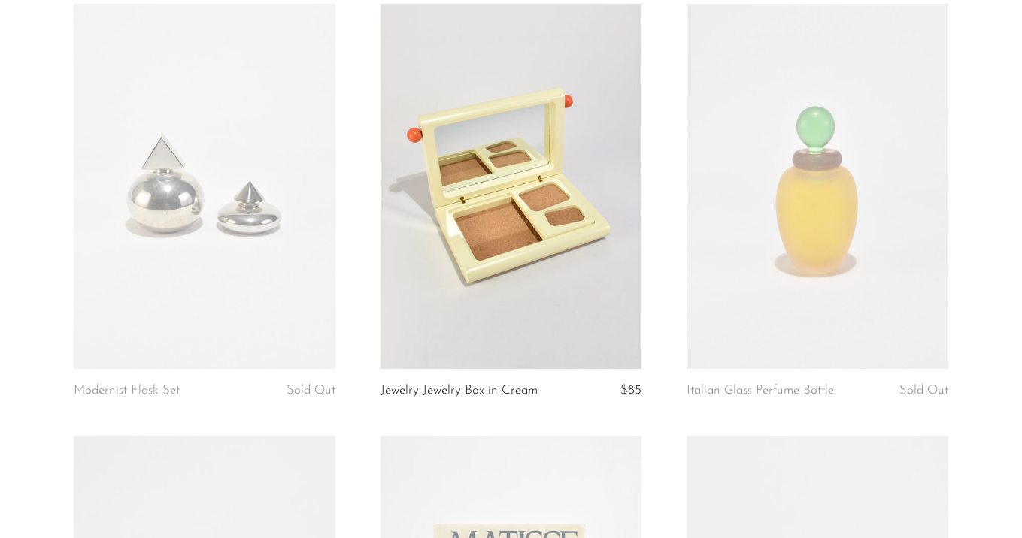
click at [565, 184] on link at bounding box center [511, 187] width 262 height 366
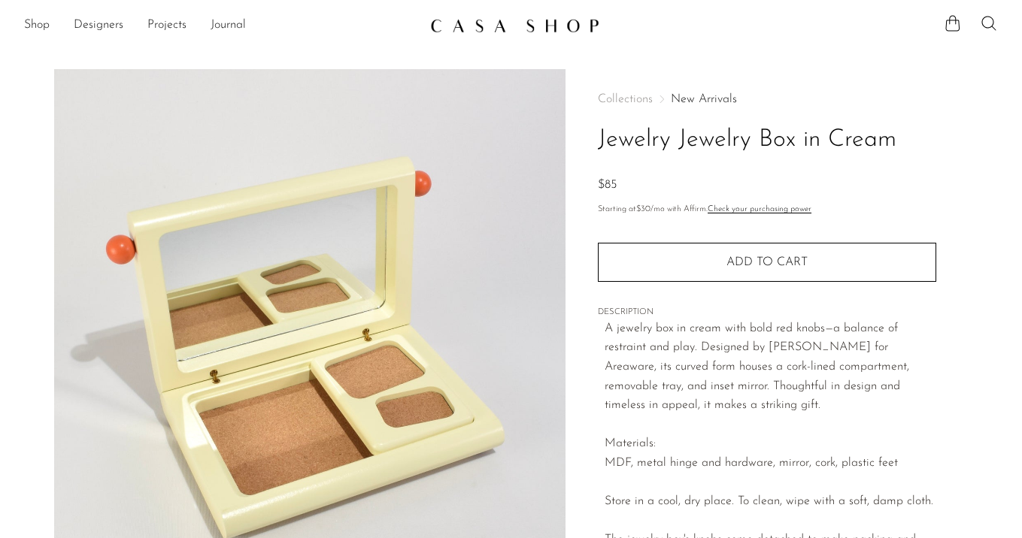
click at [686, 97] on link "New Arrivals" at bounding box center [704, 99] width 66 height 12
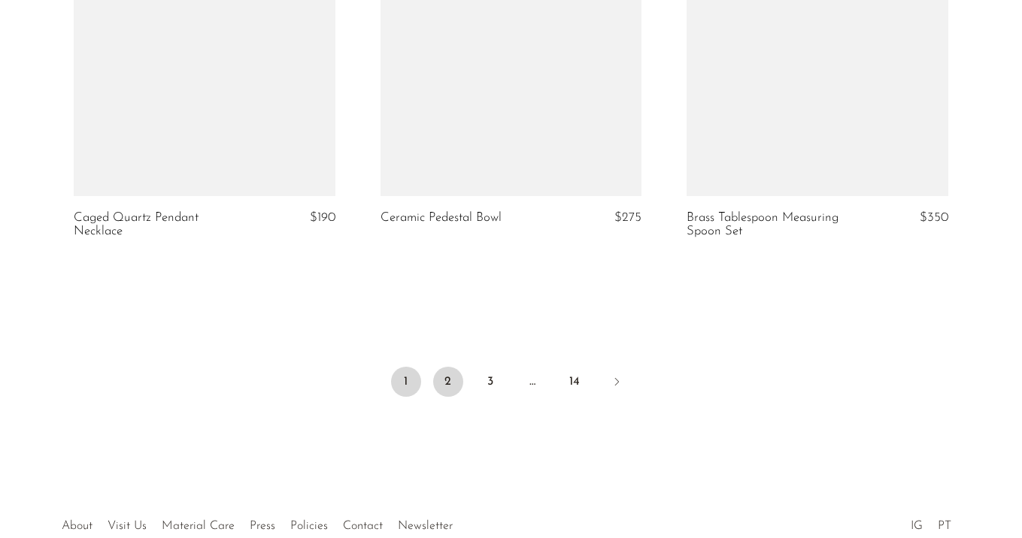
scroll to position [5136, 0]
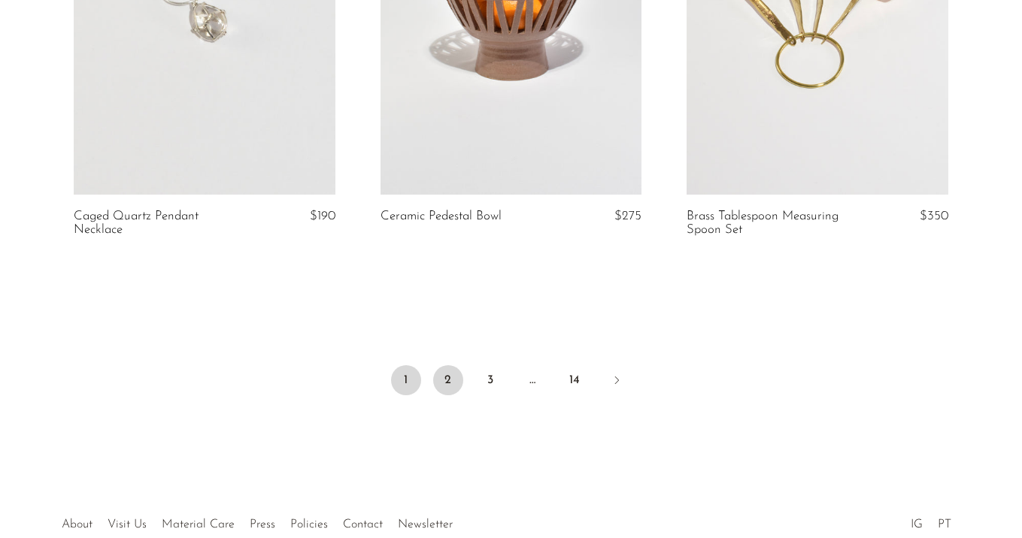
click at [453, 374] on link "2" at bounding box center [448, 380] width 30 height 30
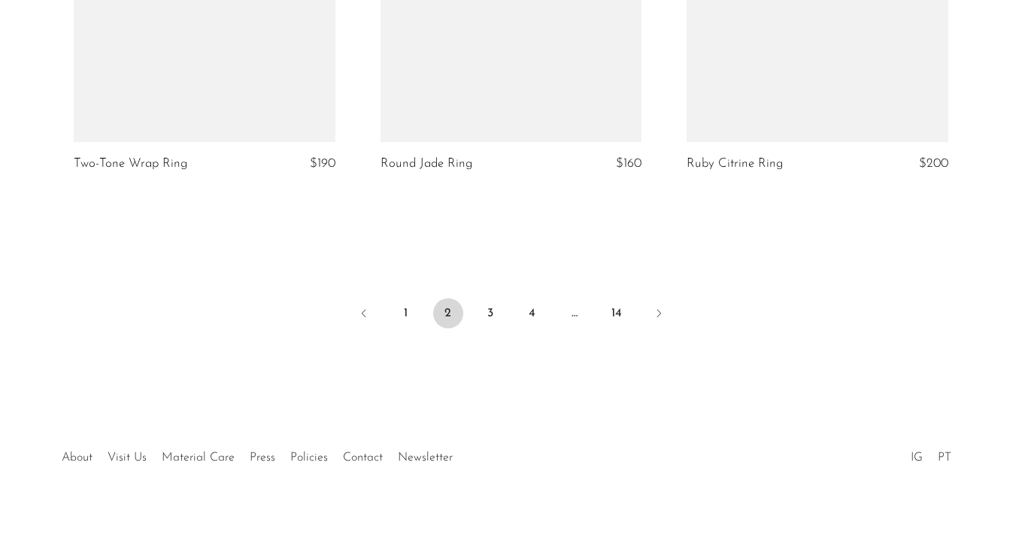
scroll to position [5181, 0]
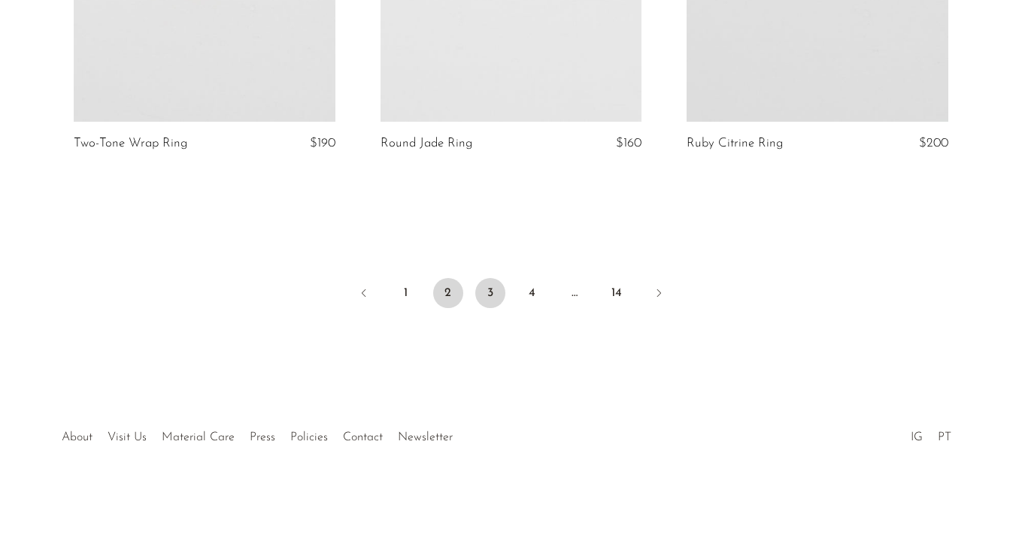
click at [492, 297] on link "3" at bounding box center [490, 293] width 30 height 30
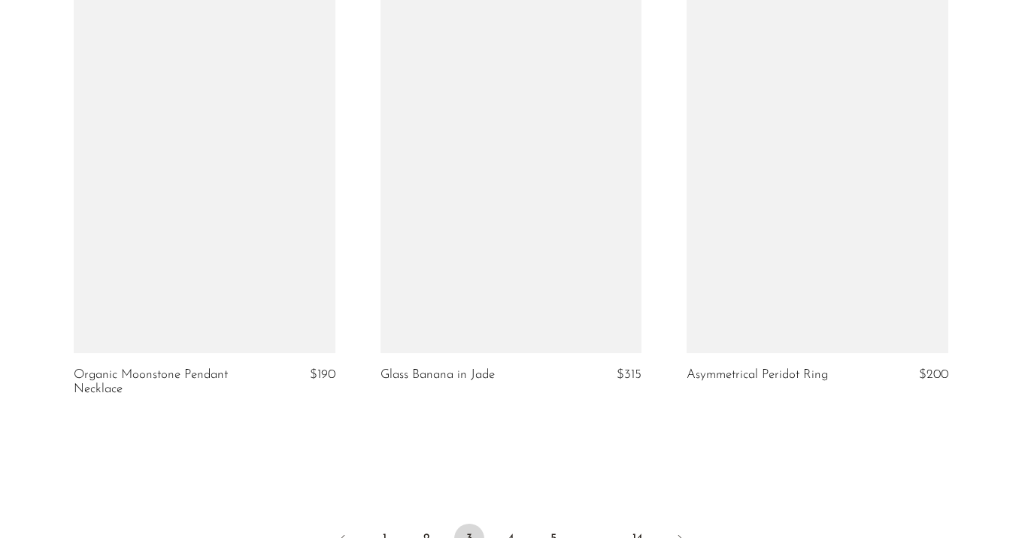
scroll to position [5111, 0]
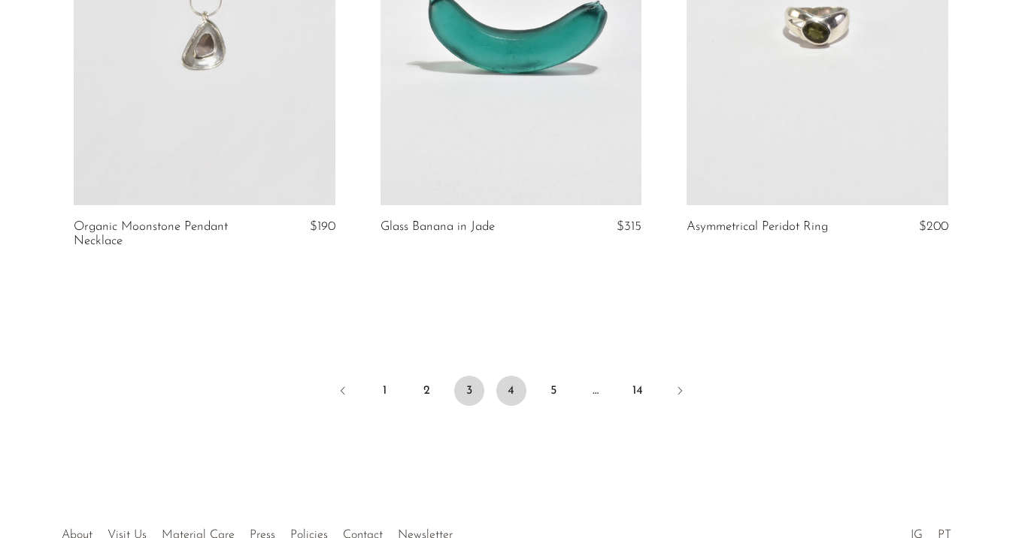
click at [513, 386] on link "4" at bounding box center [511, 391] width 30 height 30
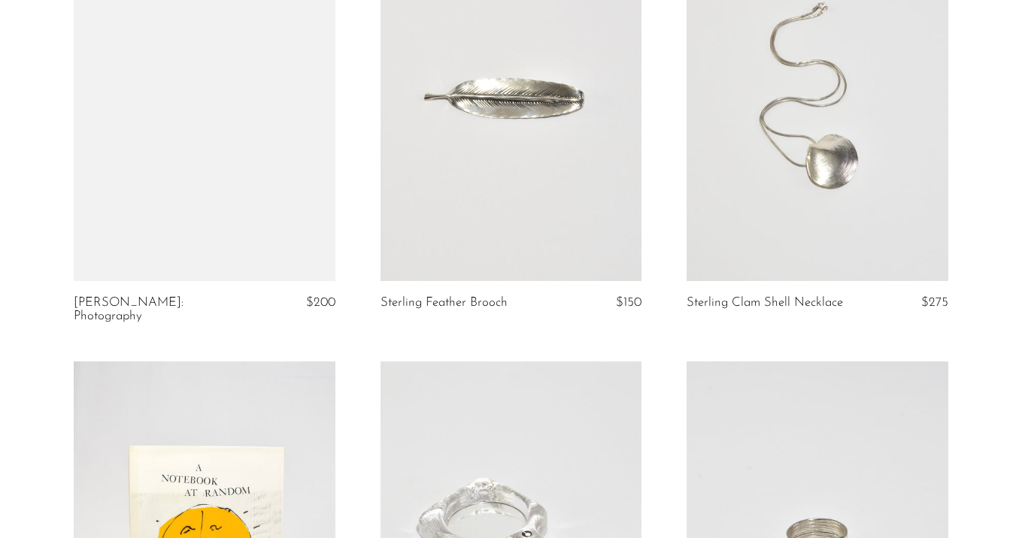
scroll to position [5181, 0]
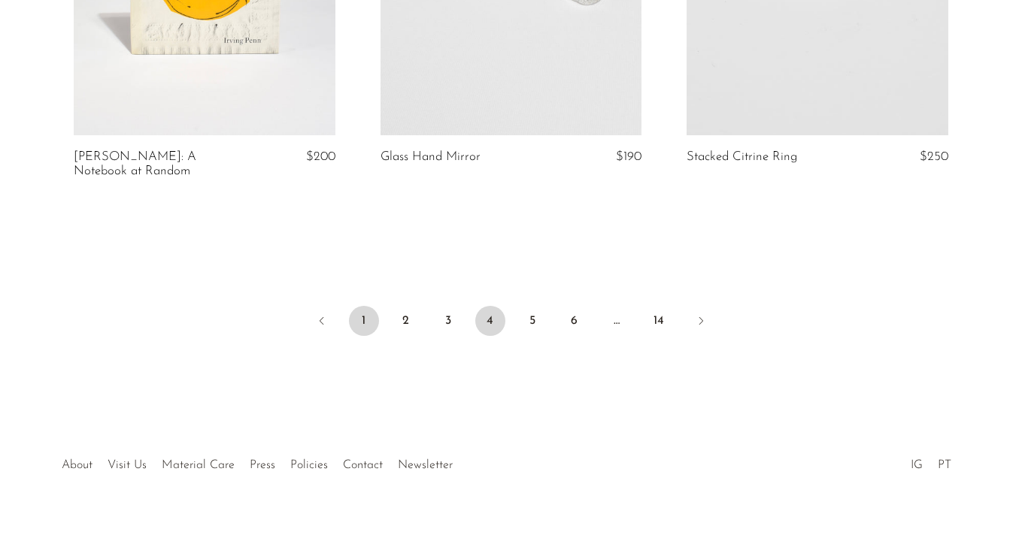
click at [356, 306] on link "1" at bounding box center [364, 321] width 30 height 30
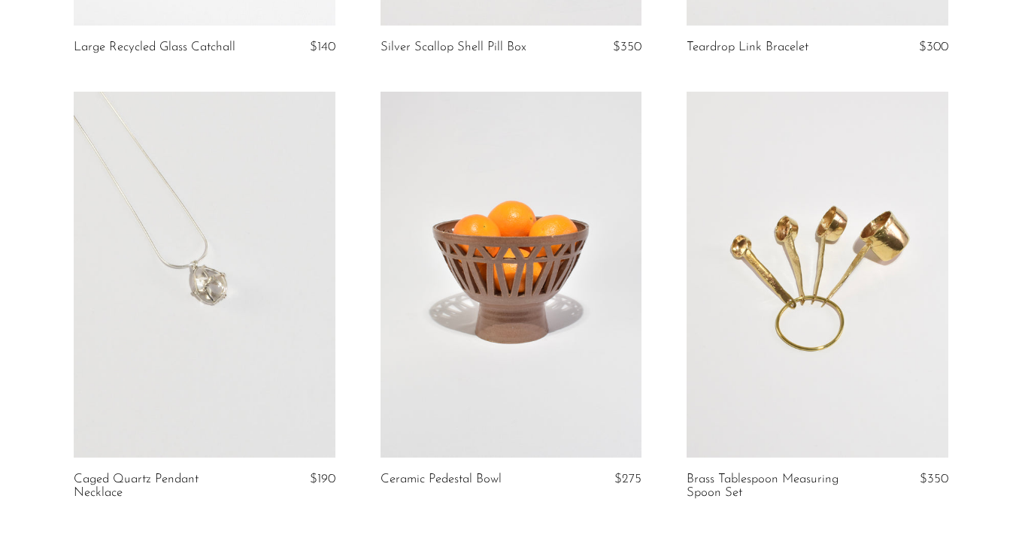
scroll to position [5206, 0]
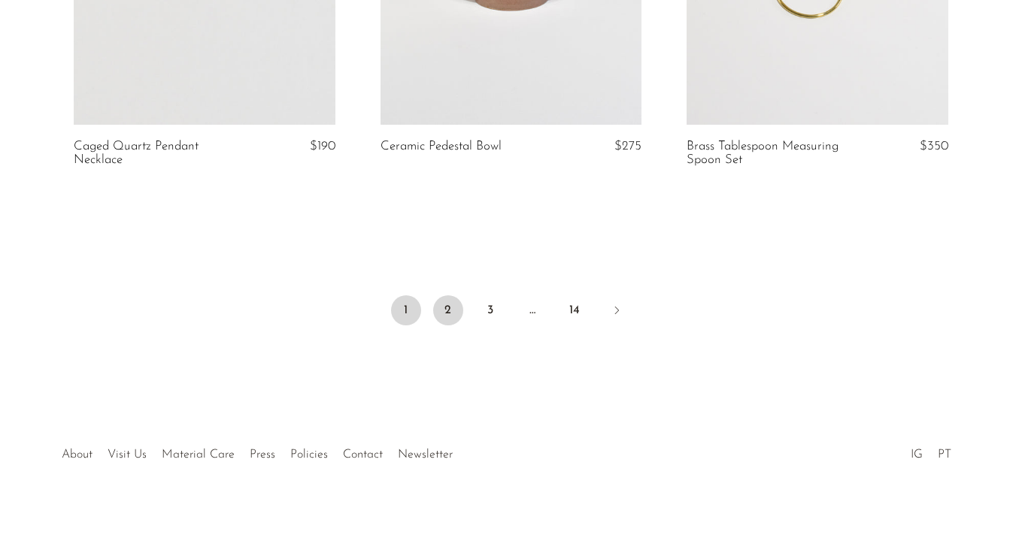
click at [460, 311] on link "2" at bounding box center [448, 310] width 30 height 30
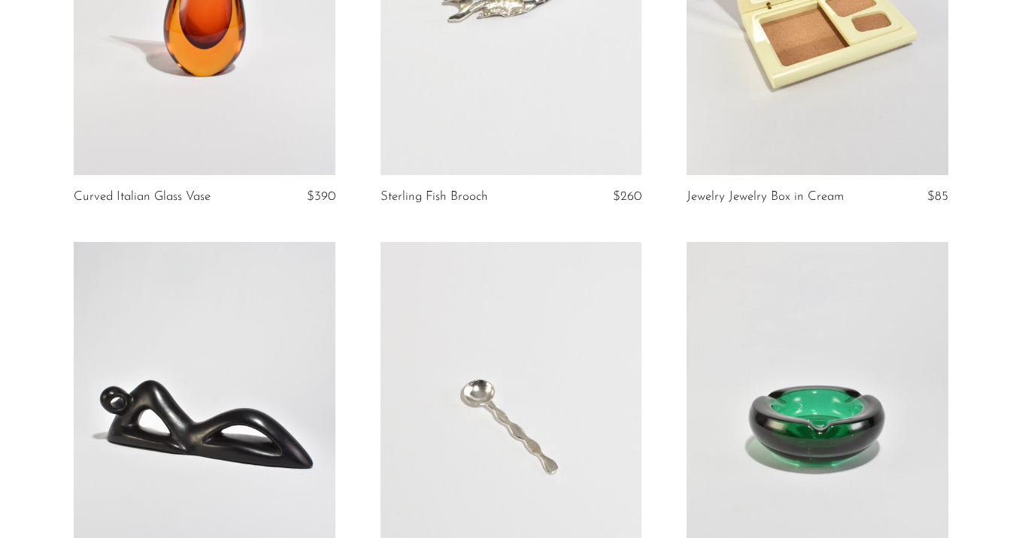
scroll to position [1209, 0]
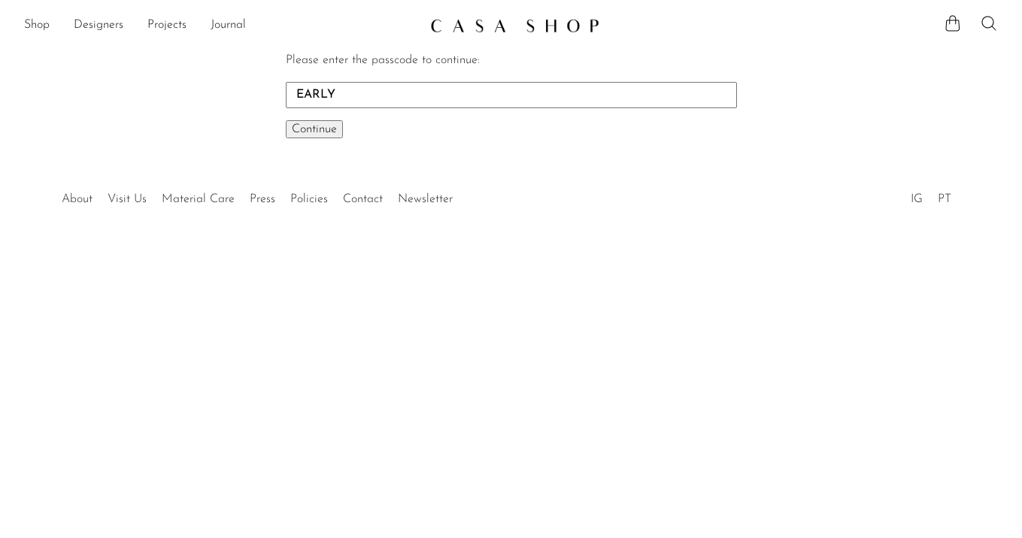
type input "EARLY"
click at [286, 120] on button "Continue One moment..." at bounding box center [314, 129] width 57 height 18
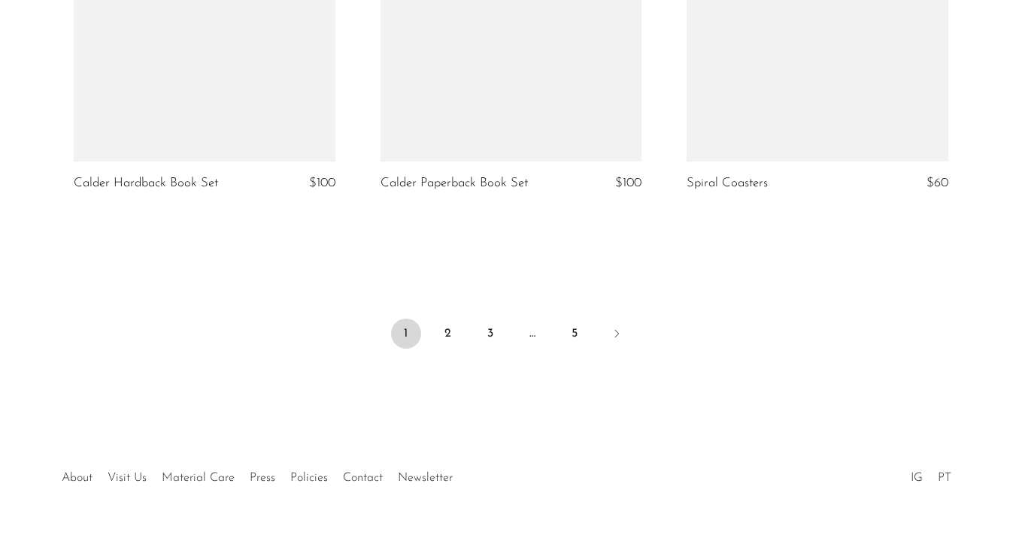
scroll to position [5167, 0]
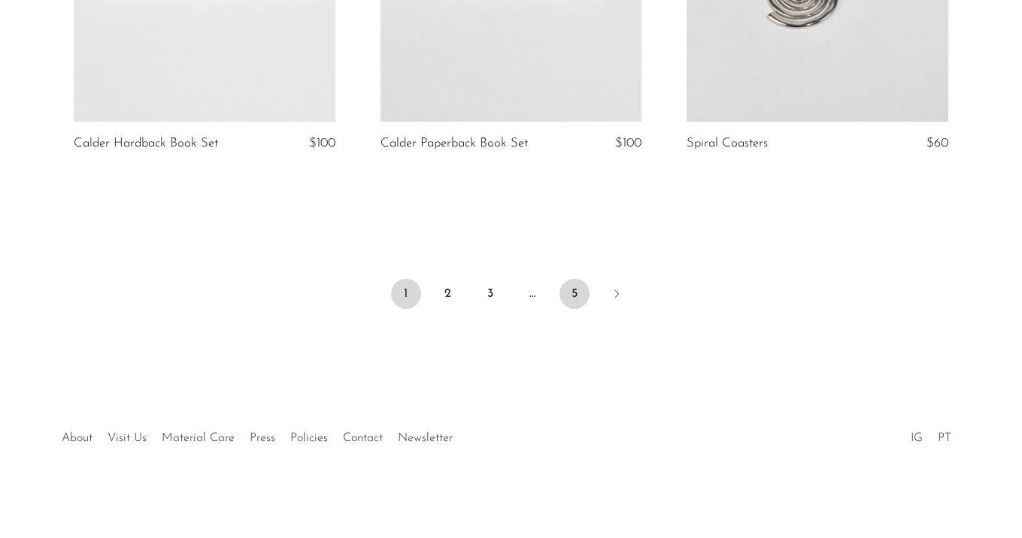
click at [573, 295] on link "5" at bounding box center [574, 294] width 30 height 30
